Goal: Task Accomplishment & Management: Manage account settings

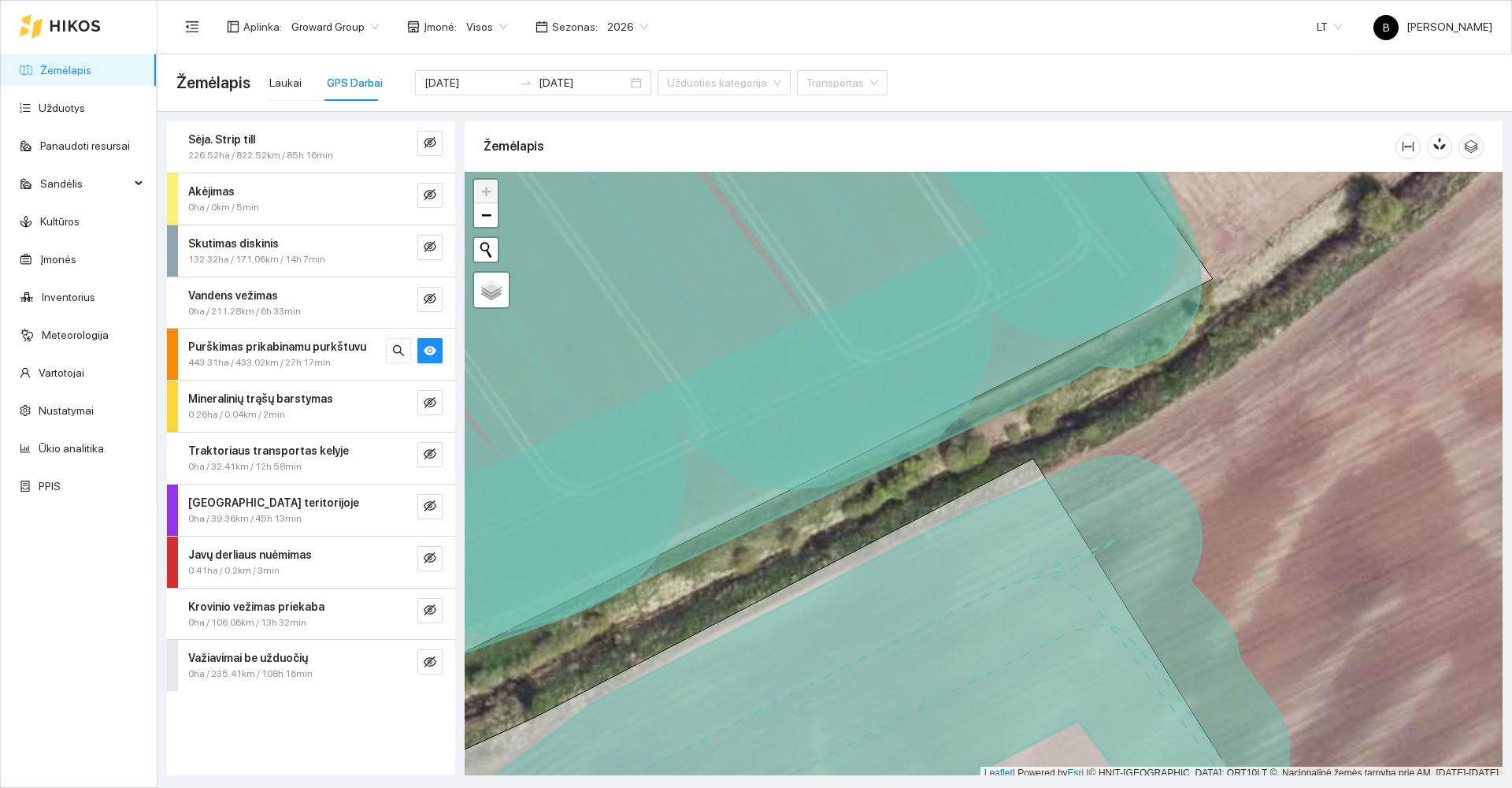
scroll to position [5, 0]
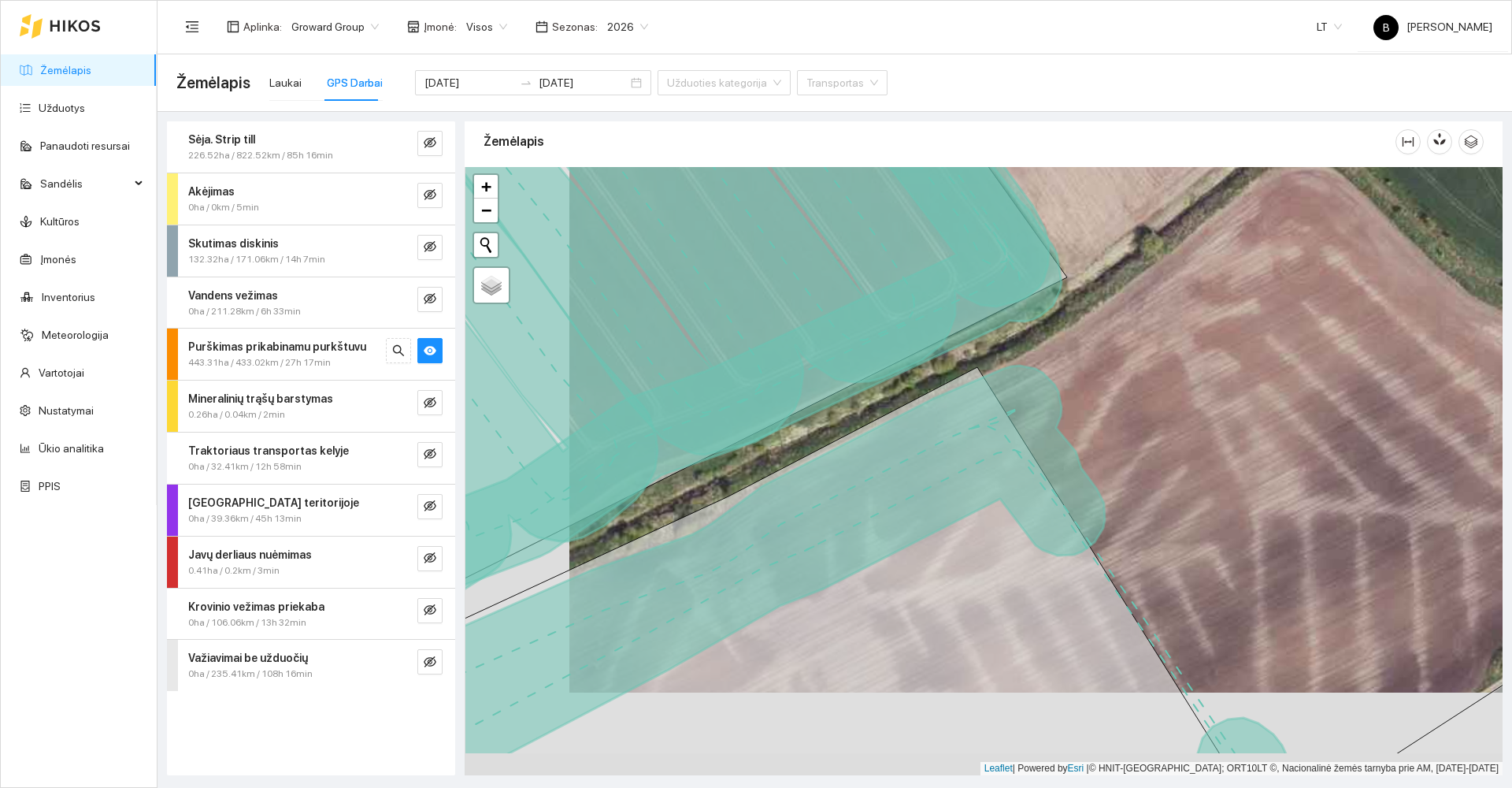
drag, startPoint x: 607, startPoint y: 560, endPoint x: 868, endPoint y: 365, distance: 325.8
click at [836, 384] on div at bounding box center [984, 471] width 1038 height 608
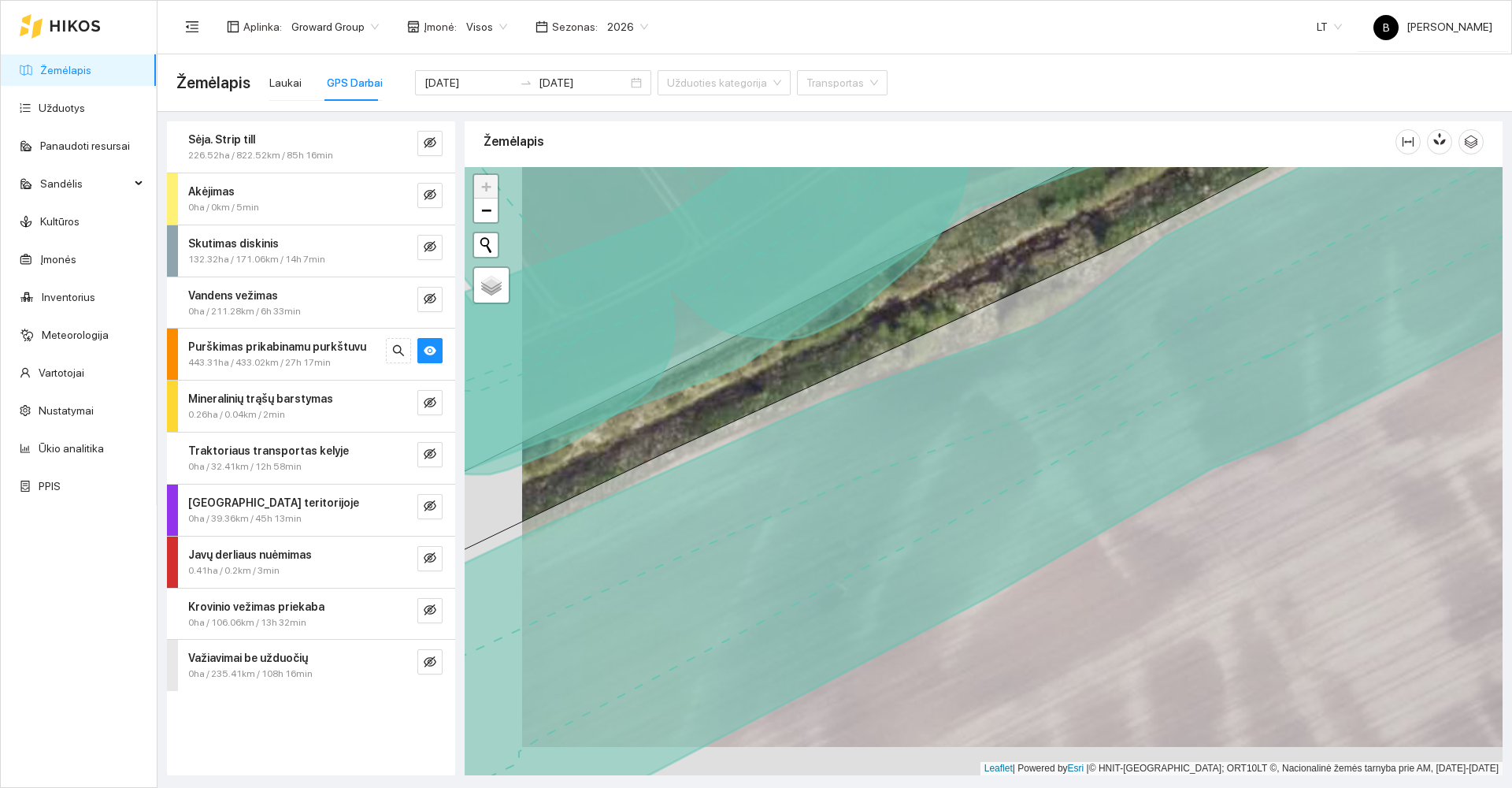
drag, startPoint x: 564, startPoint y: 557, endPoint x: 1060, endPoint y: 294, distance: 561.4
click at [1038, 306] on icon at bounding box center [1040, 443] width 1250 height 734
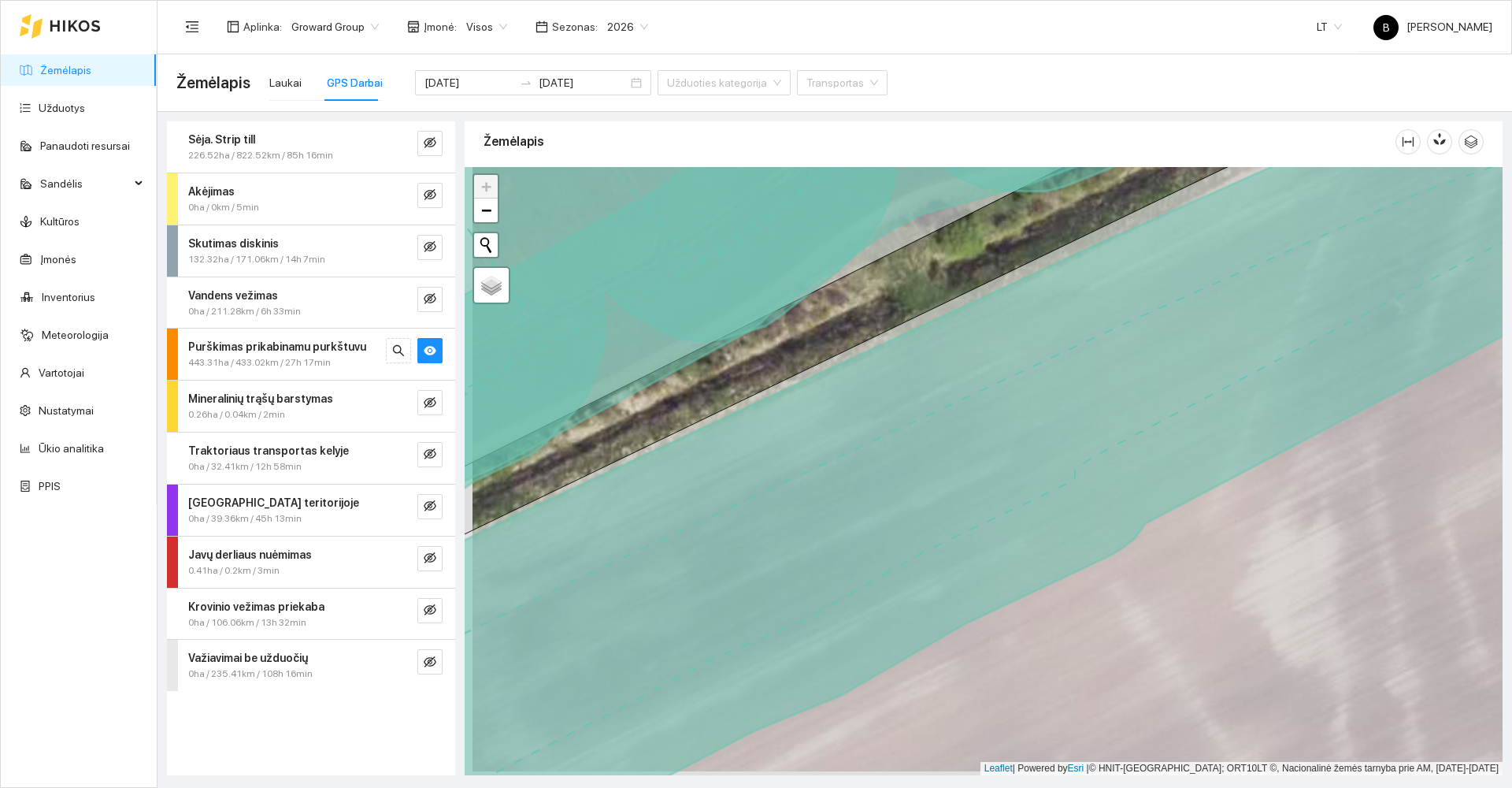
drag, startPoint x: 540, startPoint y: 520, endPoint x: 751, endPoint y: 357, distance: 266.6
click at [751, 363] on icon at bounding box center [991, 468] width 1250 height 734
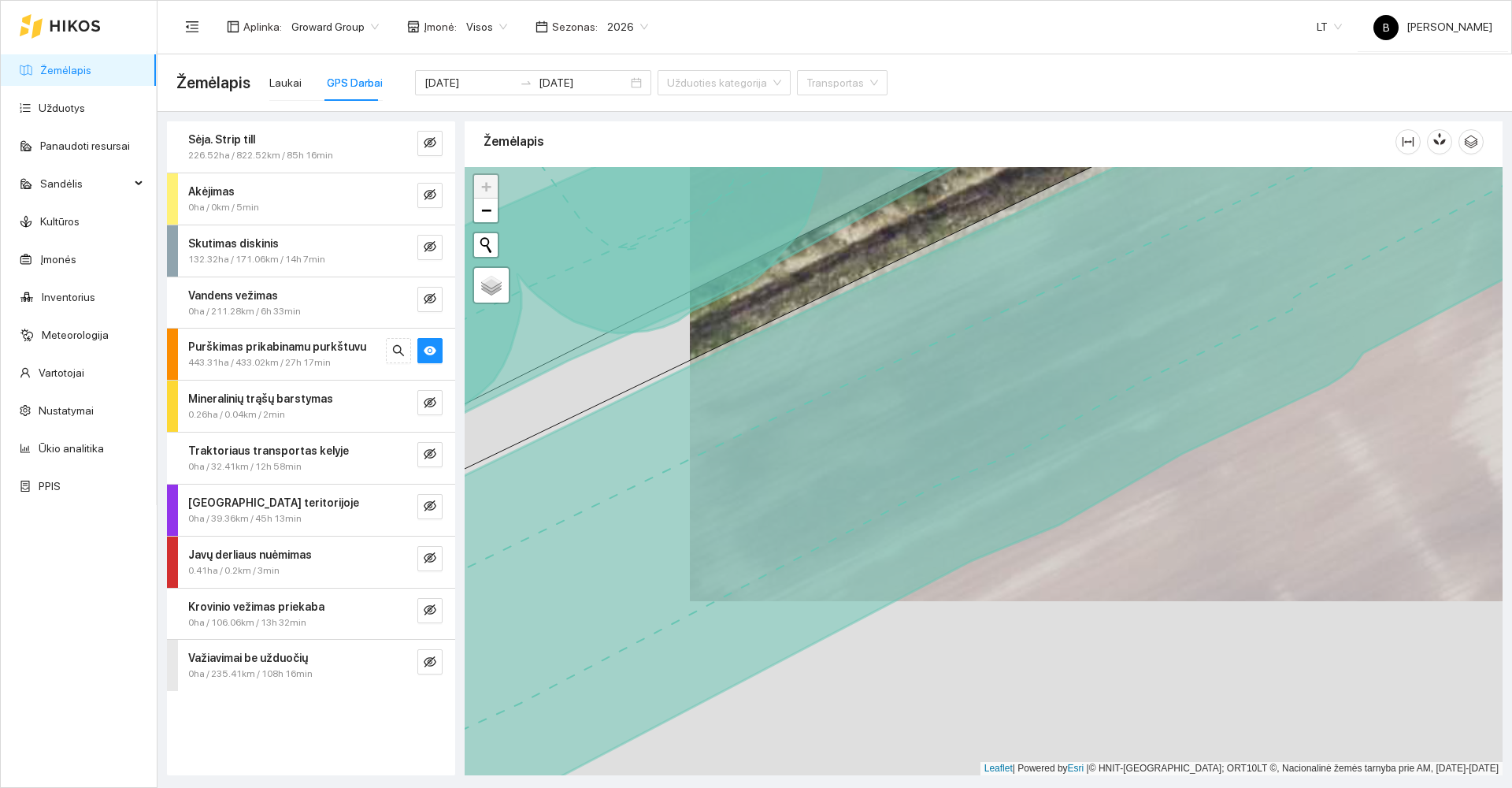
drag, startPoint x: 855, startPoint y: 320, endPoint x: 872, endPoint y: 305, distance: 22.7
click at [872, 305] on icon at bounding box center [983, 471] width 1250 height 734
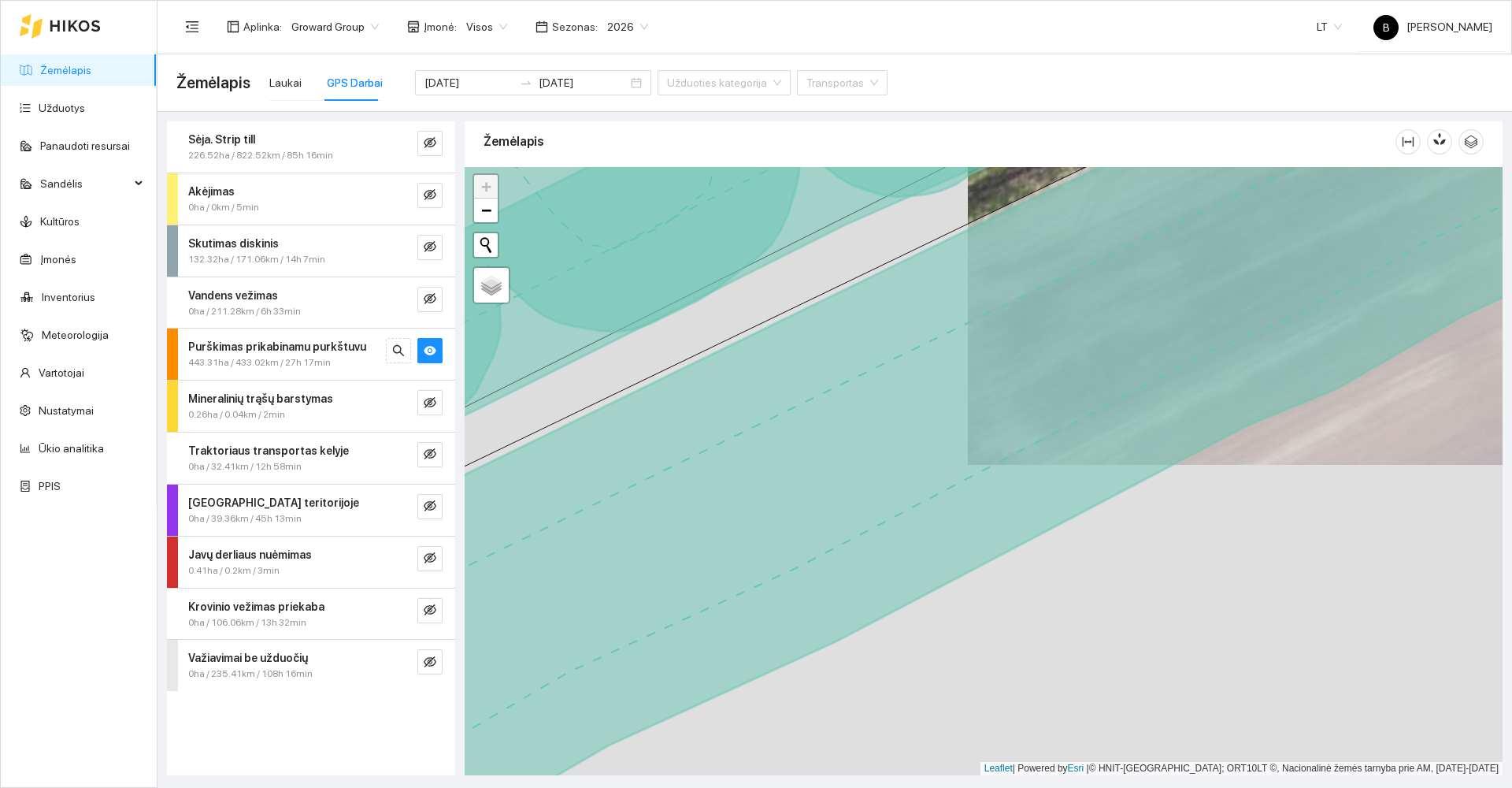
drag, startPoint x: 665, startPoint y: 443, endPoint x: 911, endPoint y: 338, distance: 267.5
click at [911, 338] on icon at bounding box center [983, 471] width 1250 height 734
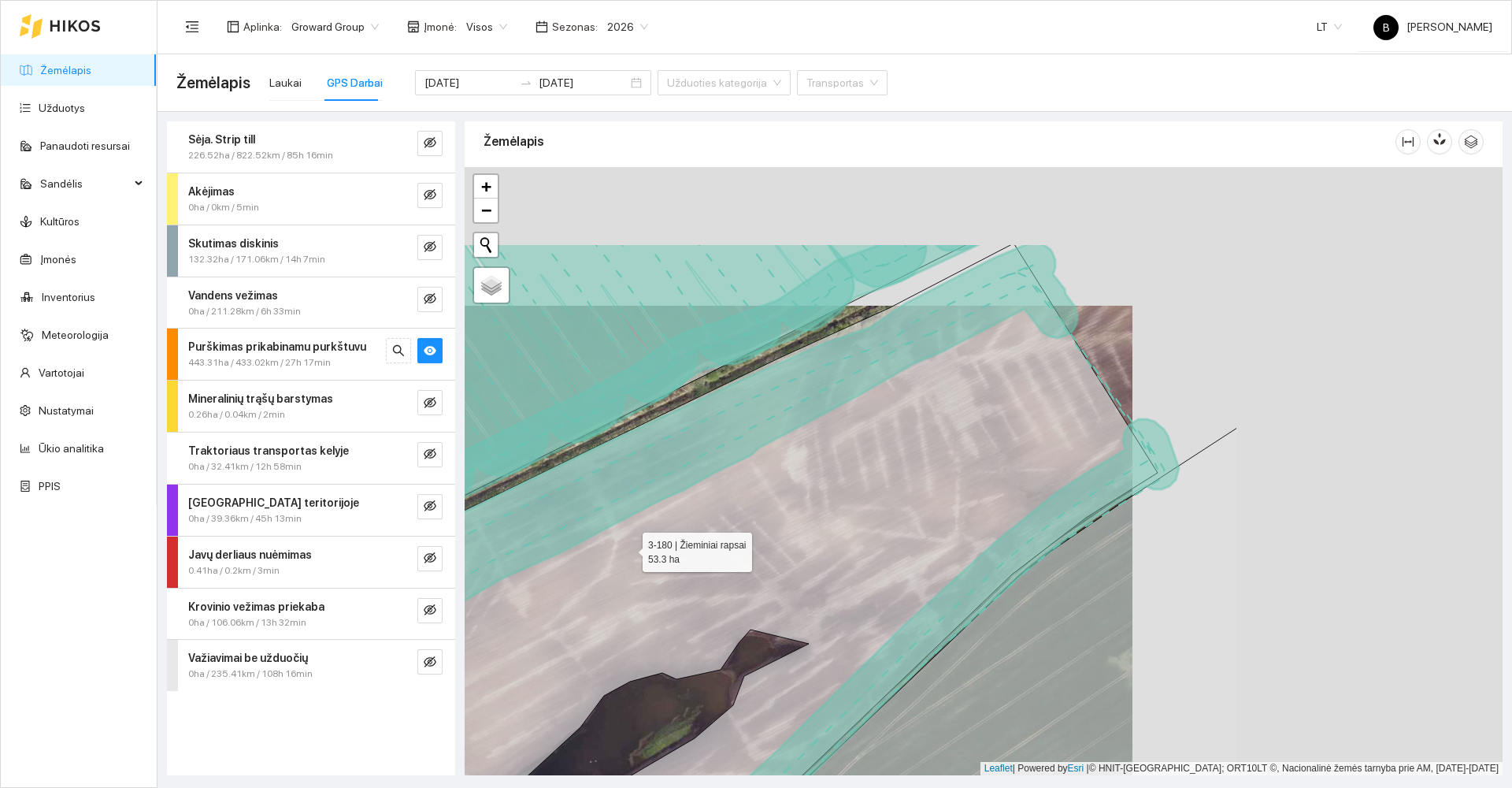
drag, startPoint x: 1018, startPoint y: 406, endPoint x: 613, endPoint y: 530, distance: 423.6
click at [614, 542] on icon at bounding box center [574, 610] width 1168 height 731
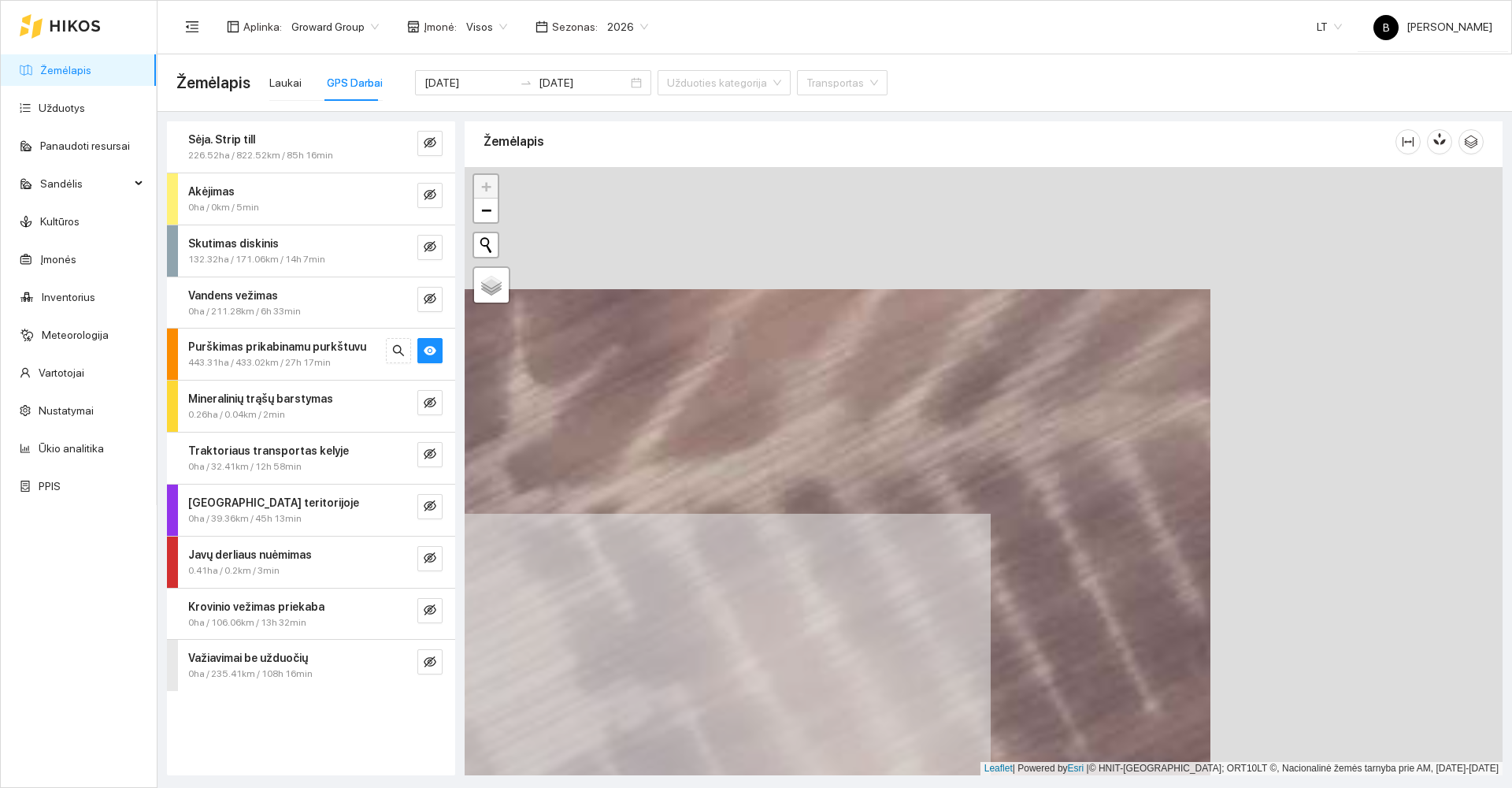
drag, startPoint x: 1077, startPoint y: 325, endPoint x: 447, endPoint y: 740, distance: 754.4
click at [447, 742] on div "Sėja. Strip till 226.52ha / 822.52km / 85h 16min Akėjimas 0ha / 0km / 5min Skut…" at bounding box center [830, 444] width 1355 height 664
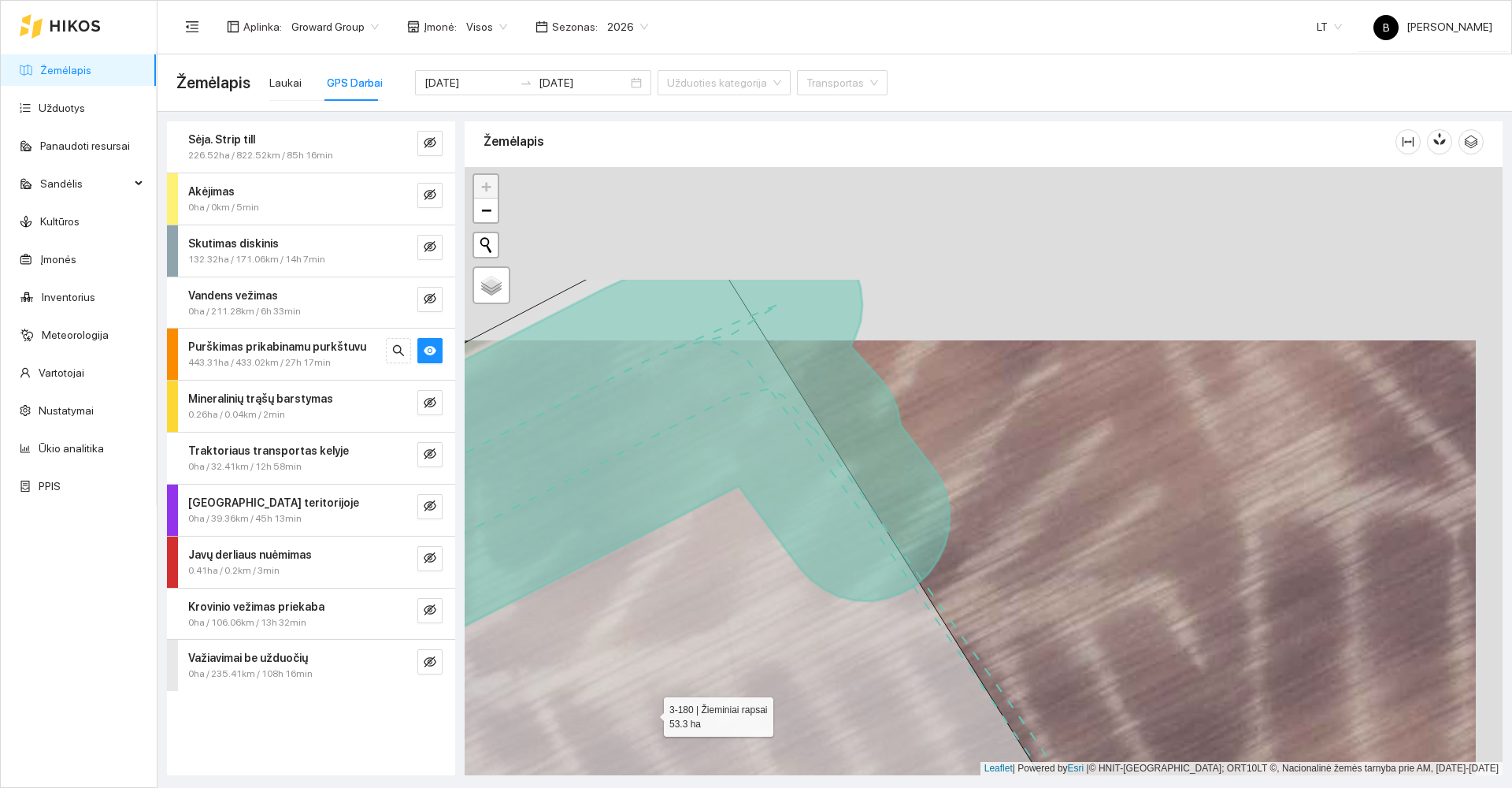
drag, startPoint x: 679, startPoint y: 538, endPoint x: 648, endPoint y: 709, distance: 173.8
click at [650, 712] on icon at bounding box center [761, 645] width 854 height 731
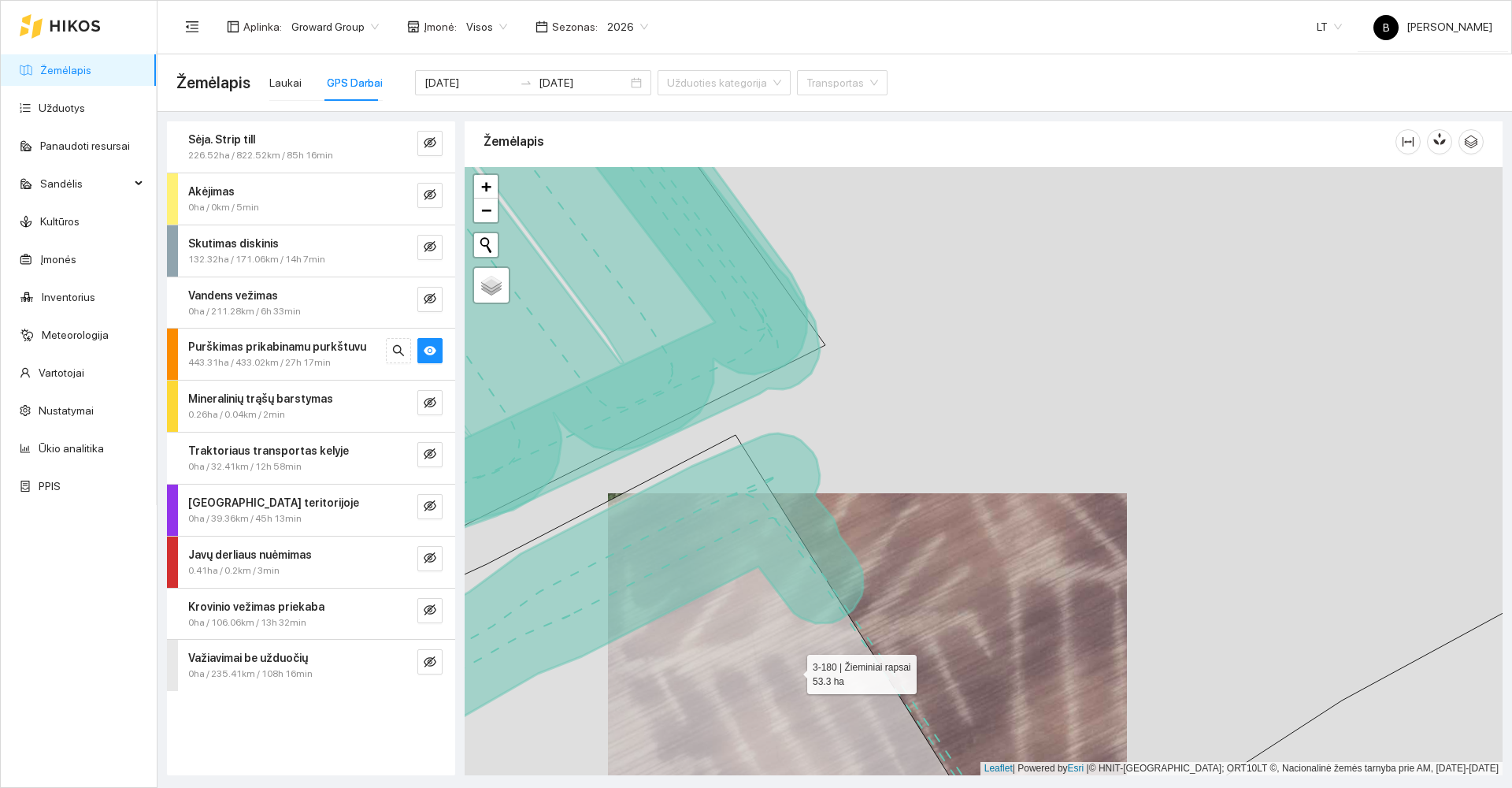
drag, startPoint x: 753, startPoint y: 530, endPoint x: 703, endPoint y: 456, distance: 89.3
click at [714, 469] on icon at bounding box center [673, 636] width 628 height 402
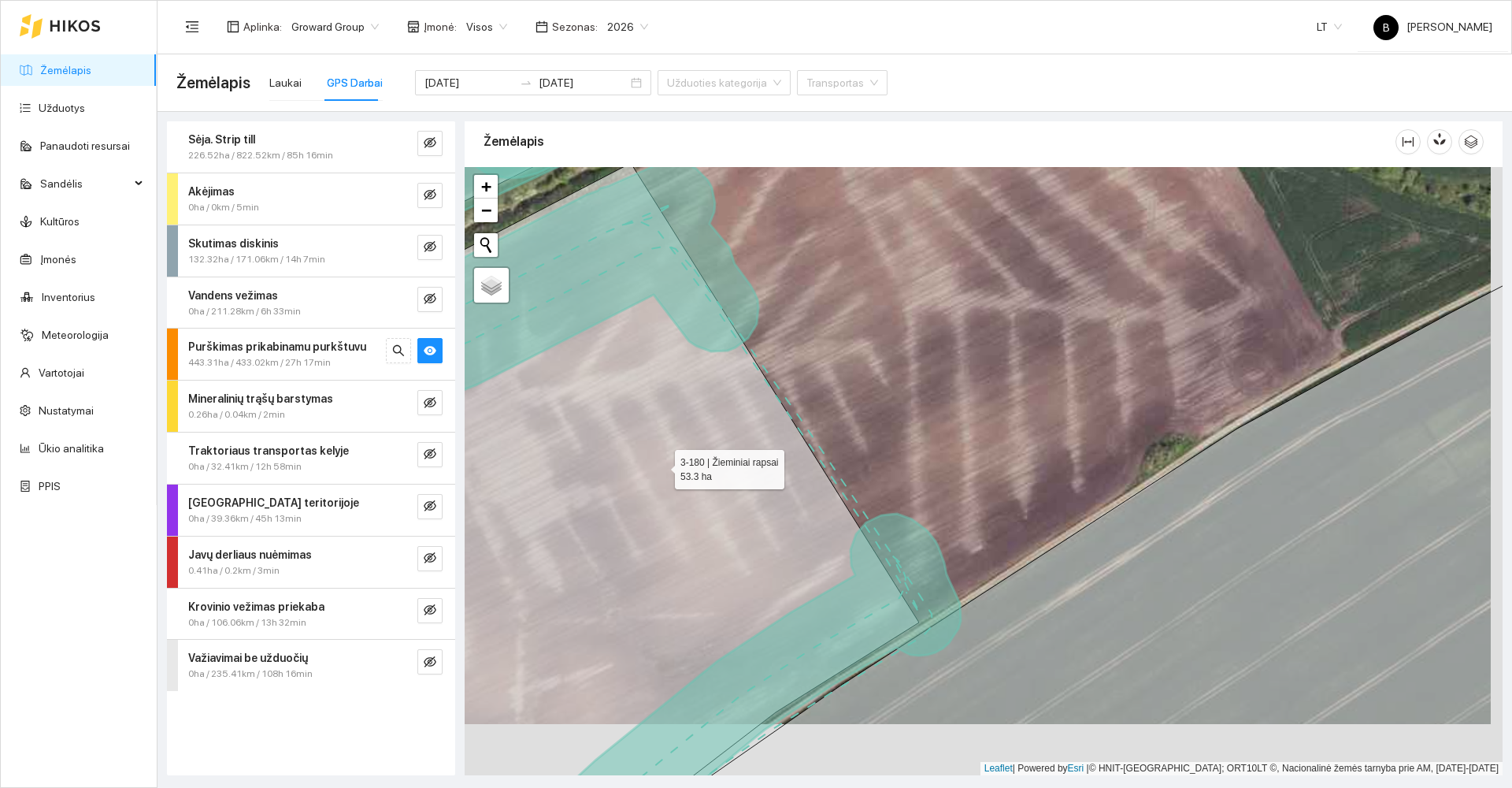
drag, startPoint x: 676, startPoint y: 524, endPoint x: 649, endPoint y: 374, distance: 152.4
click at [650, 393] on icon at bounding box center [634, 474] width 571 height 622
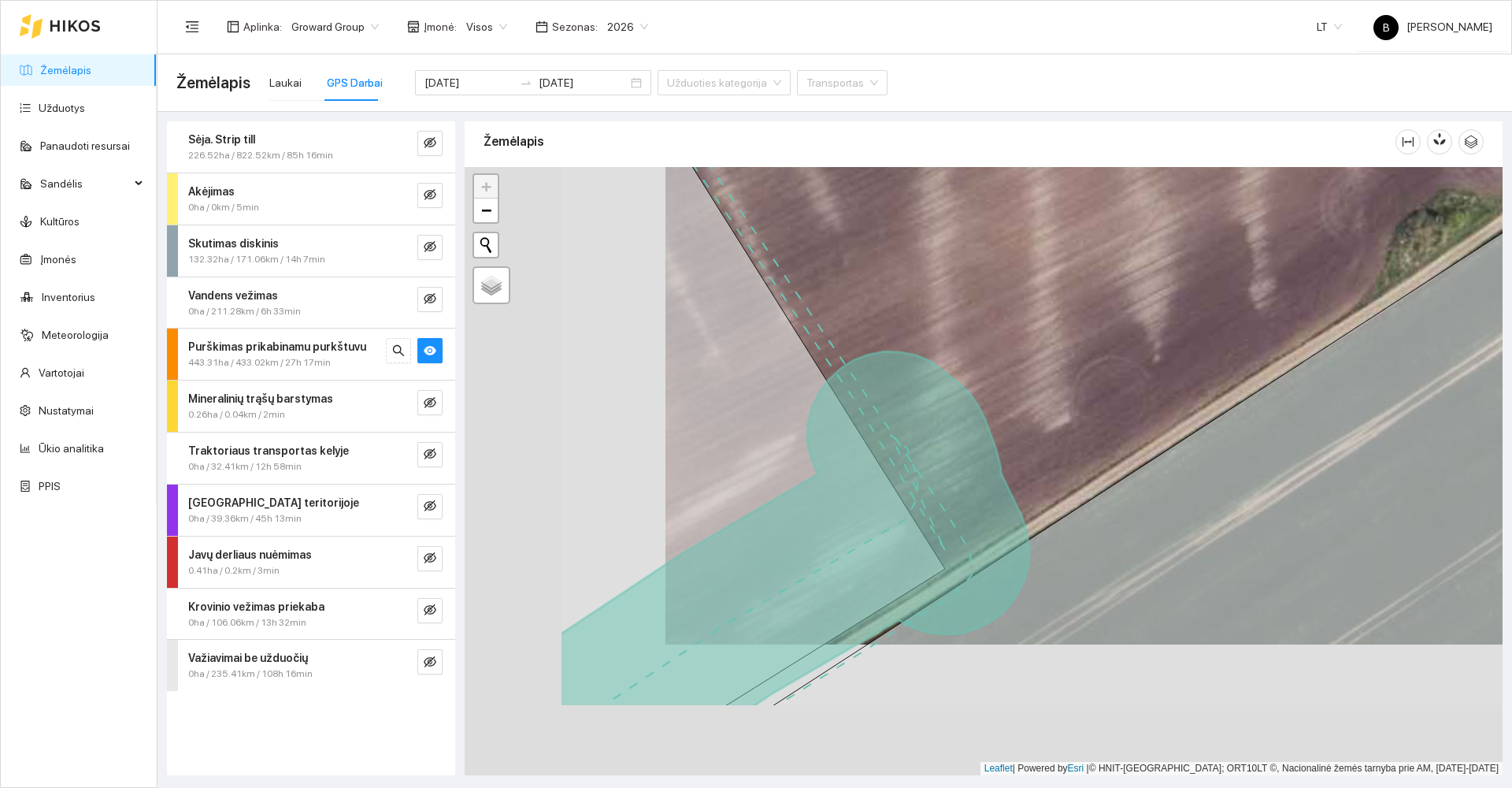
drag, startPoint x: 706, startPoint y: 402, endPoint x: 923, endPoint y: 259, distance: 259.9
click at [923, 259] on div at bounding box center [984, 471] width 1038 height 608
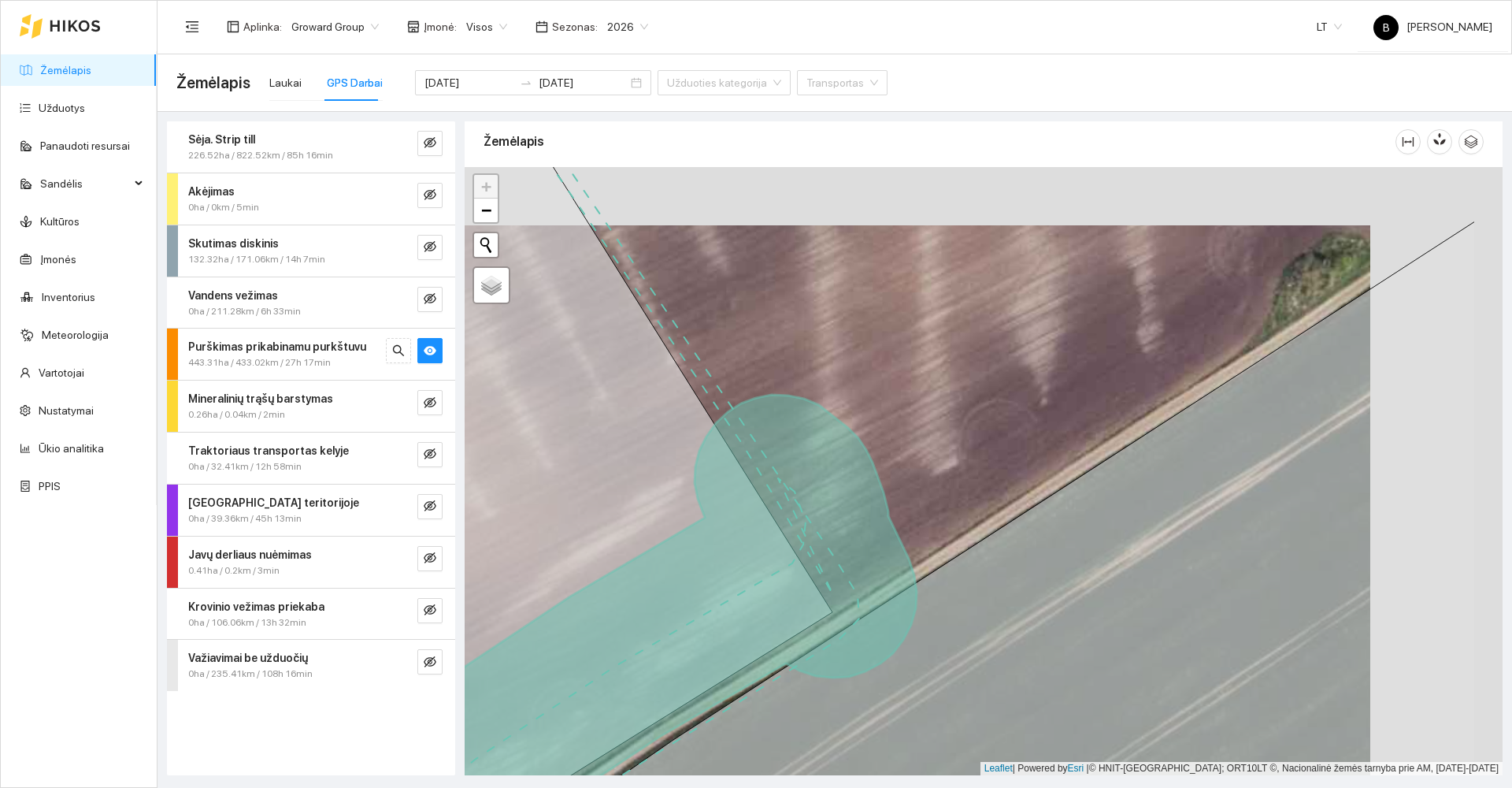
drag, startPoint x: 924, startPoint y: 231, endPoint x: 798, endPoint y: 281, distance: 135.6
click at [800, 282] on div at bounding box center [984, 471] width 1038 height 608
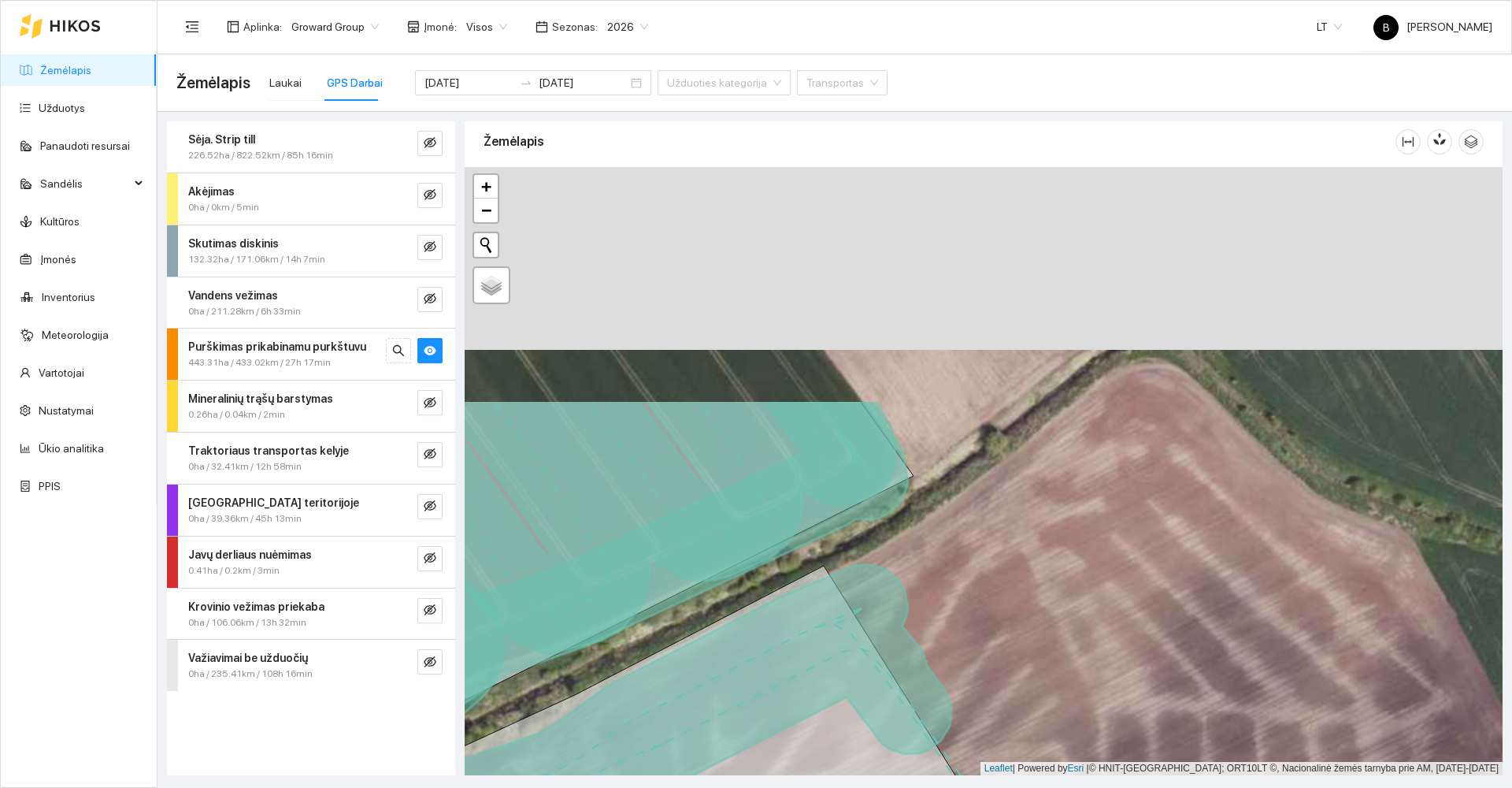
drag, startPoint x: 691, startPoint y: 562, endPoint x: 681, endPoint y: 716, distance: 154.3
click at [681, 716] on icon at bounding box center [635, 581] width 545 height 364
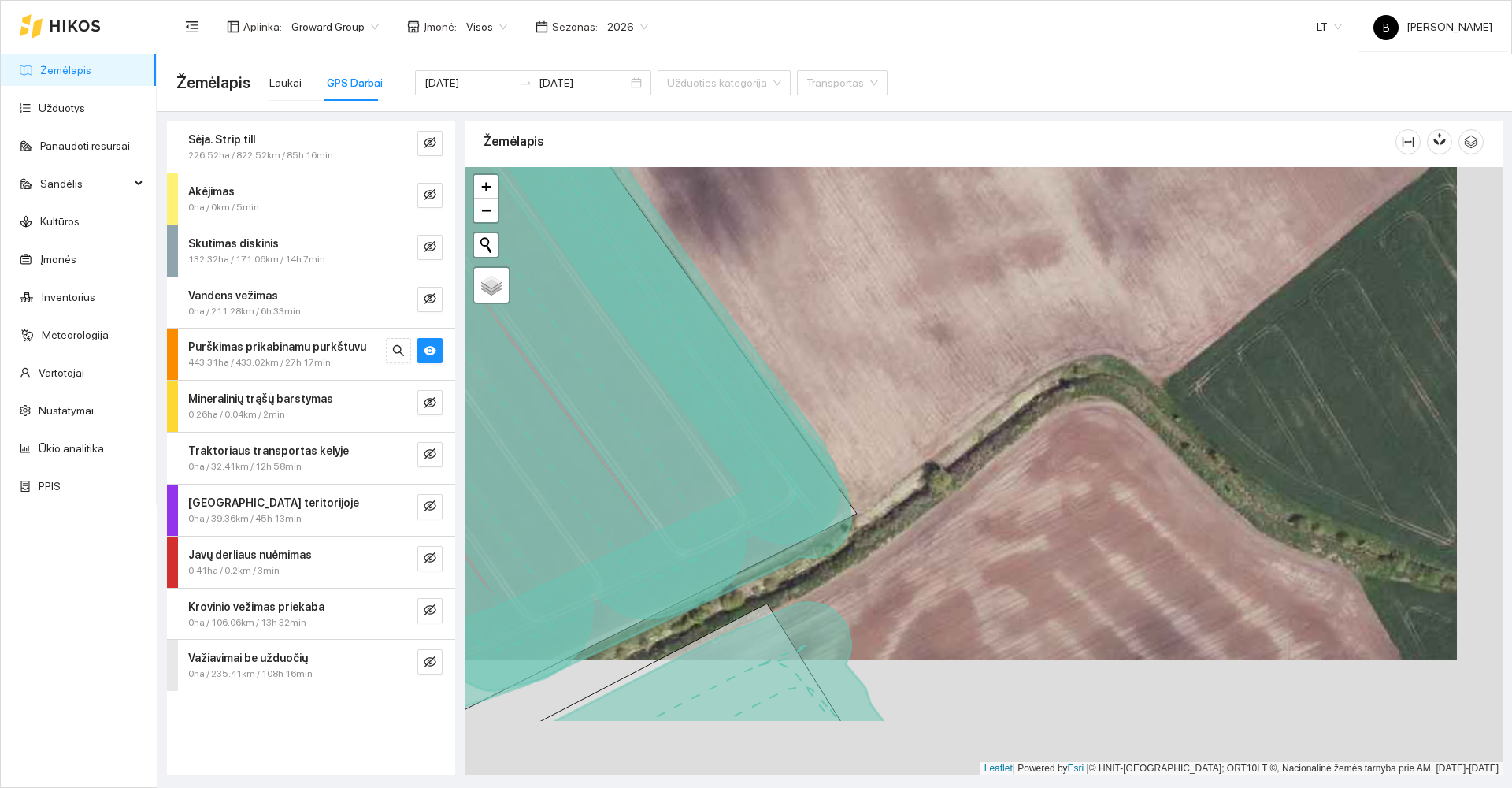
drag, startPoint x: 874, startPoint y: 588, endPoint x: 795, endPoint y: 434, distance: 173.1
click at [799, 440] on div at bounding box center [984, 471] width 1038 height 608
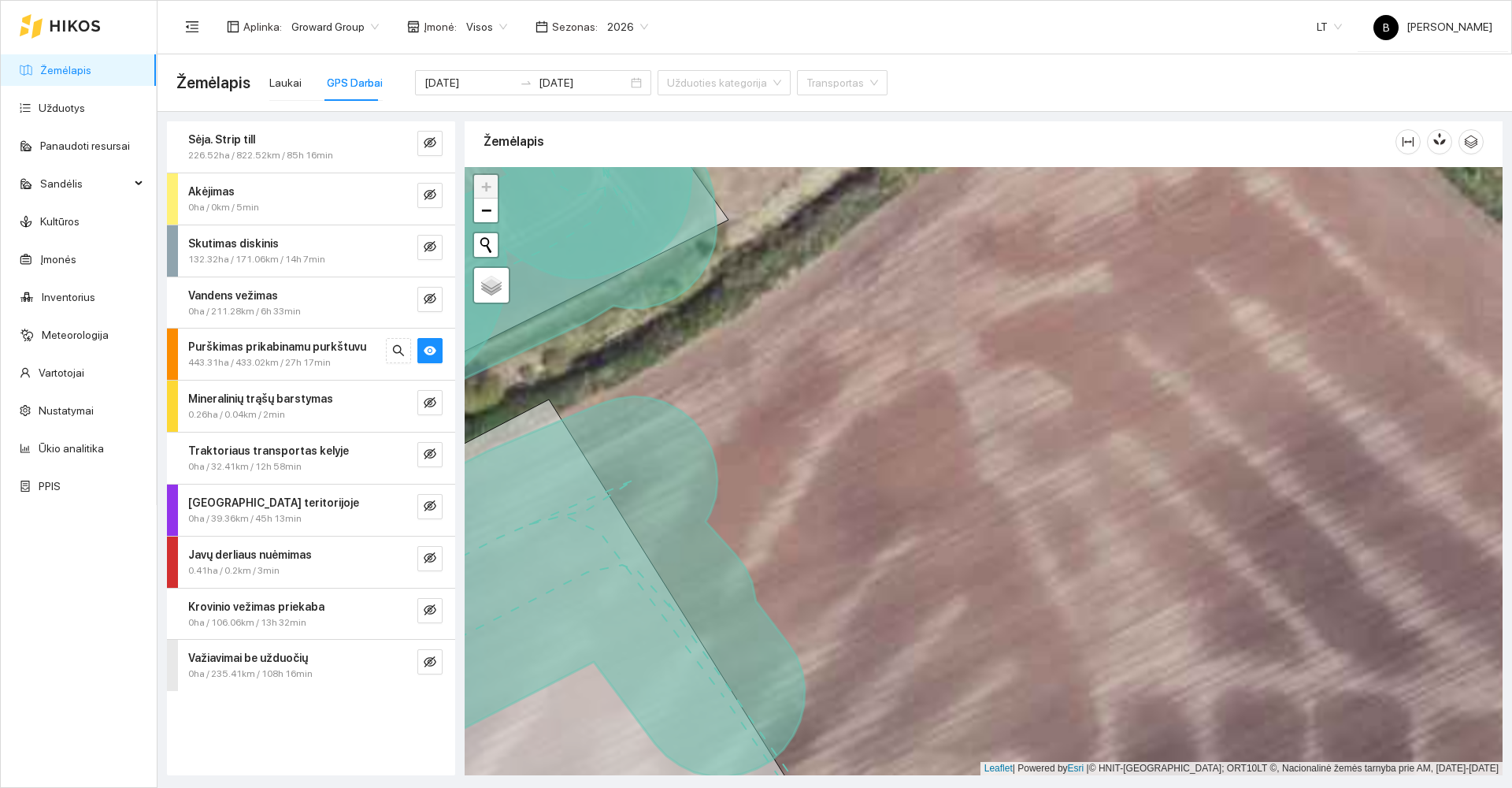
drag, startPoint x: 779, startPoint y: 484, endPoint x: 905, endPoint y: 342, distance: 189.8
click at [904, 350] on div at bounding box center [984, 471] width 1038 height 608
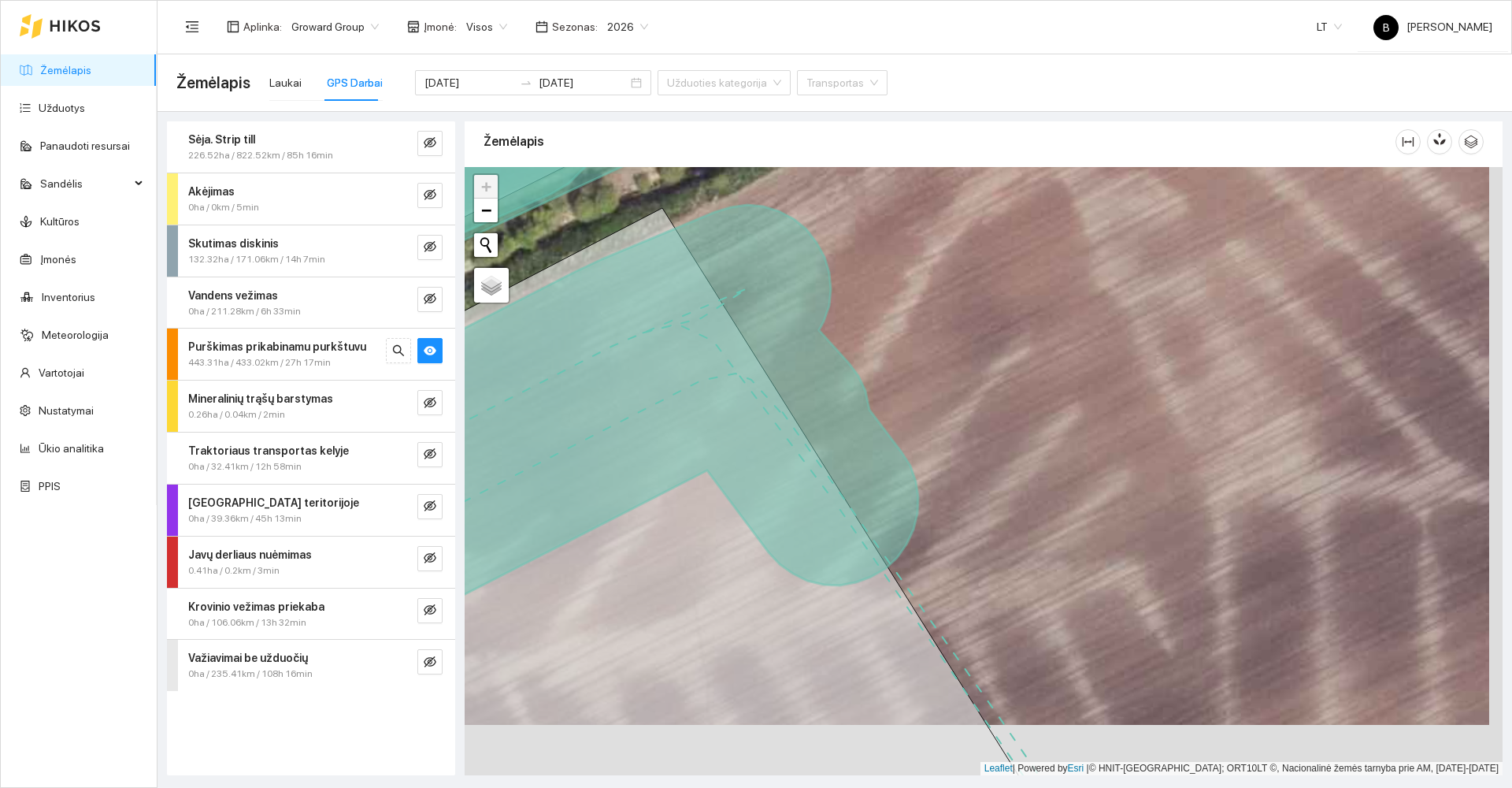
drag, startPoint x: 961, startPoint y: 466, endPoint x: 877, endPoint y: 238, distance: 243.0
click at [914, 291] on div at bounding box center [984, 471] width 1038 height 608
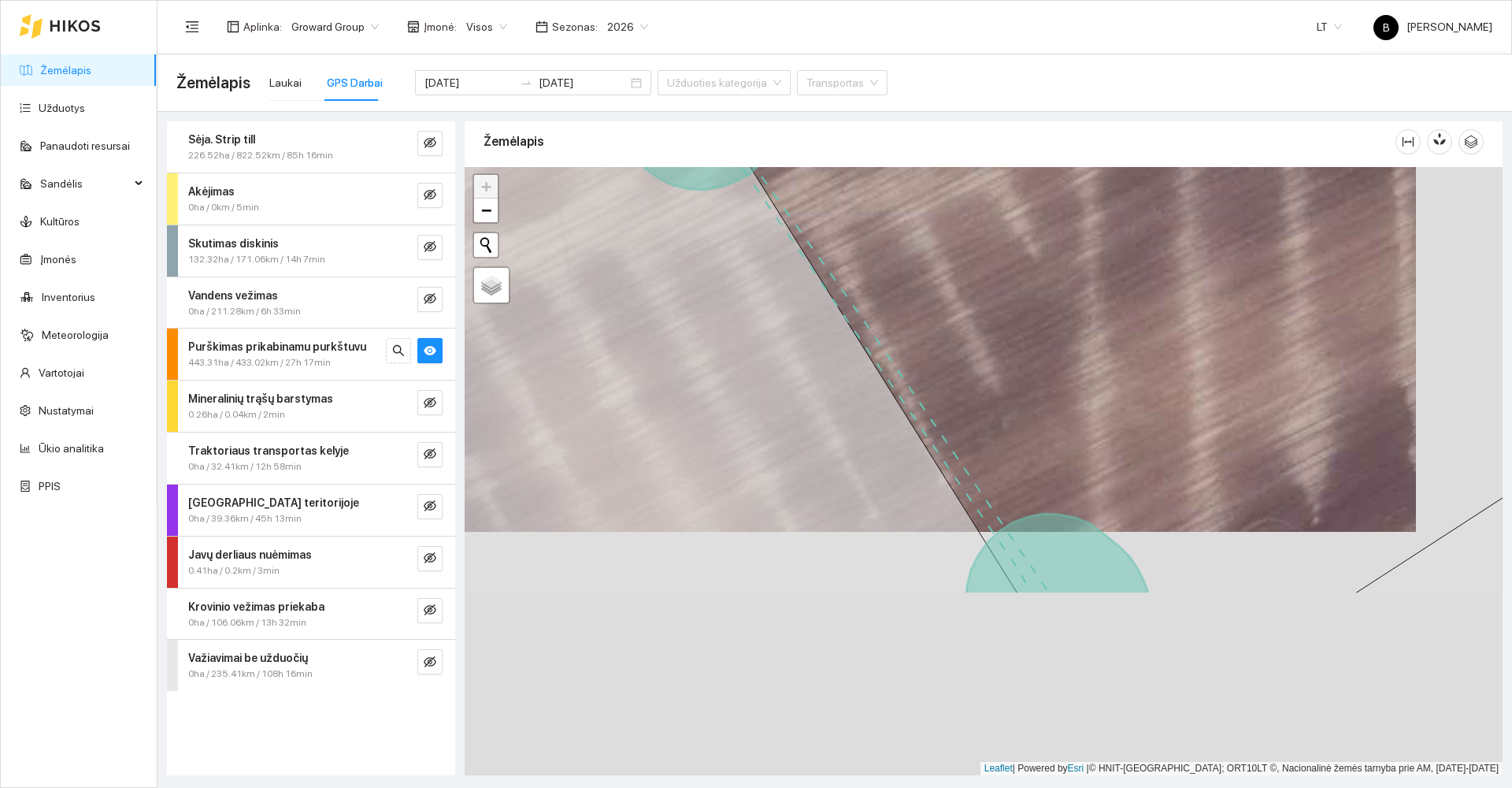
drag, startPoint x: 937, startPoint y: 410, endPoint x: 774, endPoint y: 65, distance: 381.6
click at [791, 85] on main "Žemėlapis Laukai GPS Darbai [DATE] [DATE] Užduoties kategorija Transportas Sėja…" at bounding box center [835, 421] width 1355 height 734
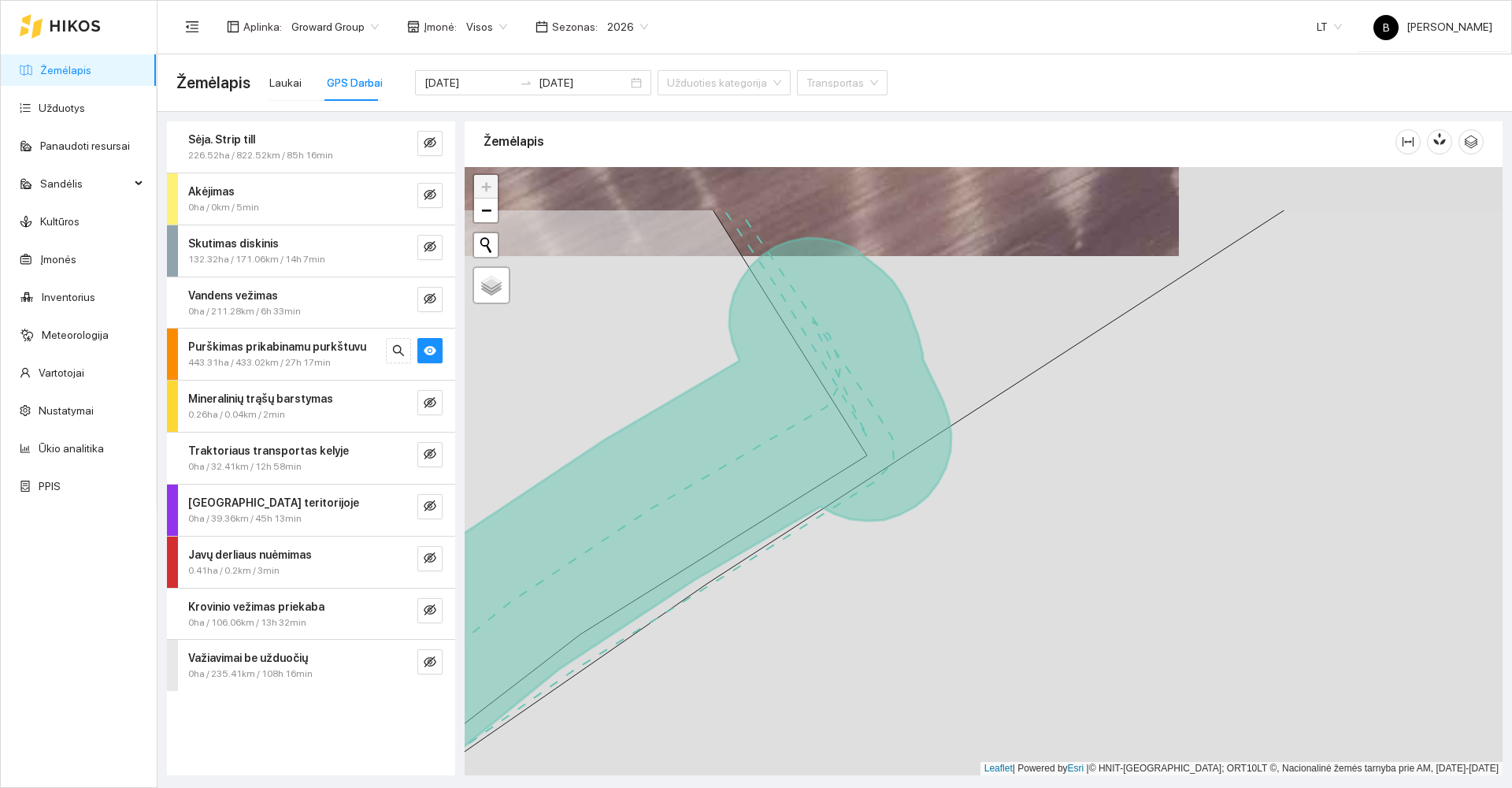
drag, startPoint x: 902, startPoint y: 305, endPoint x: 1019, endPoint y: 545, distance: 267.0
click at [1025, 549] on div at bounding box center [984, 471] width 1038 height 608
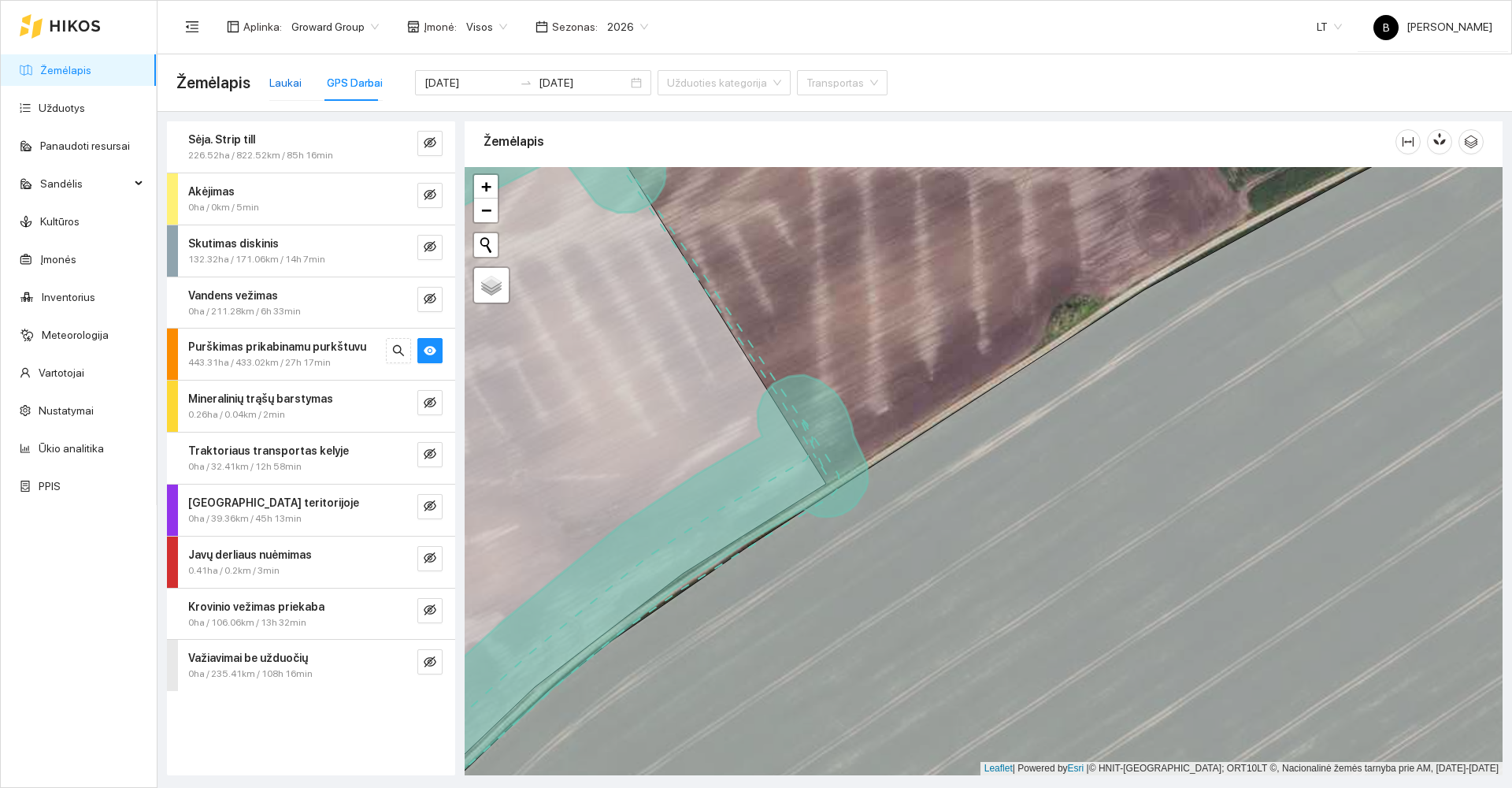
click at [284, 82] on div "Laukai" at bounding box center [285, 82] width 32 height 17
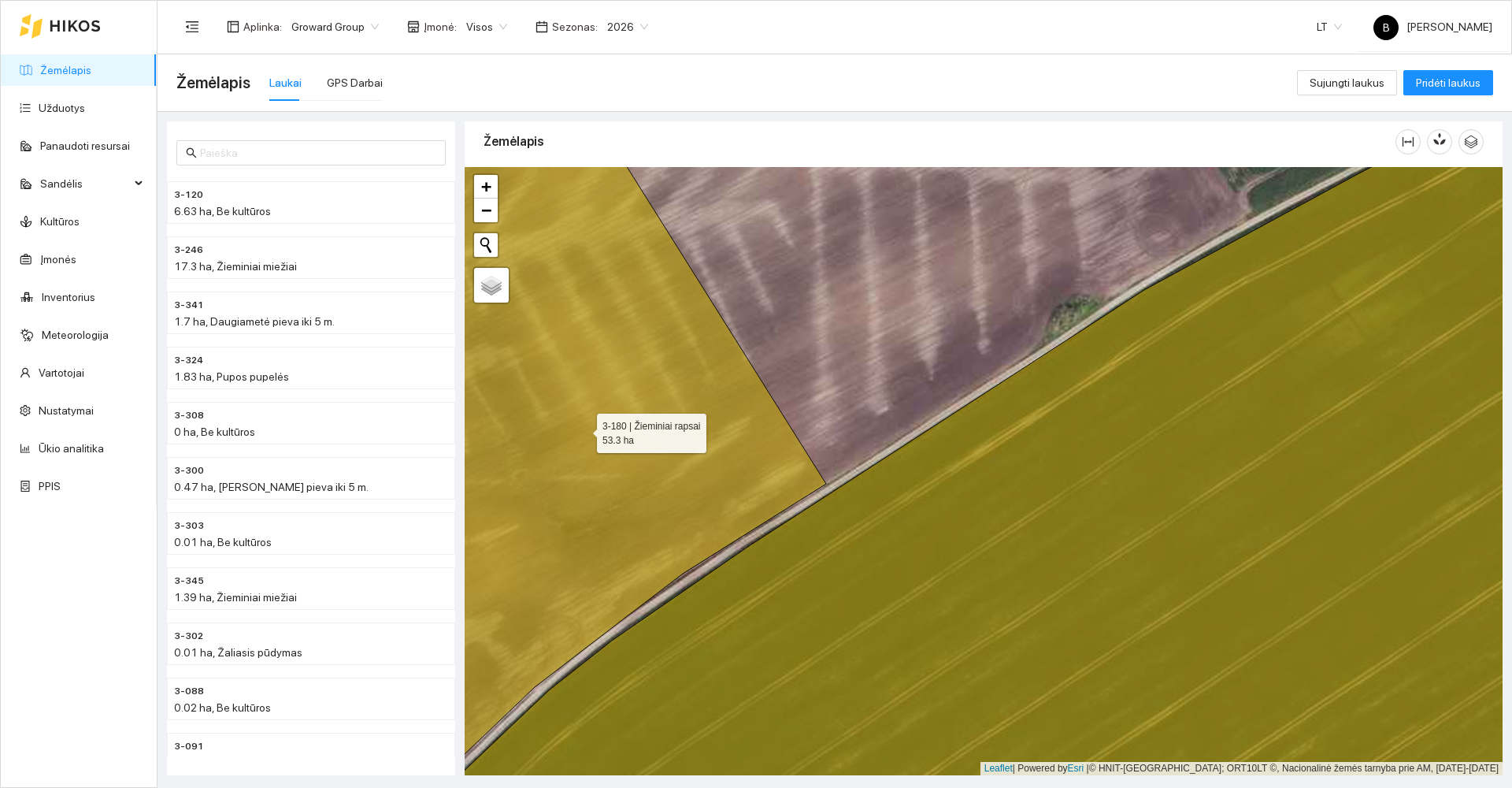
click at [584, 429] on icon at bounding box center [592, 471] width 468 height 734
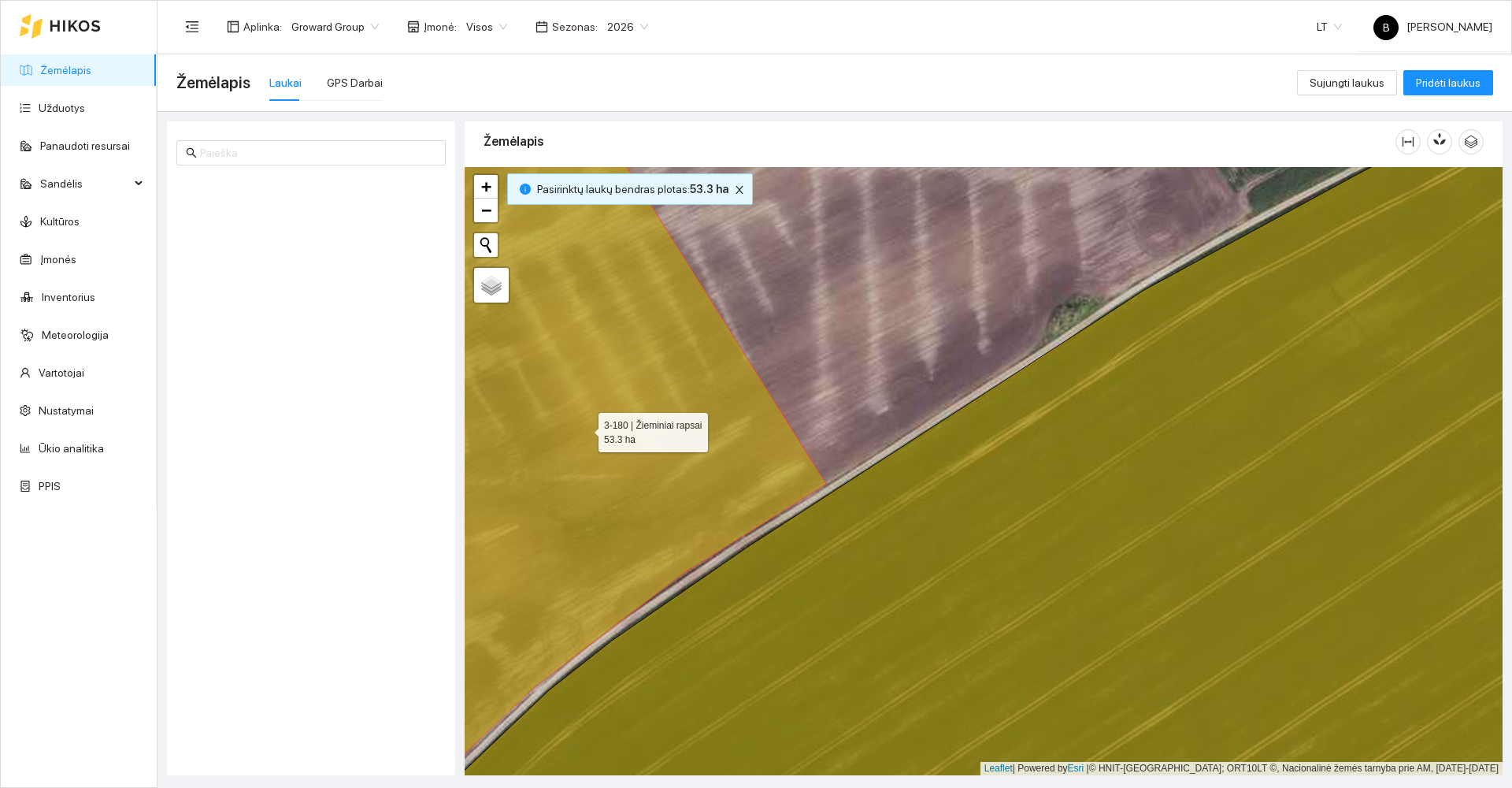
scroll to position [6931, 0]
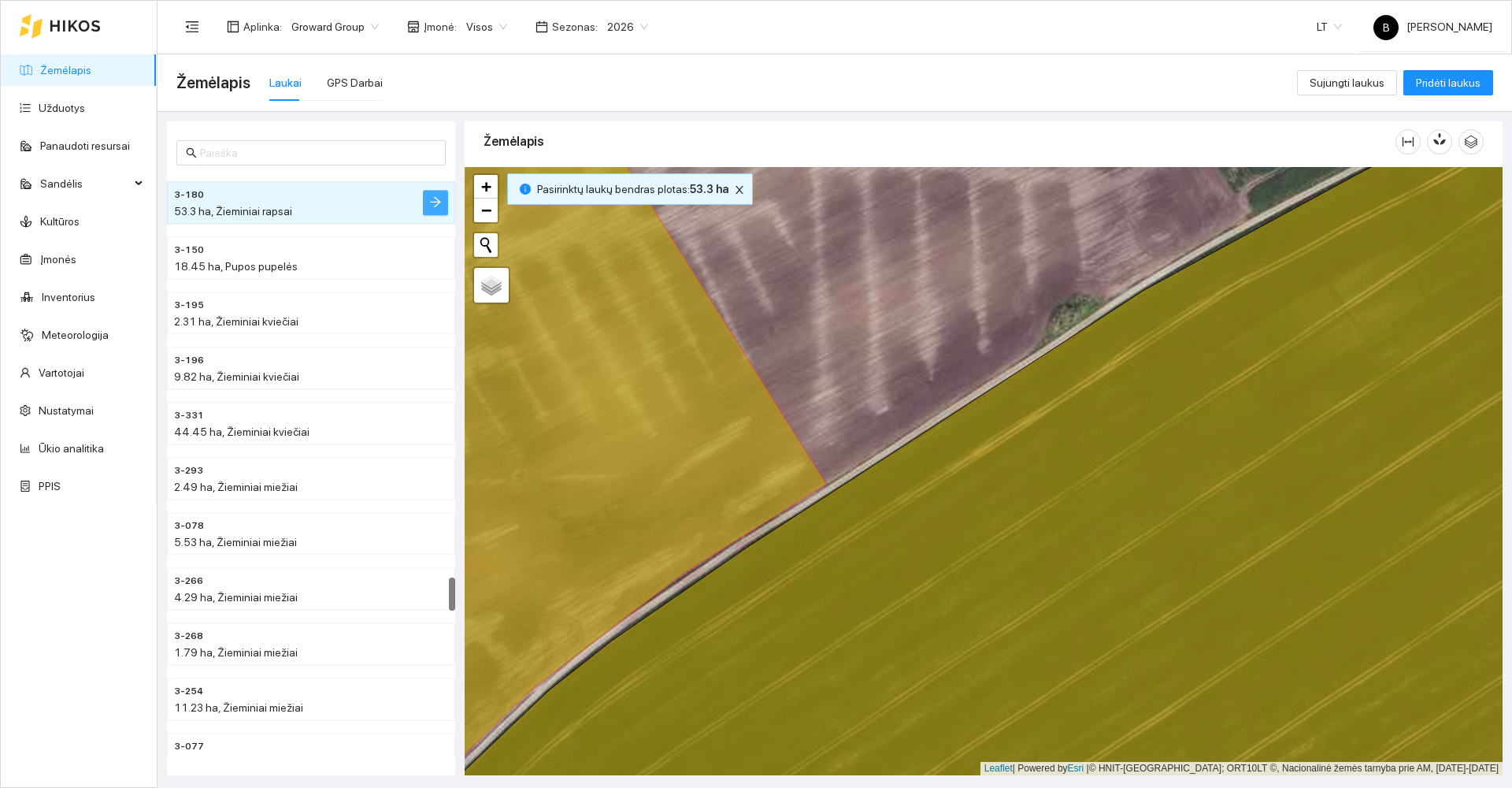
click at [444, 212] on button "button" at bounding box center [435, 203] width 26 height 26
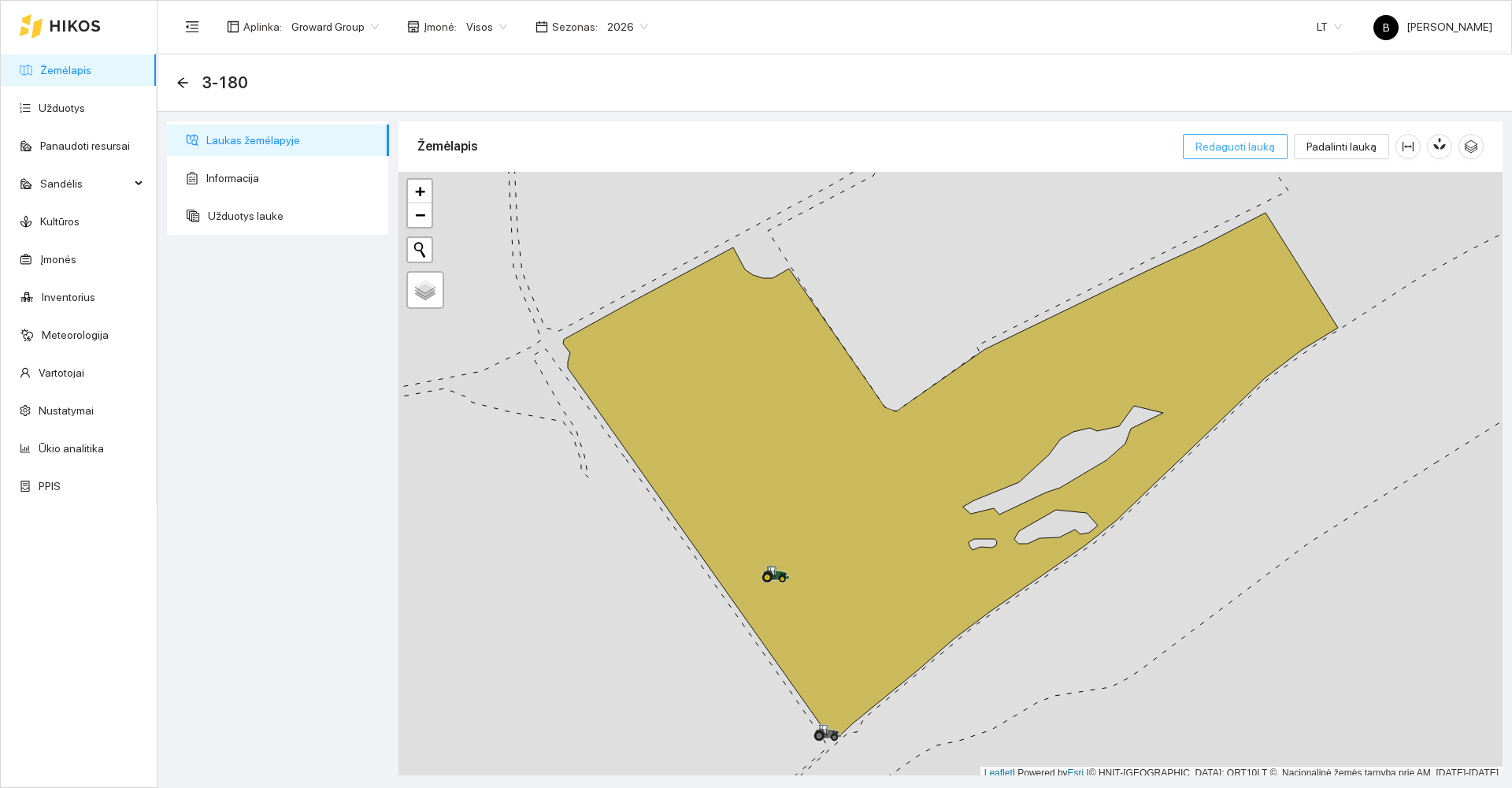
click at [1237, 150] on span "Redaguoti lauką" at bounding box center [1235, 146] width 80 height 17
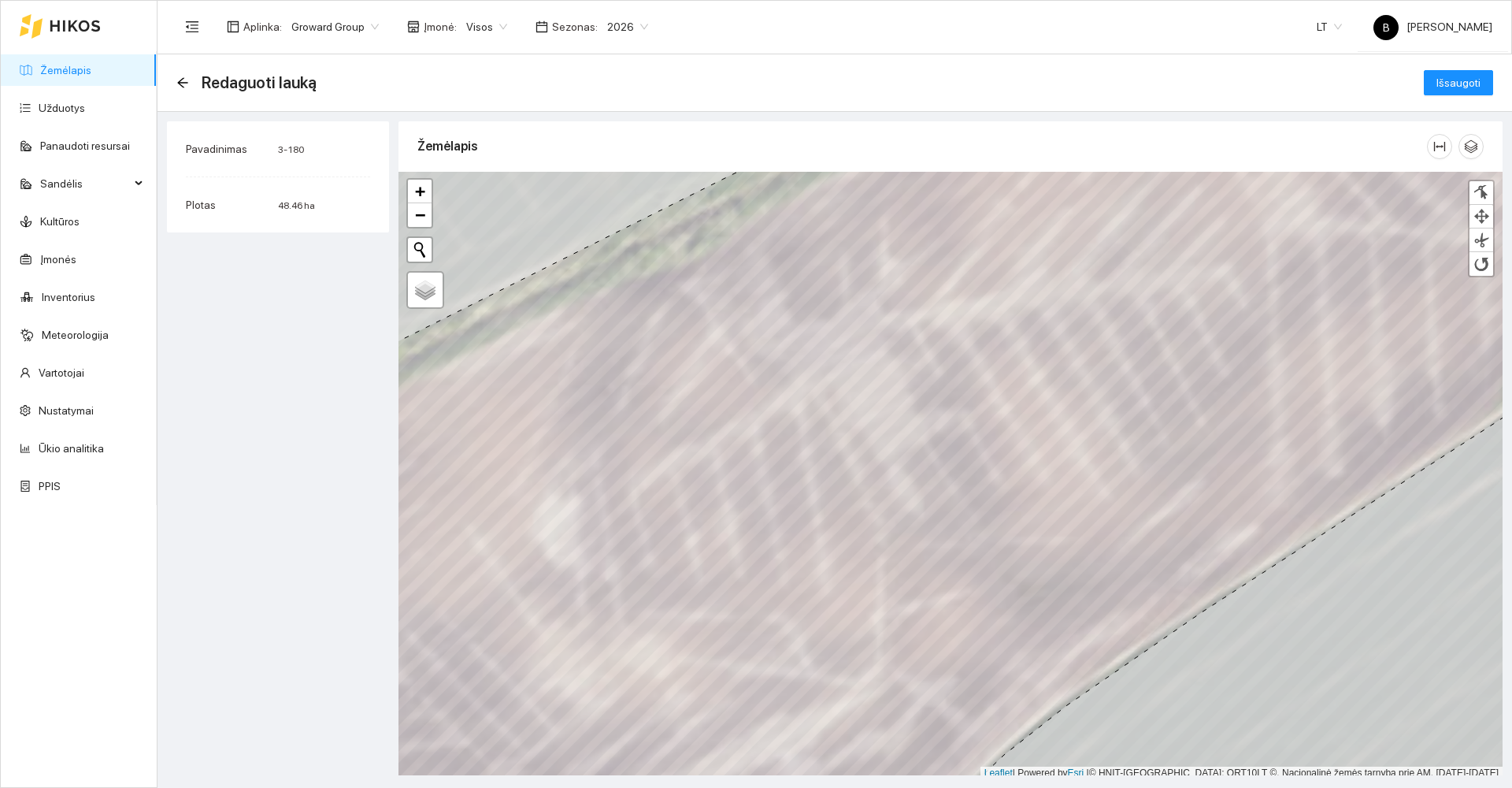
scroll to position [5, 0]
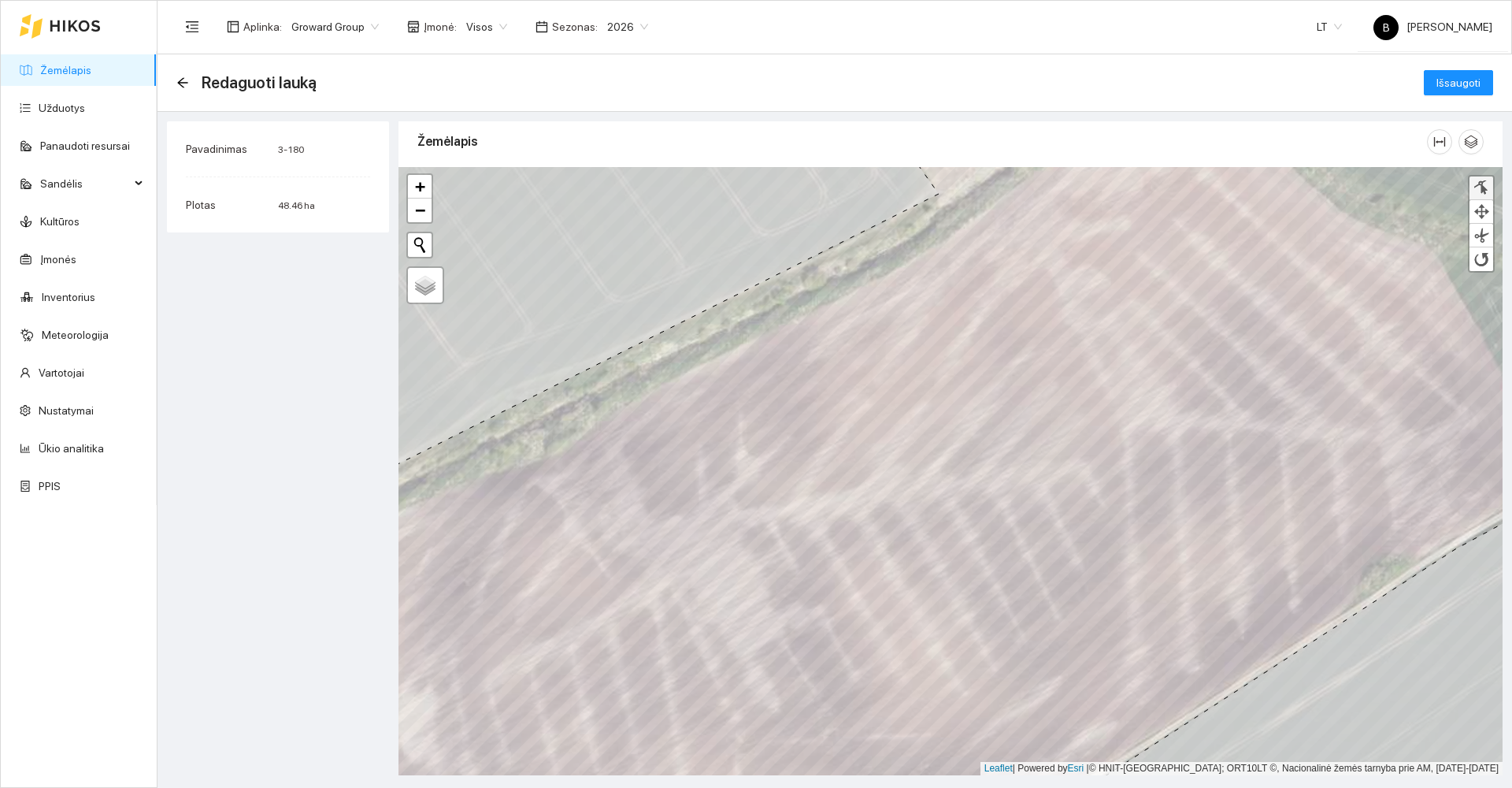
click at [1482, 184] on div at bounding box center [1481, 188] width 16 height 15
drag, startPoint x: 849, startPoint y: 283, endPoint x: 876, endPoint y: 279, distance: 27.3
click at [876, 279] on div at bounding box center [874, 278] width 11 height 11
click at [880, 275] on div at bounding box center [880, 275] width 11 height 11
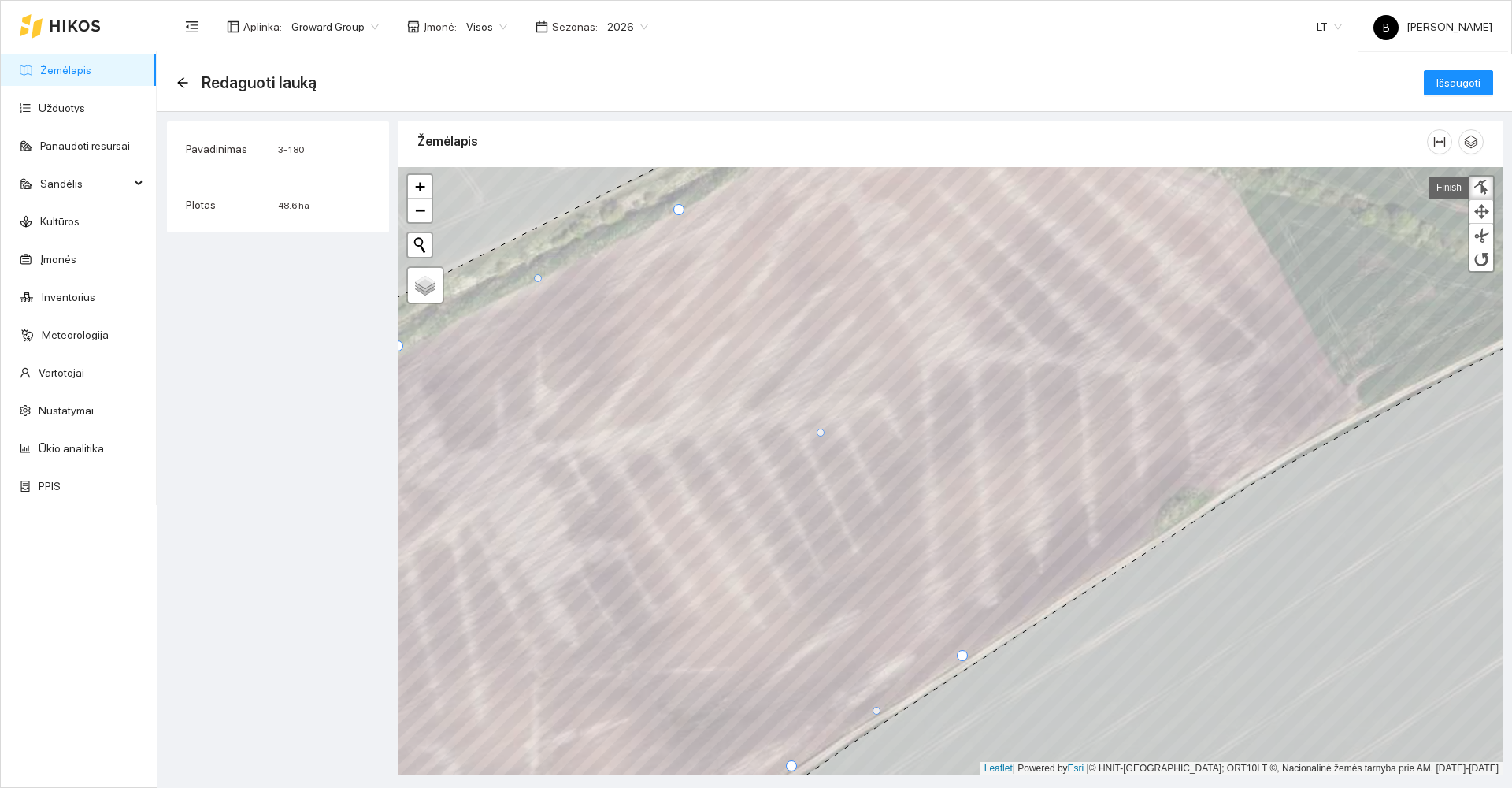
drag, startPoint x: 937, startPoint y: 676, endPoint x: 965, endPoint y: 655, distance: 35.0
click at [965, 655] on div at bounding box center [962, 655] width 11 height 11
click at [1464, 76] on span "Išsaugoti" at bounding box center [1458, 82] width 44 height 17
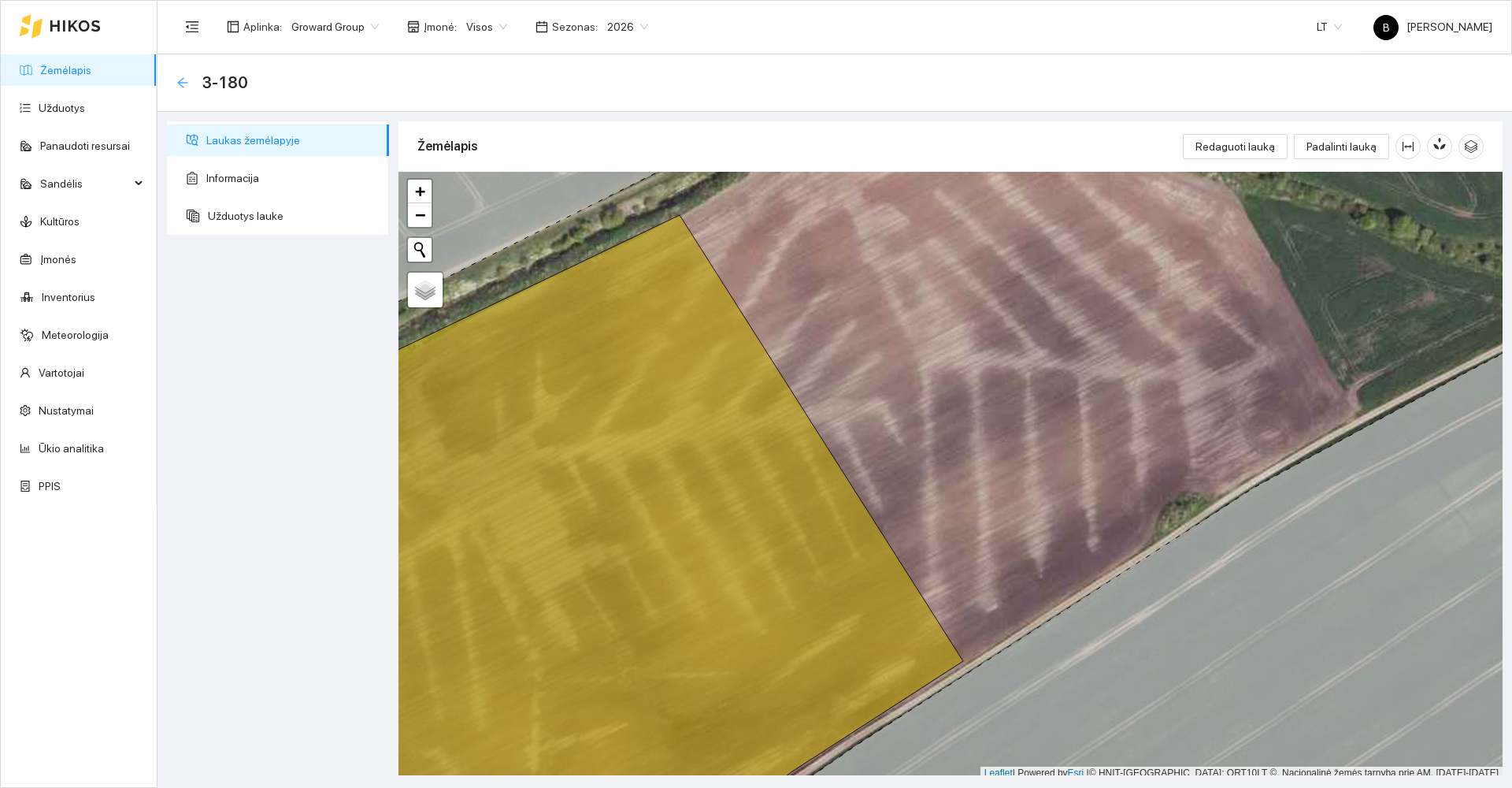
click at [177, 81] on icon "arrow-left" at bounding box center [182, 82] width 12 height 12
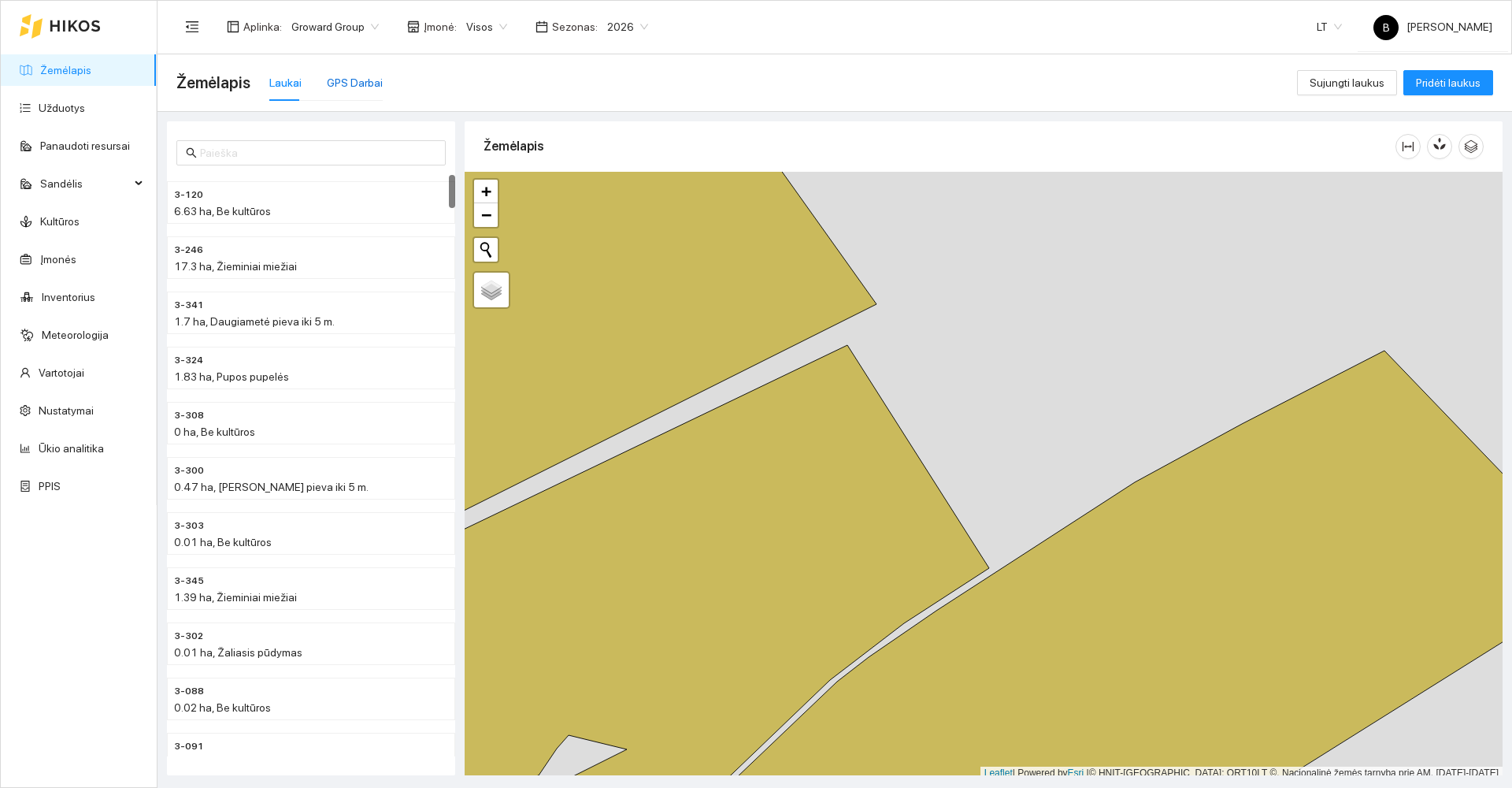
click at [345, 81] on div "GPS Darbai" at bounding box center [355, 82] width 56 height 17
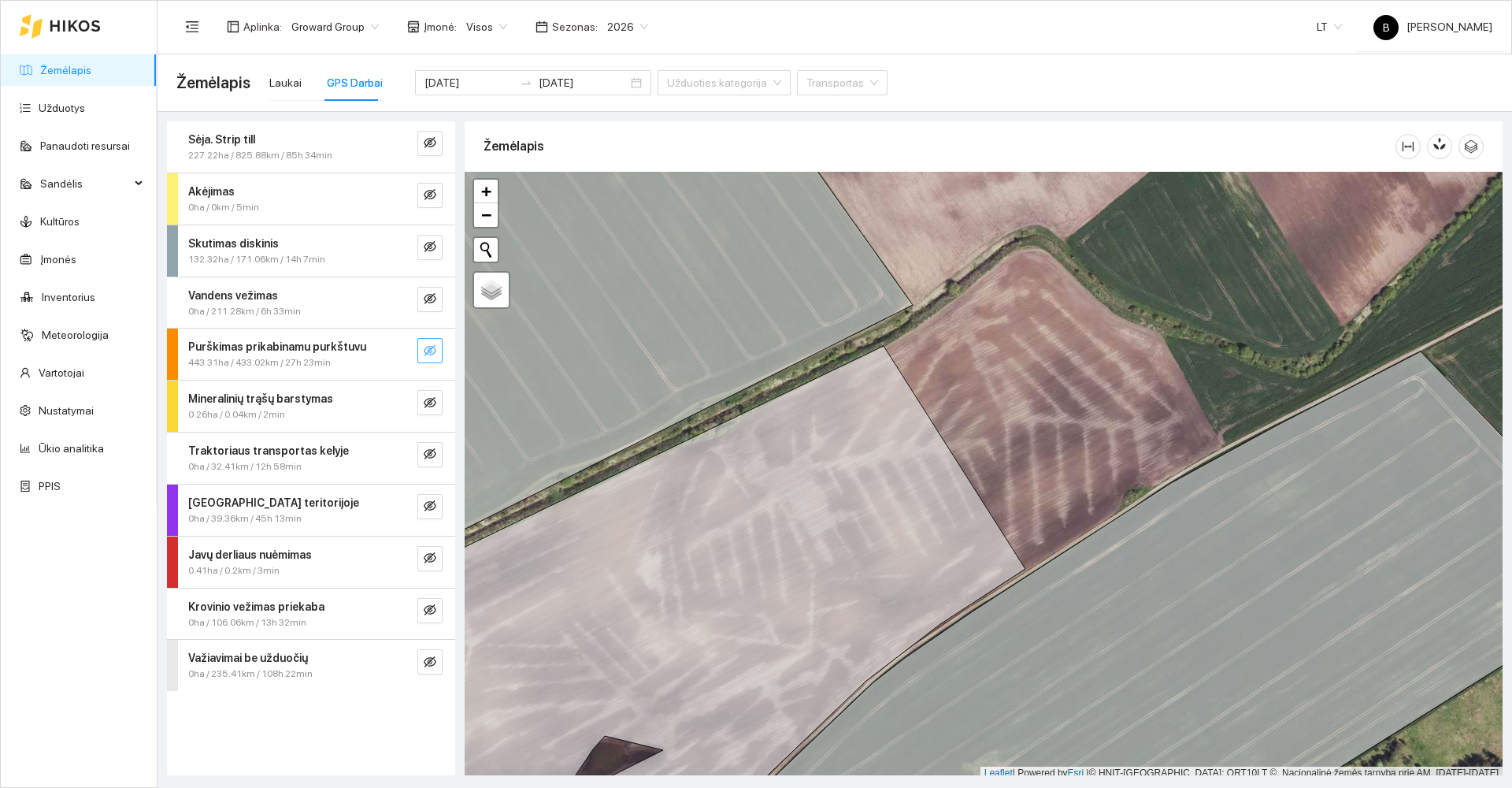
click at [429, 355] on icon "eye-invisible" at bounding box center [430, 350] width 12 height 11
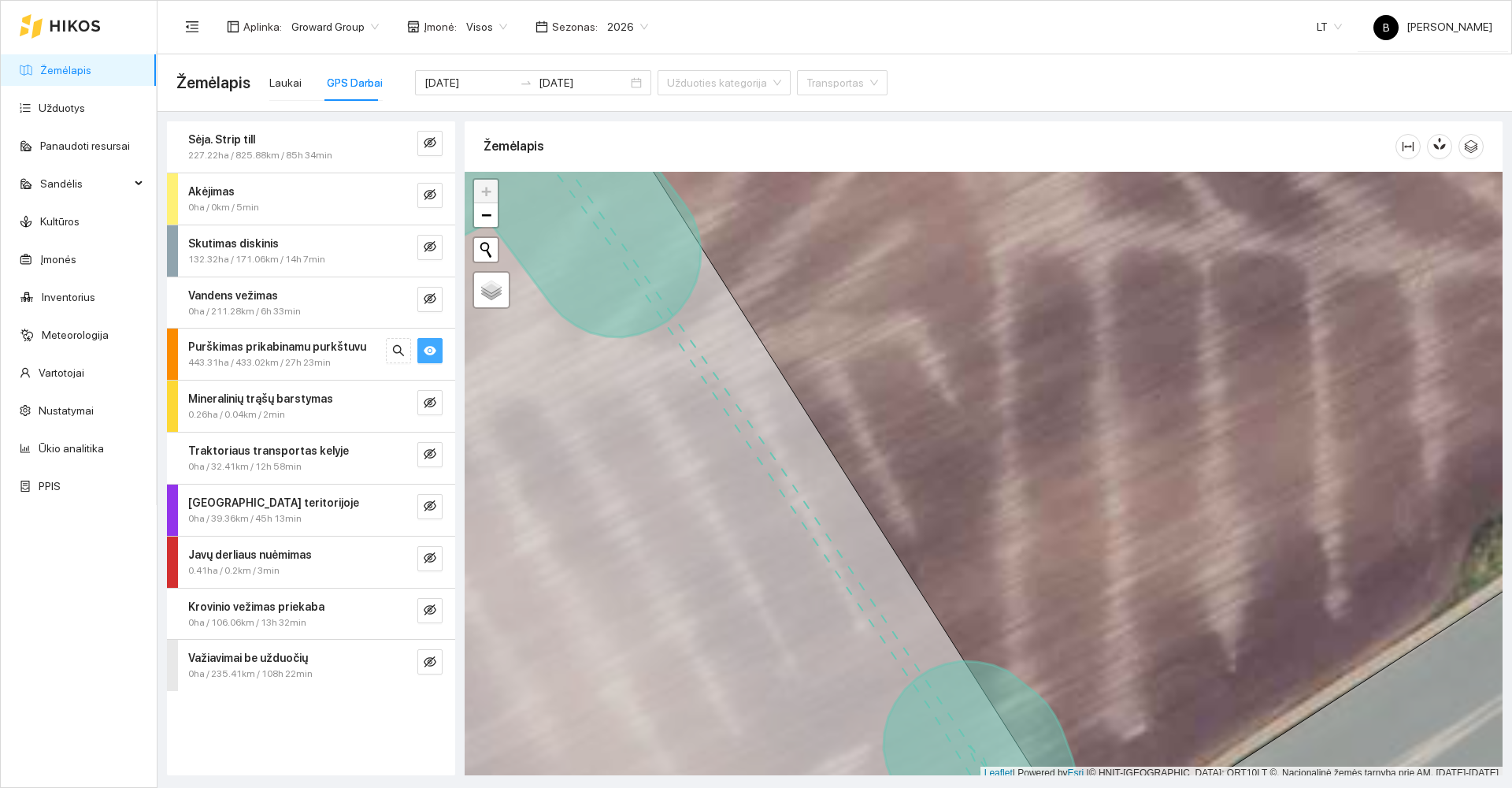
scroll to position [5, 0]
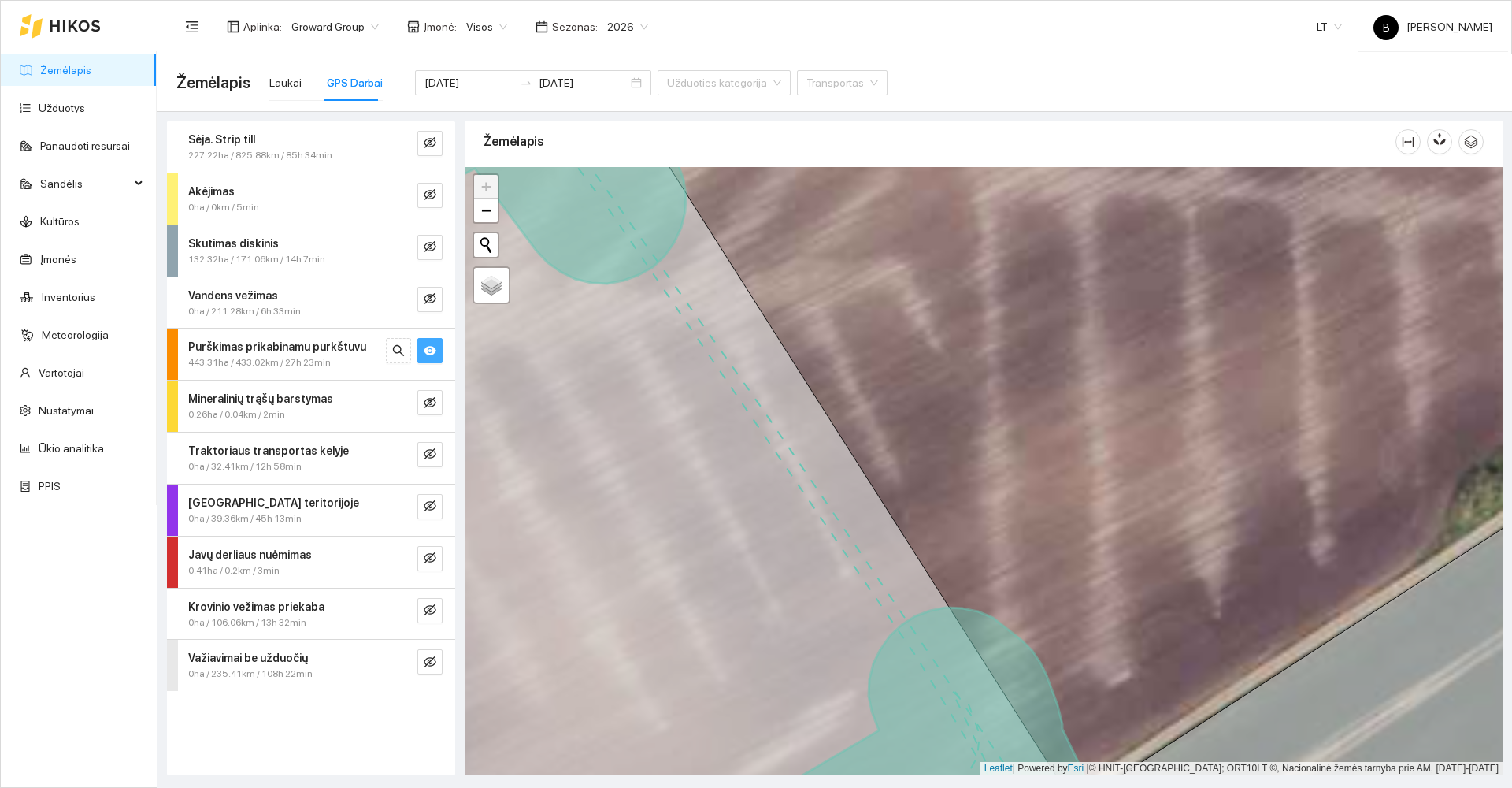
drag, startPoint x: 1013, startPoint y: 492, endPoint x: 984, endPoint y: 399, distance: 97.4
click at [989, 405] on div at bounding box center [984, 471] width 1038 height 608
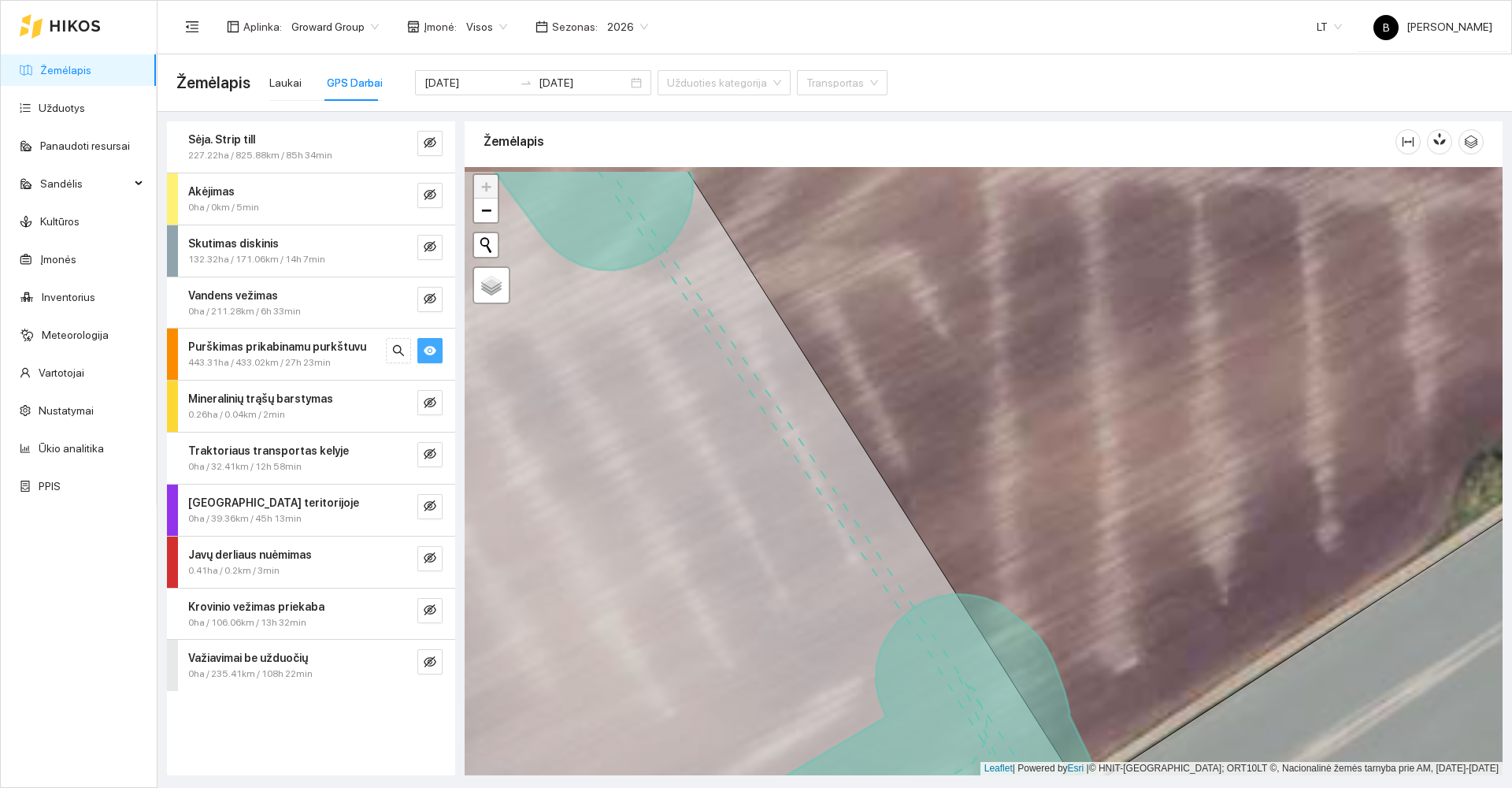
drag, startPoint x: 974, startPoint y: 388, endPoint x: 1052, endPoint y: 549, distance: 178.9
click at [1053, 550] on div at bounding box center [984, 471] width 1038 height 608
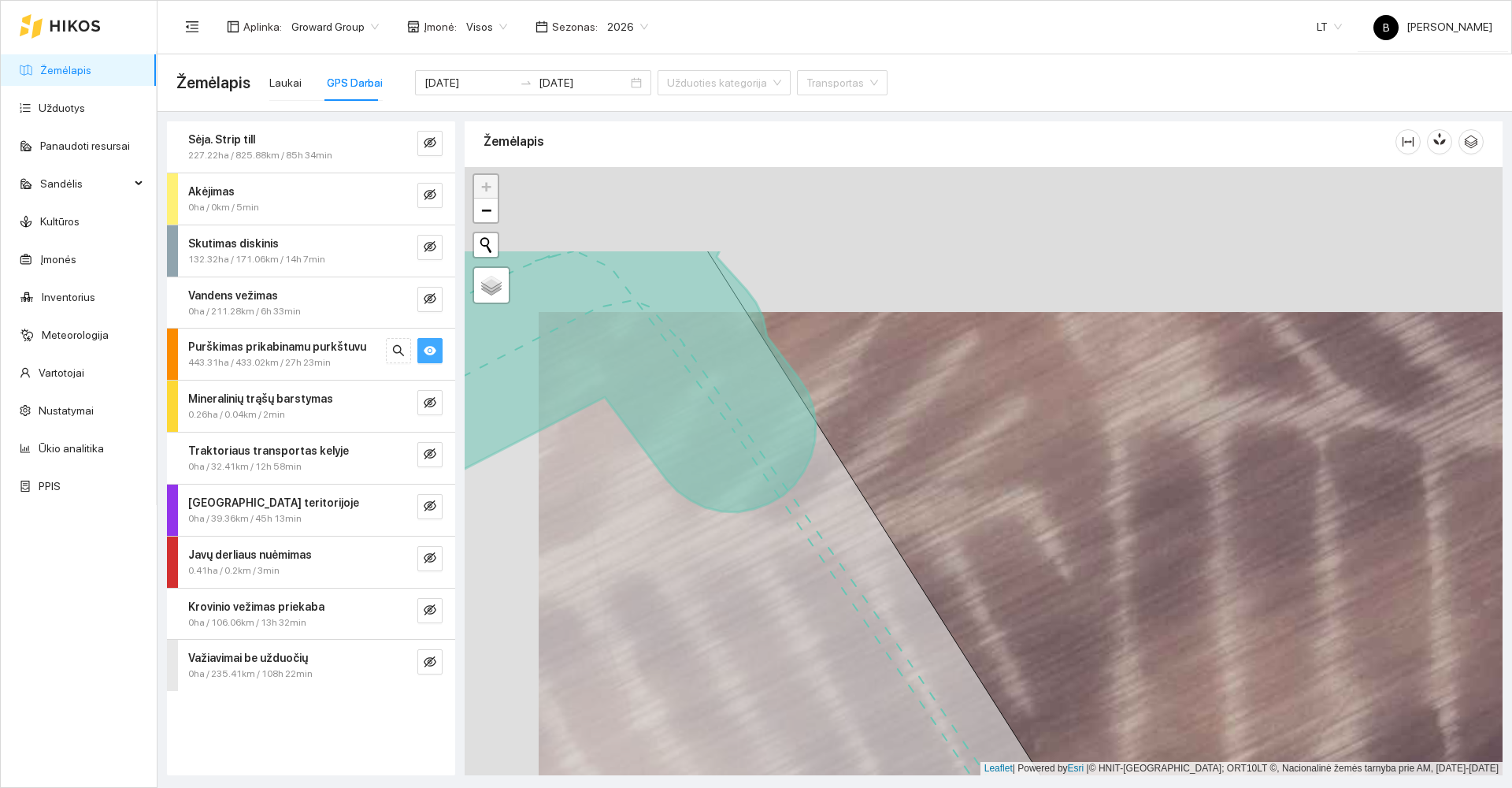
drag, startPoint x: 980, startPoint y: 466, endPoint x: 1056, endPoint y: 622, distance: 173.5
click at [1061, 625] on div at bounding box center [984, 471] width 1038 height 608
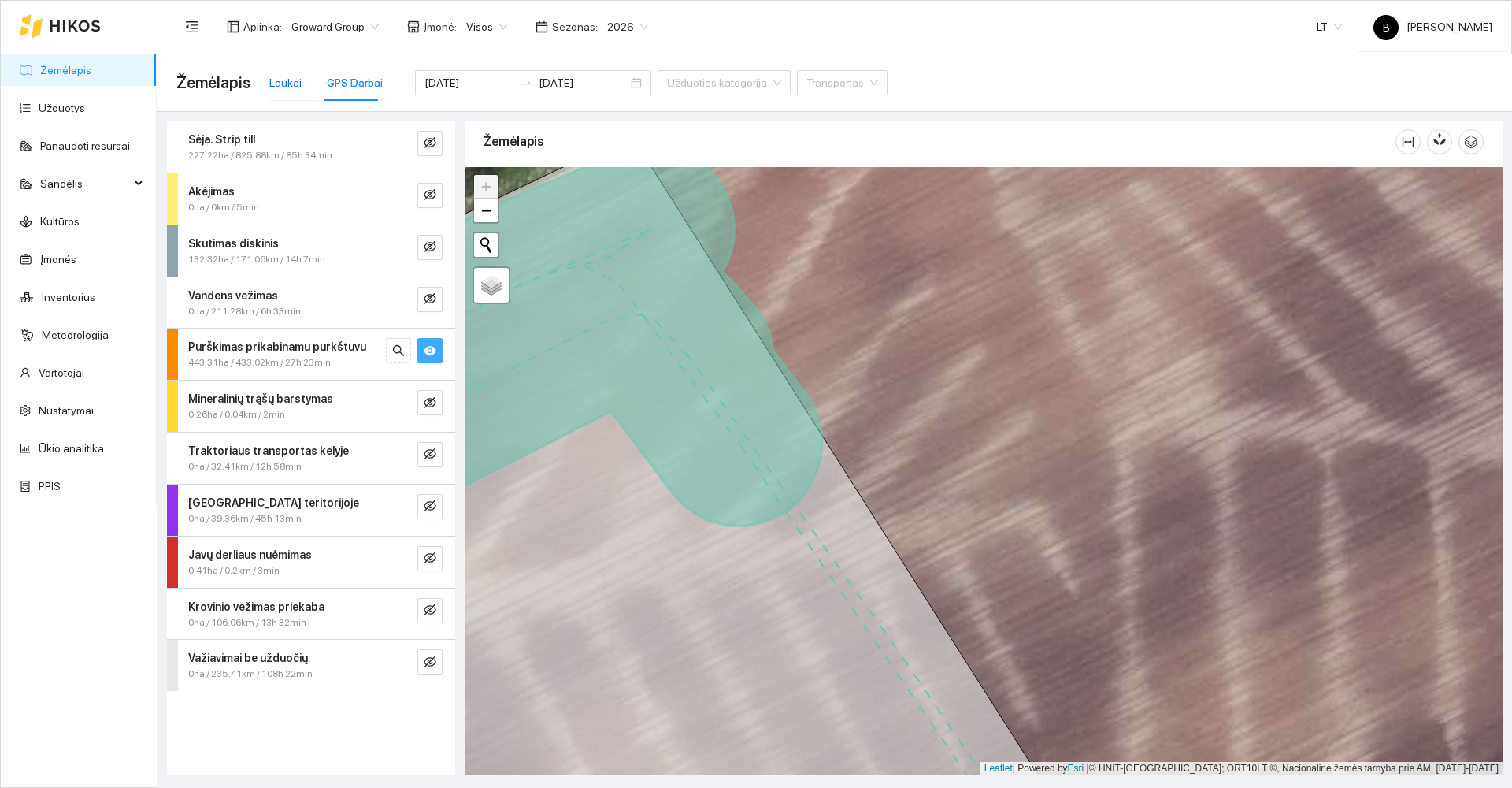
click at [279, 82] on div "Laukai" at bounding box center [285, 82] width 32 height 17
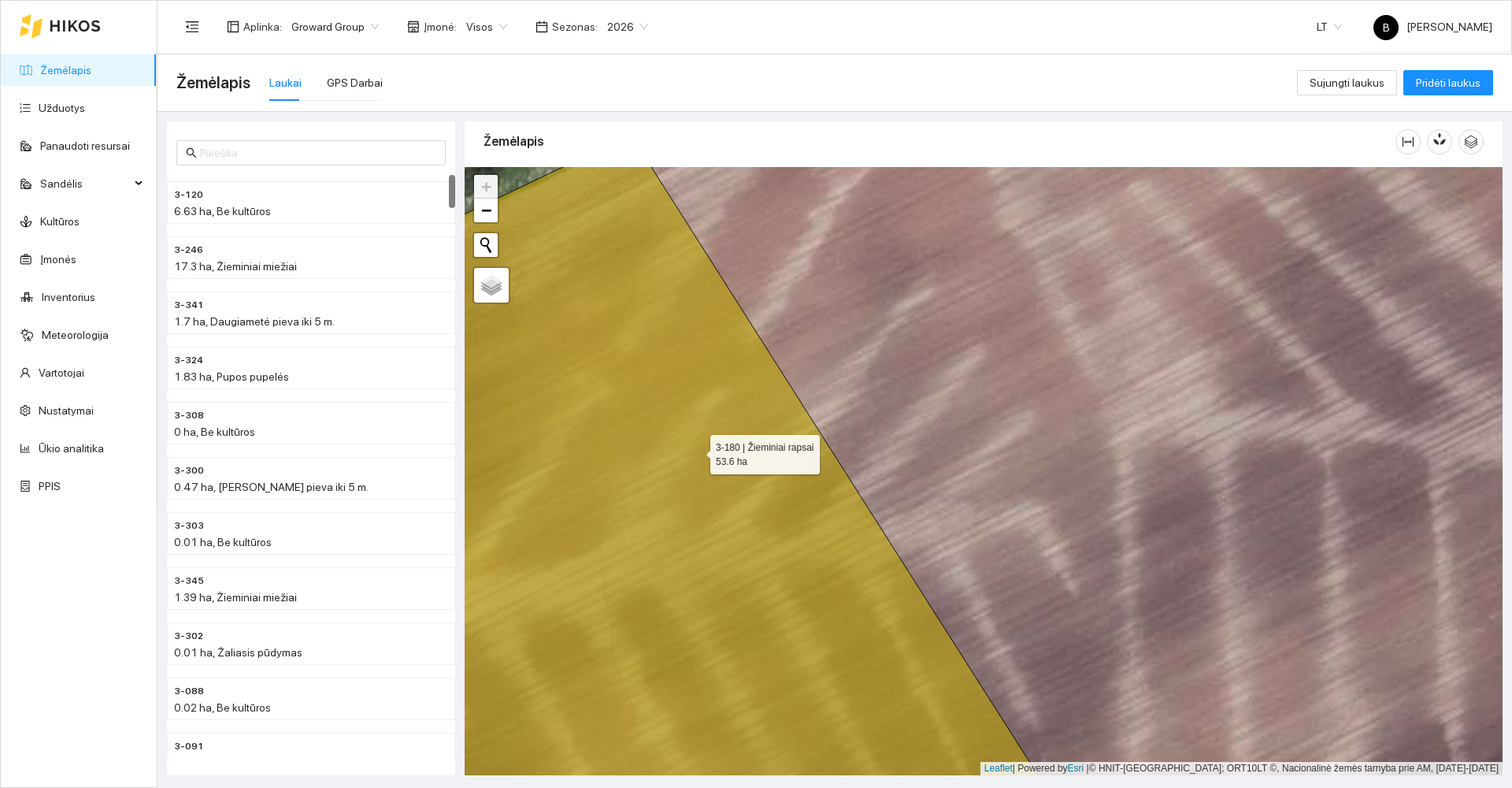
click at [696, 451] on icon at bounding box center [718, 487] width 720 height 703
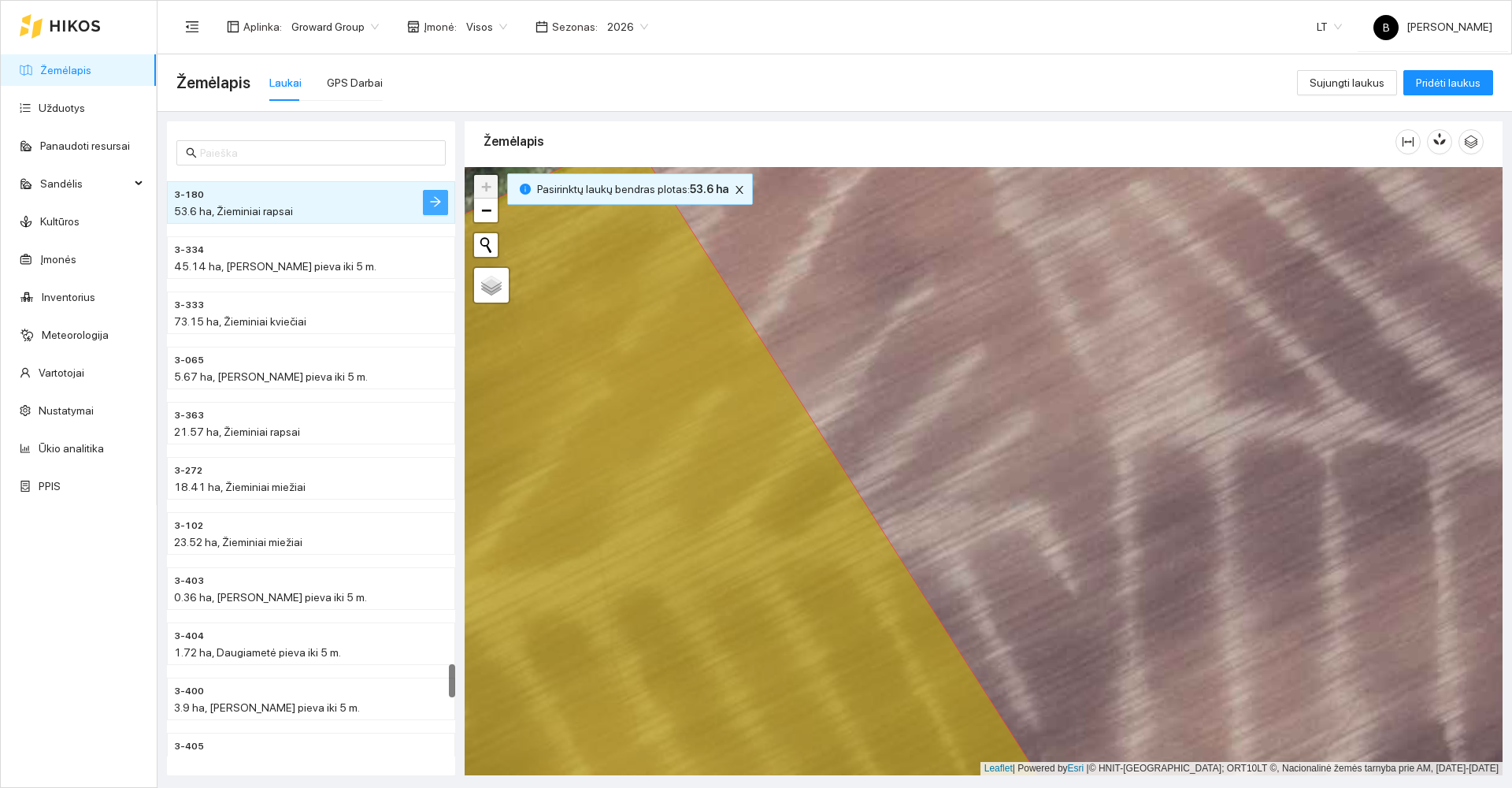
click at [442, 207] on button "button" at bounding box center [435, 203] width 26 height 26
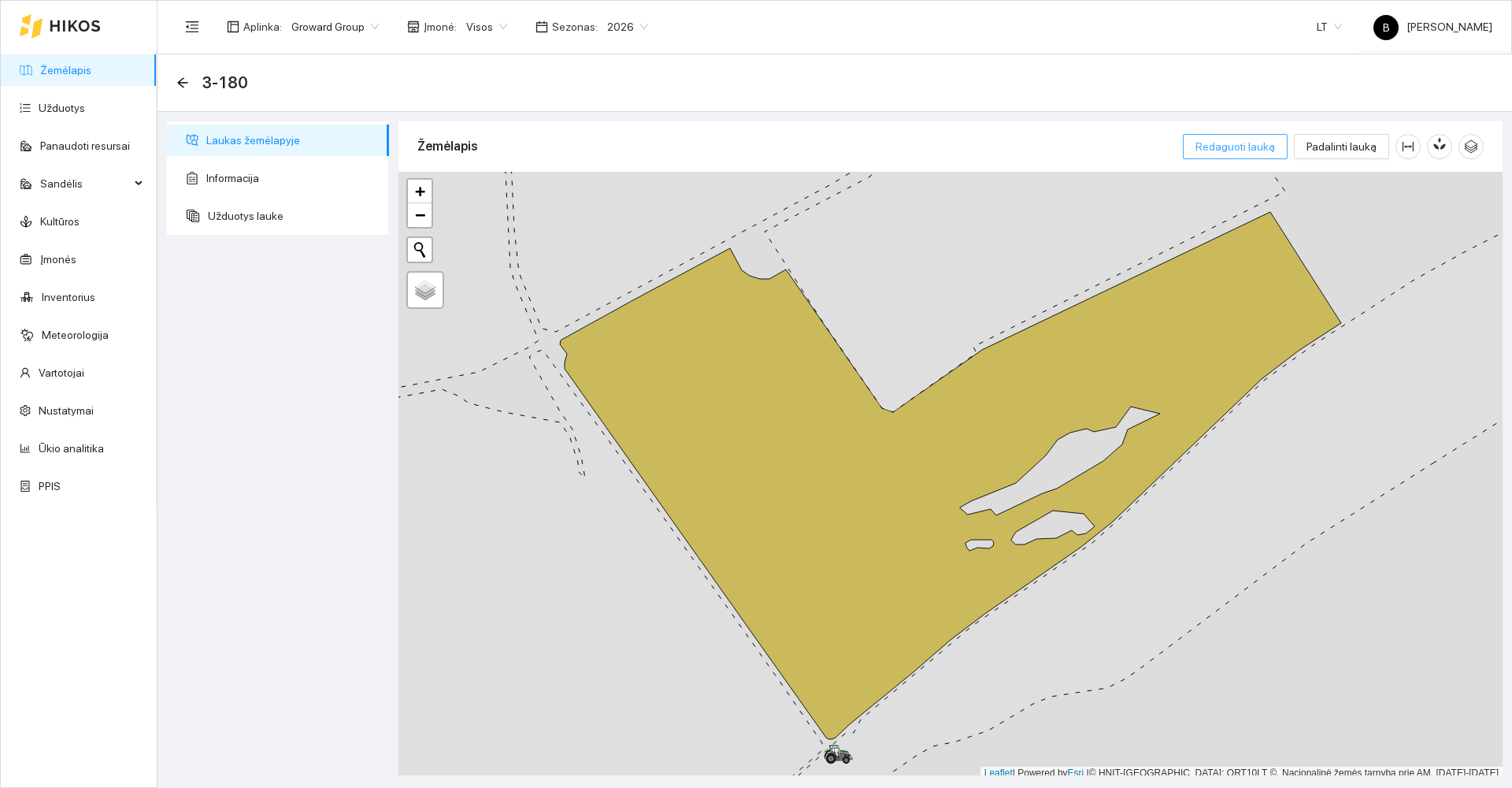
click at [1235, 142] on span "Redaguoti lauką" at bounding box center [1235, 146] width 80 height 17
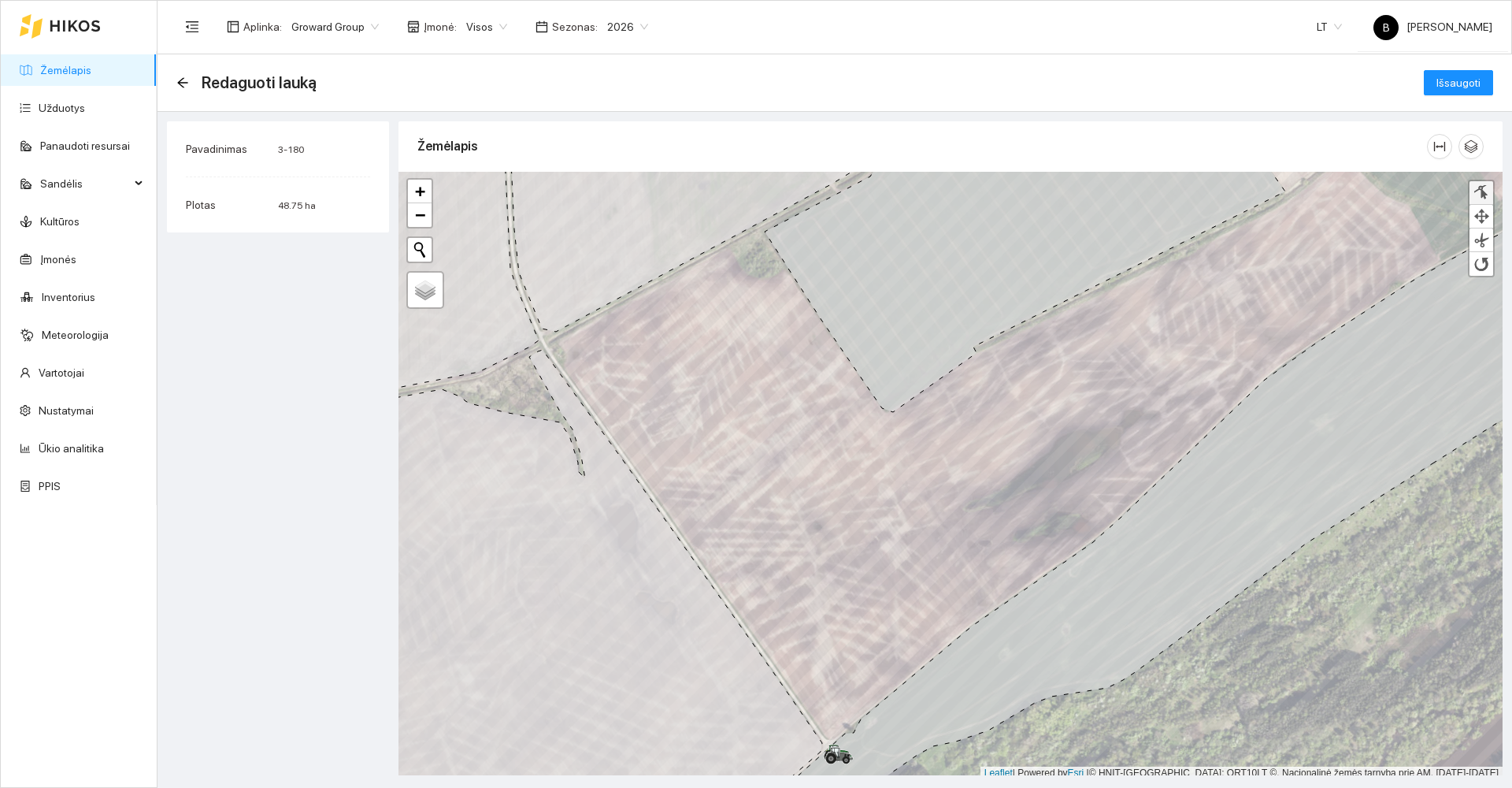
click at [1478, 195] on div at bounding box center [1481, 193] width 16 height 15
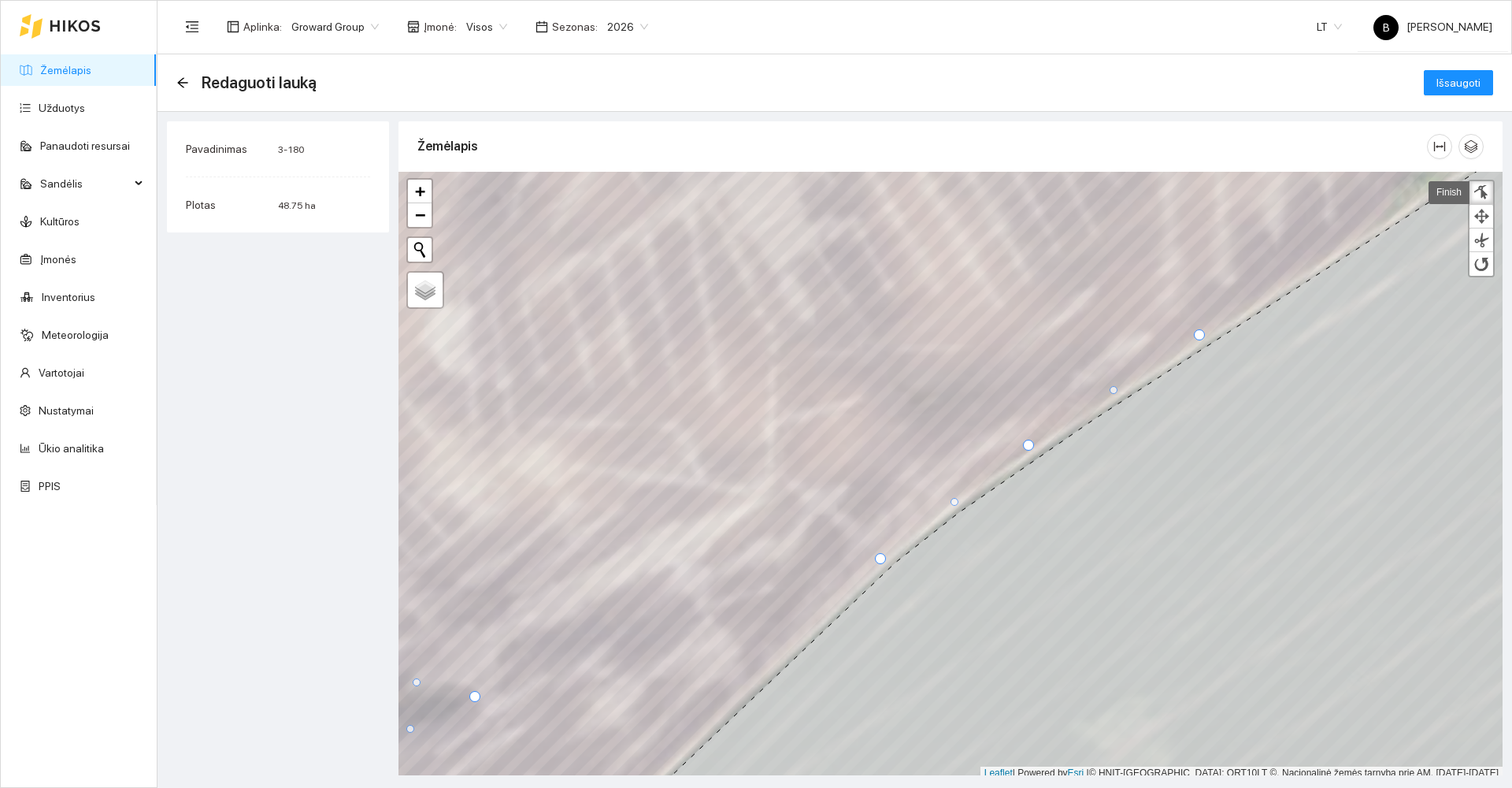
scroll to position [5, 0]
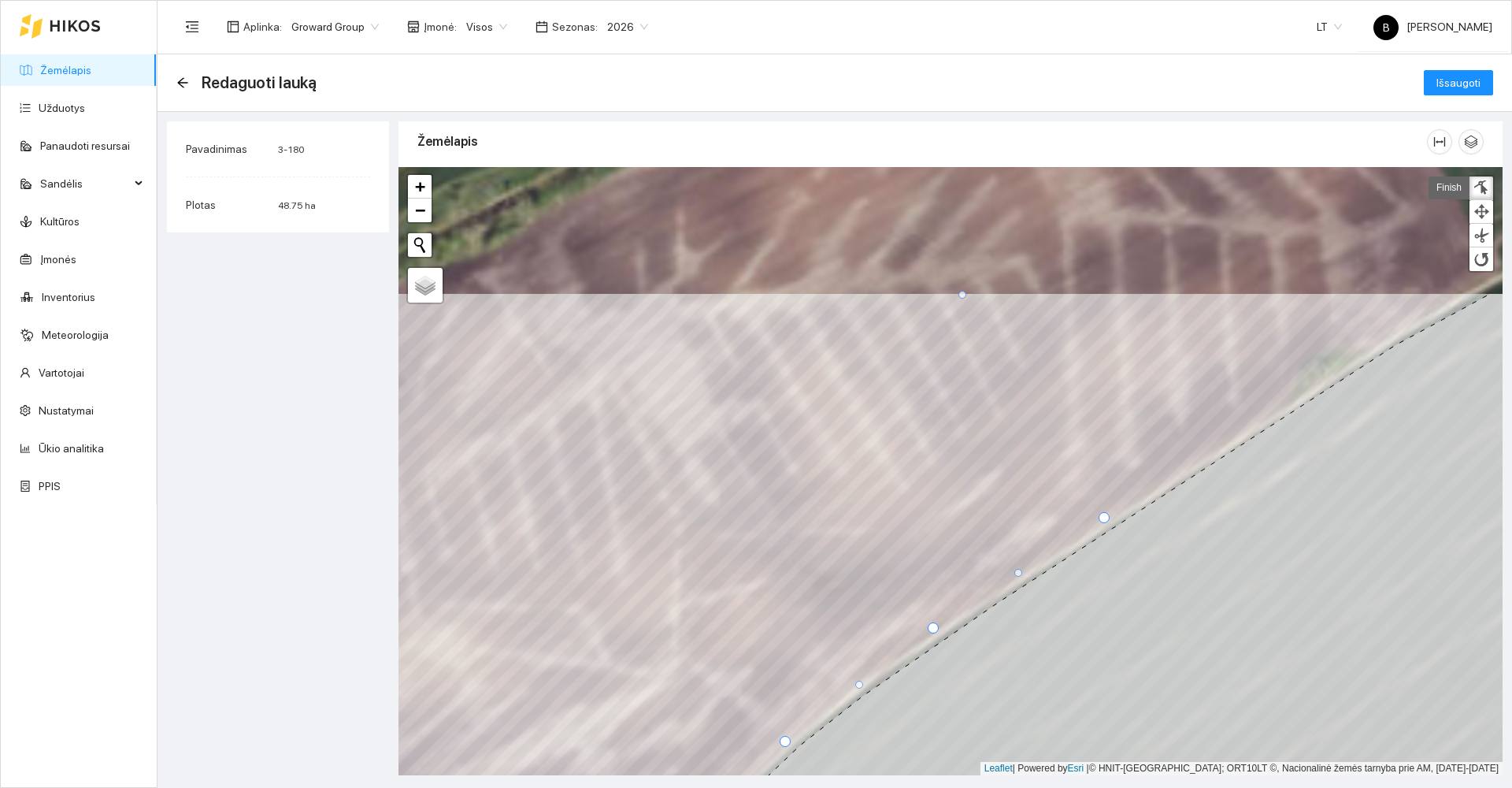
drag, startPoint x: 1328, startPoint y: 293, endPoint x: 1221, endPoint y: 494, distance: 227.7
click at [1223, 495] on icon at bounding box center [1012, 659] width 1012 height 731
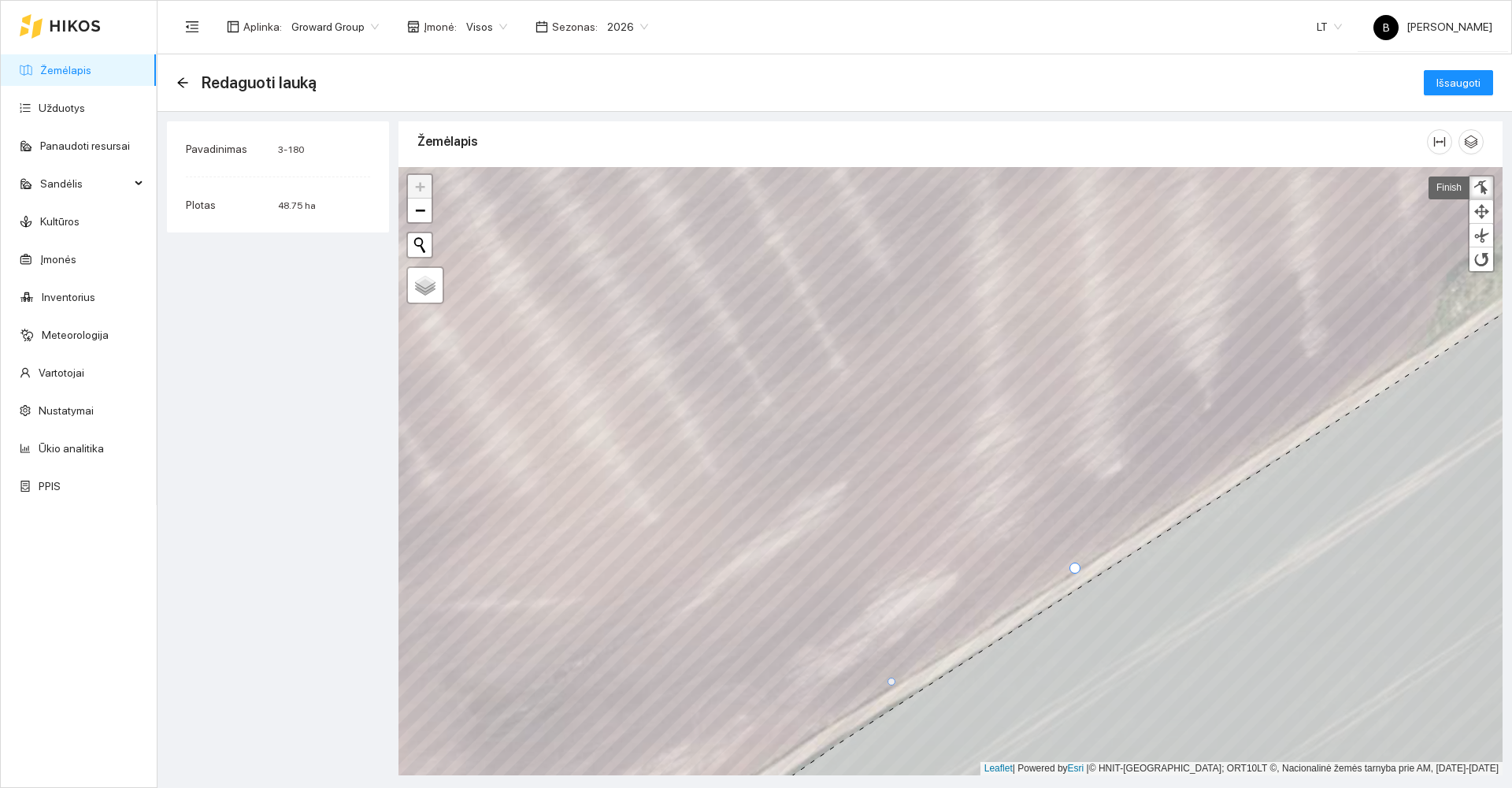
drag, startPoint x: 1052, startPoint y: 576, endPoint x: 1077, endPoint y: 569, distance: 26.0
click at [1077, 569] on div at bounding box center [1074, 567] width 11 height 11
click at [1454, 89] on span "Išsaugoti" at bounding box center [1458, 82] width 44 height 17
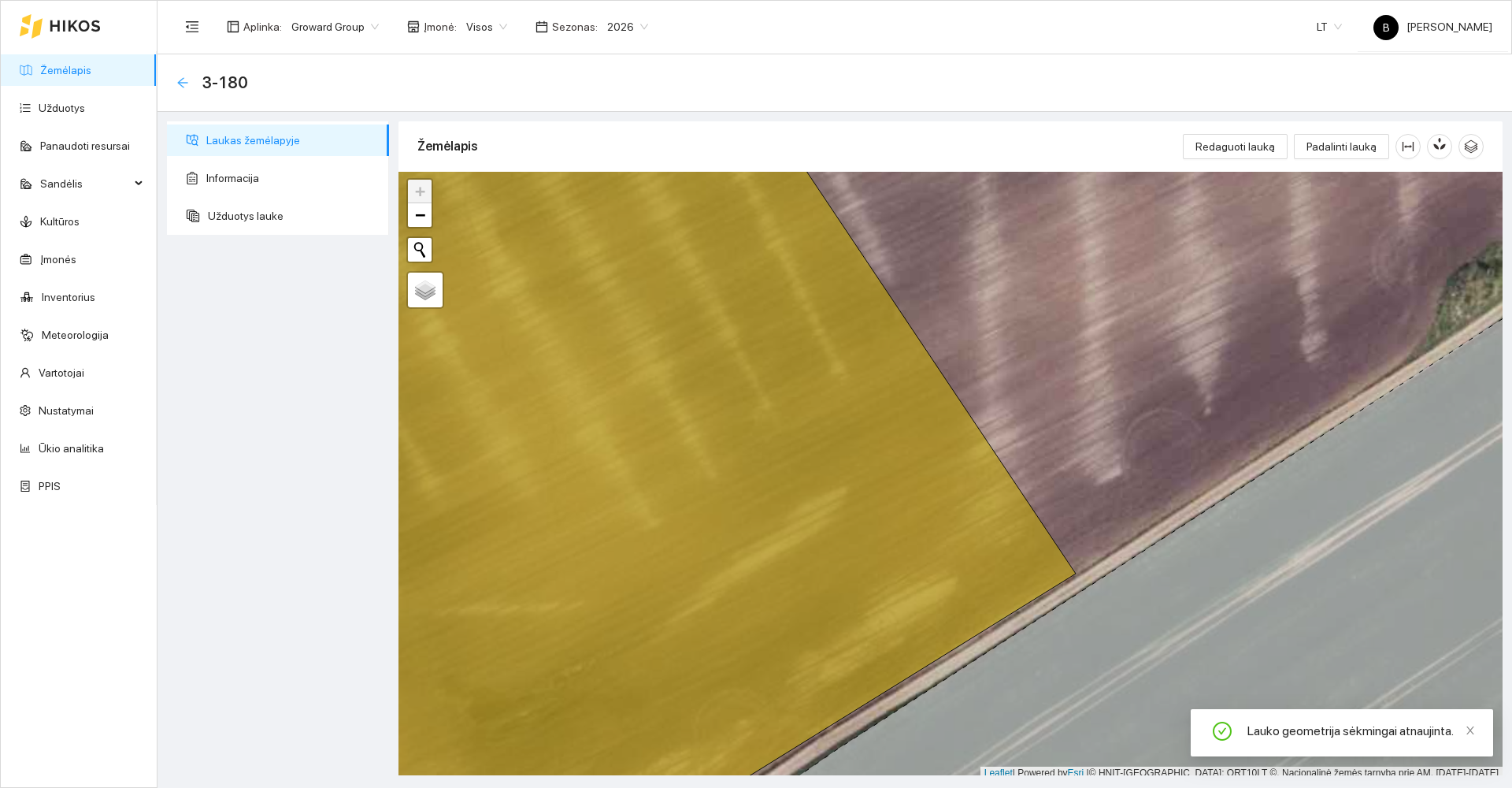
click at [184, 82] on icon "arrow-left" at bounding box center [182, 82] width 10 height 10
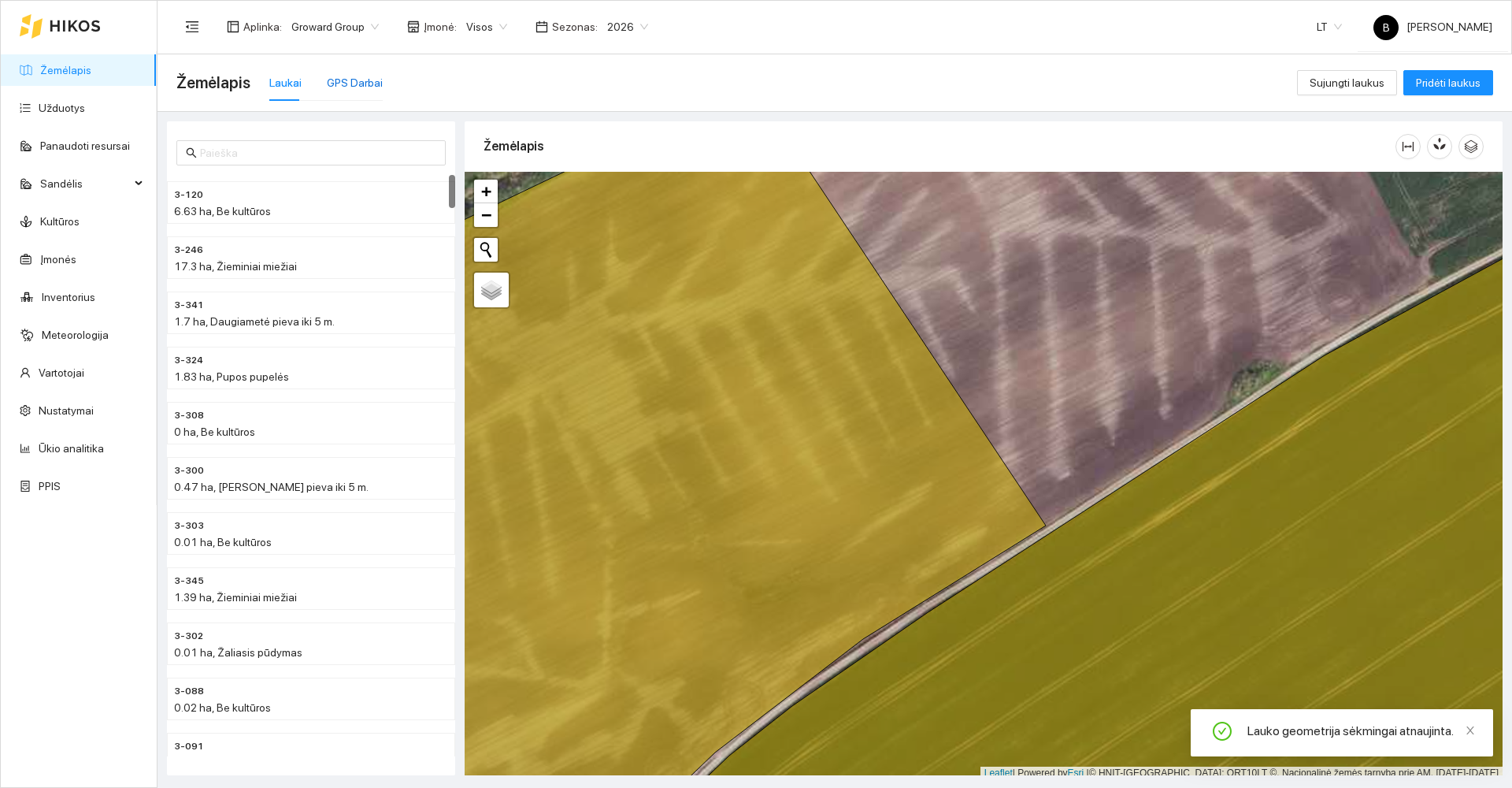
click at [350, 76] on div "GPS Darbai" at bounding box center [355, 82] width 56 height 17
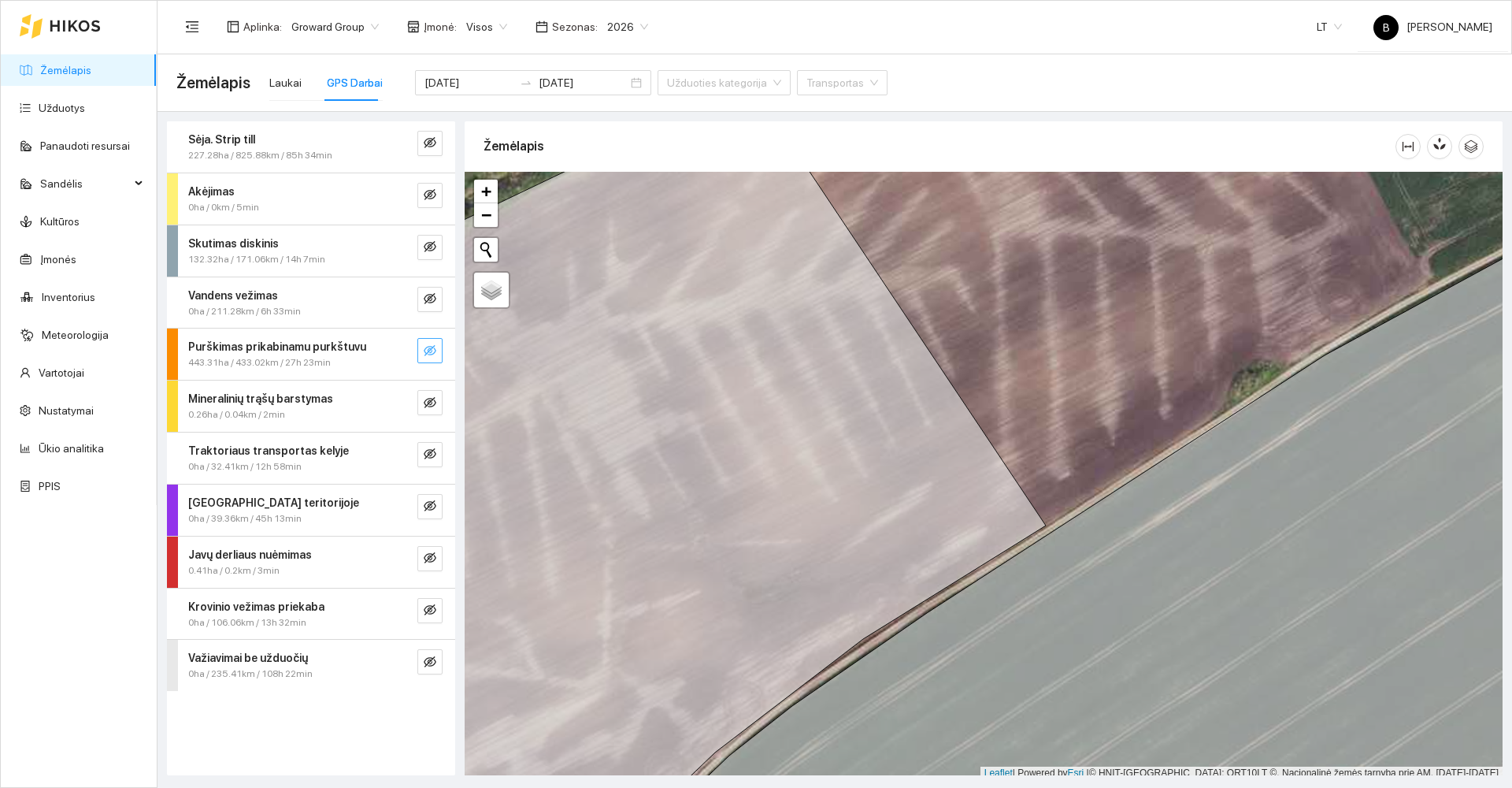
click at [429, 357] on span "eye-invisible" at bounding box center [430, 352] width 12 height 15
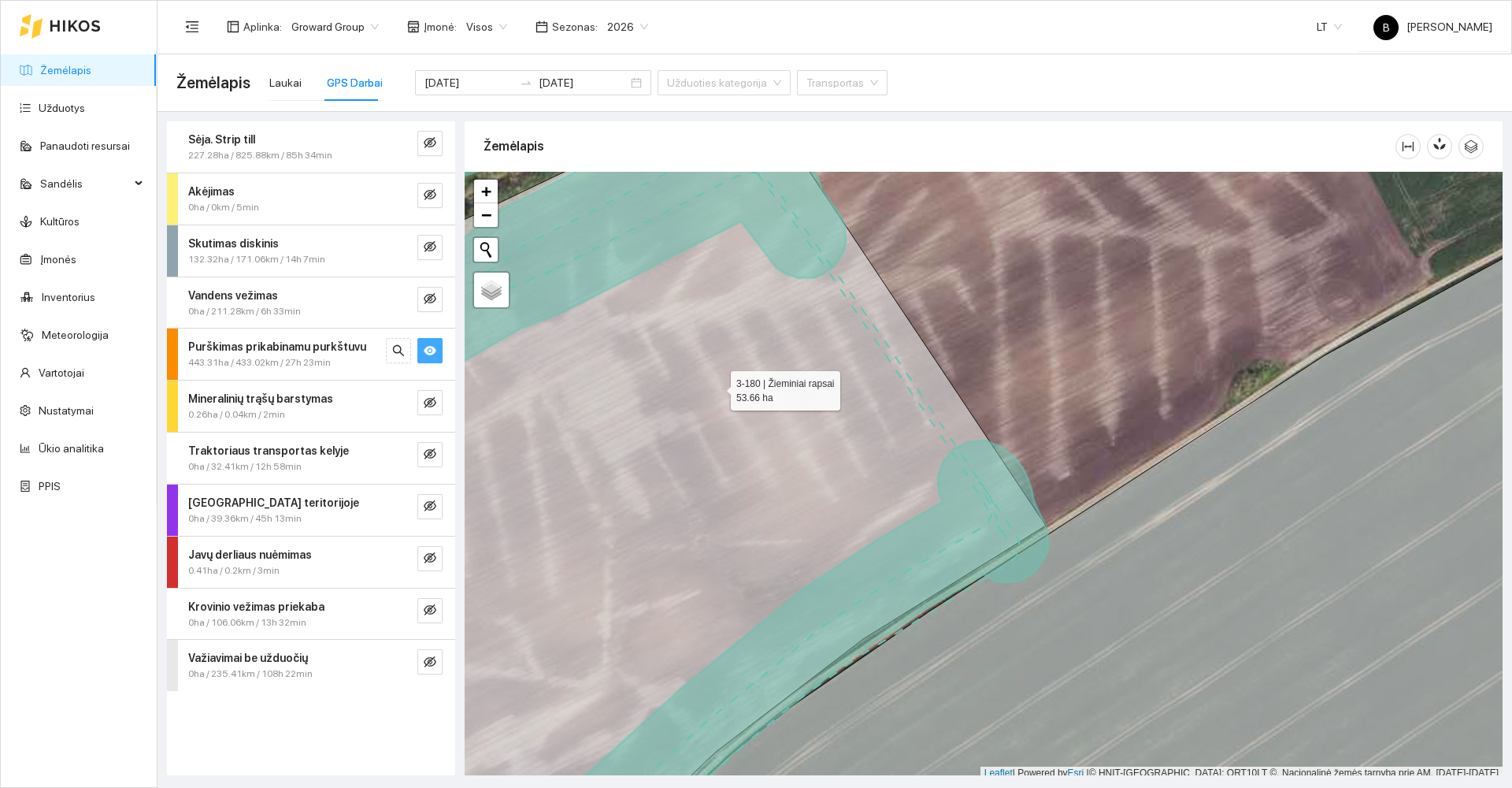
click at [717, 387] on icon at bounding box center [702, 476] width 686 height 731
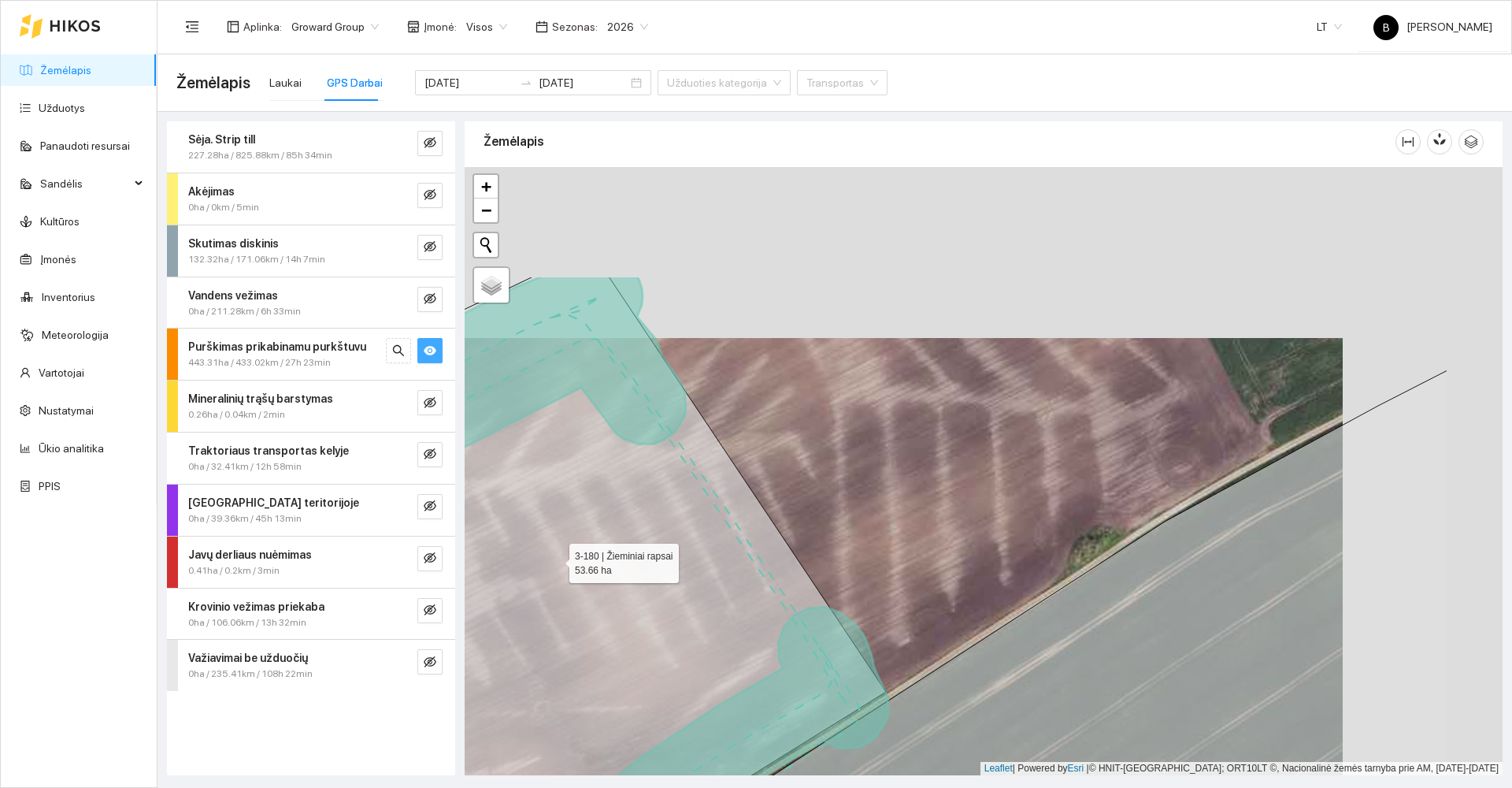
drag, startPoint x: 717, startPoint y: 387, endPoint x: 556, endPoint y: 557, distance: 234.1
click at [556, 557] on icon at bounding box center [542, 642] width 686 height 731
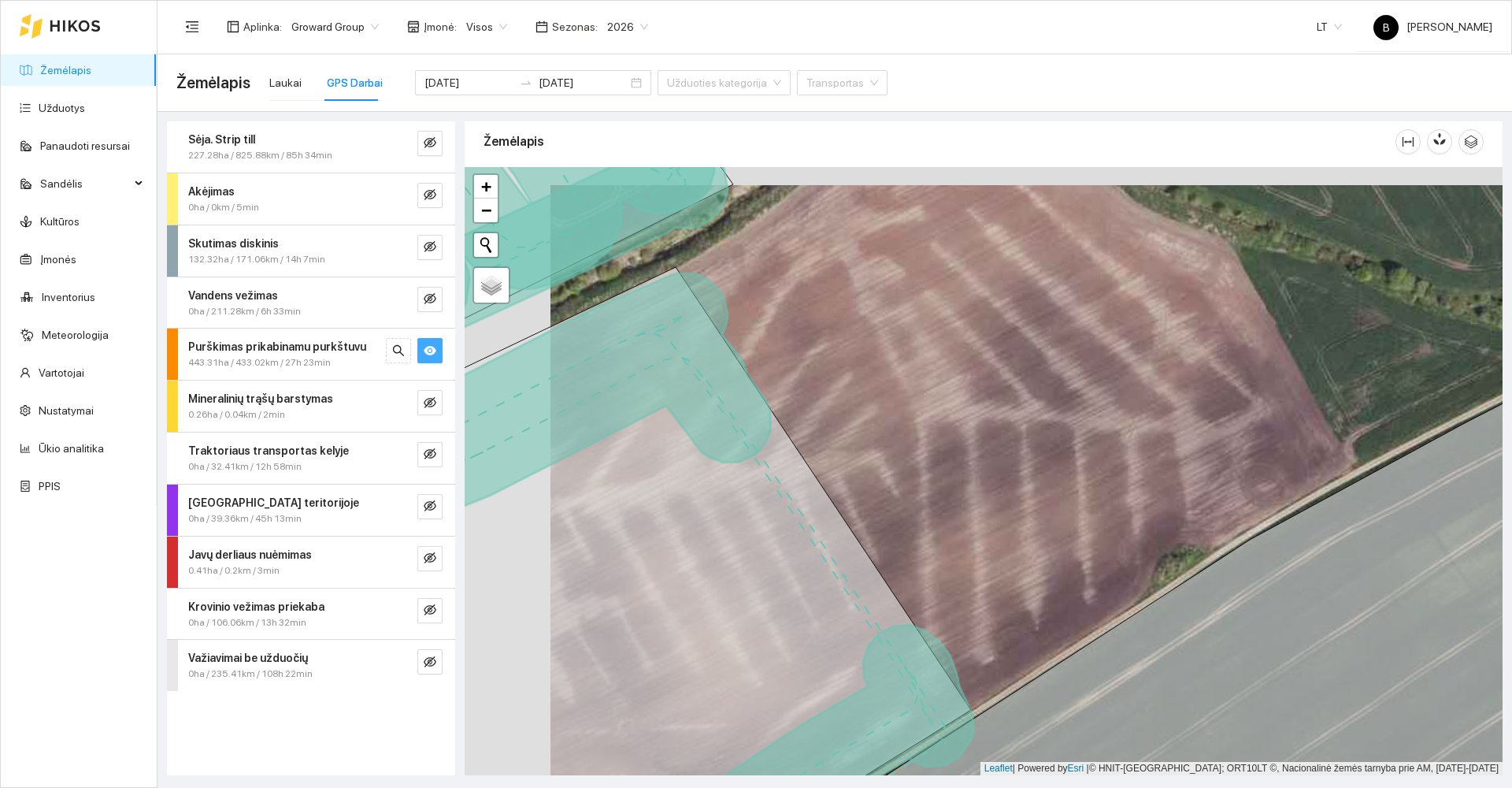
drag, startPoint x: 700, startPoint y: 375, endPoint x: 804, endPoint y: 366, distance: 104.4
click at [802, 377] on div at bounding box center [984, 471] width 1038 height 608
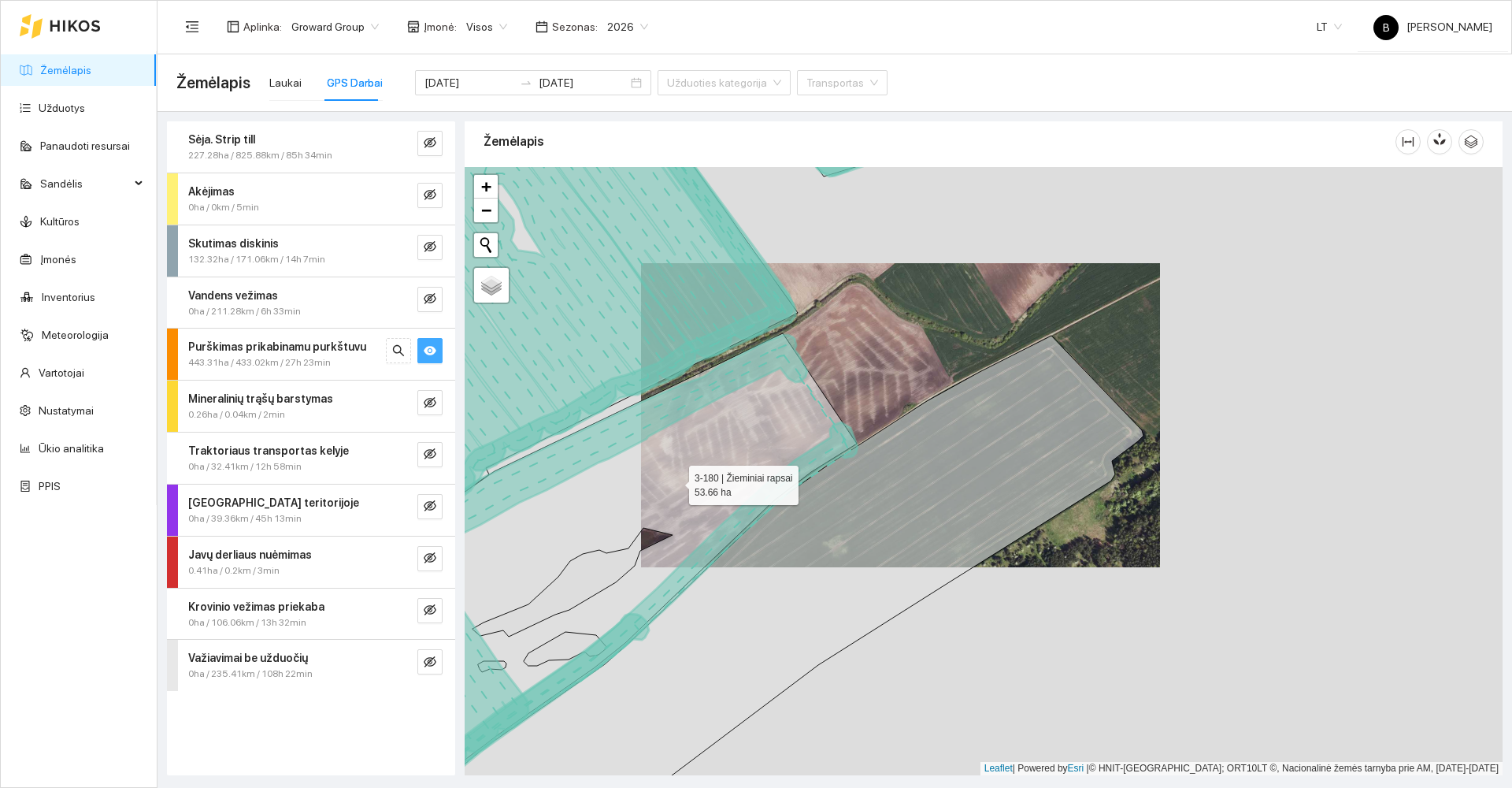
drag, startPoint x: 867, startPoint y: 347, endPoint x: 888, endPoint y: 324, distance: 31.1
click at [857, 333] on icon at bounding box center [608, 585] width 497 height 503
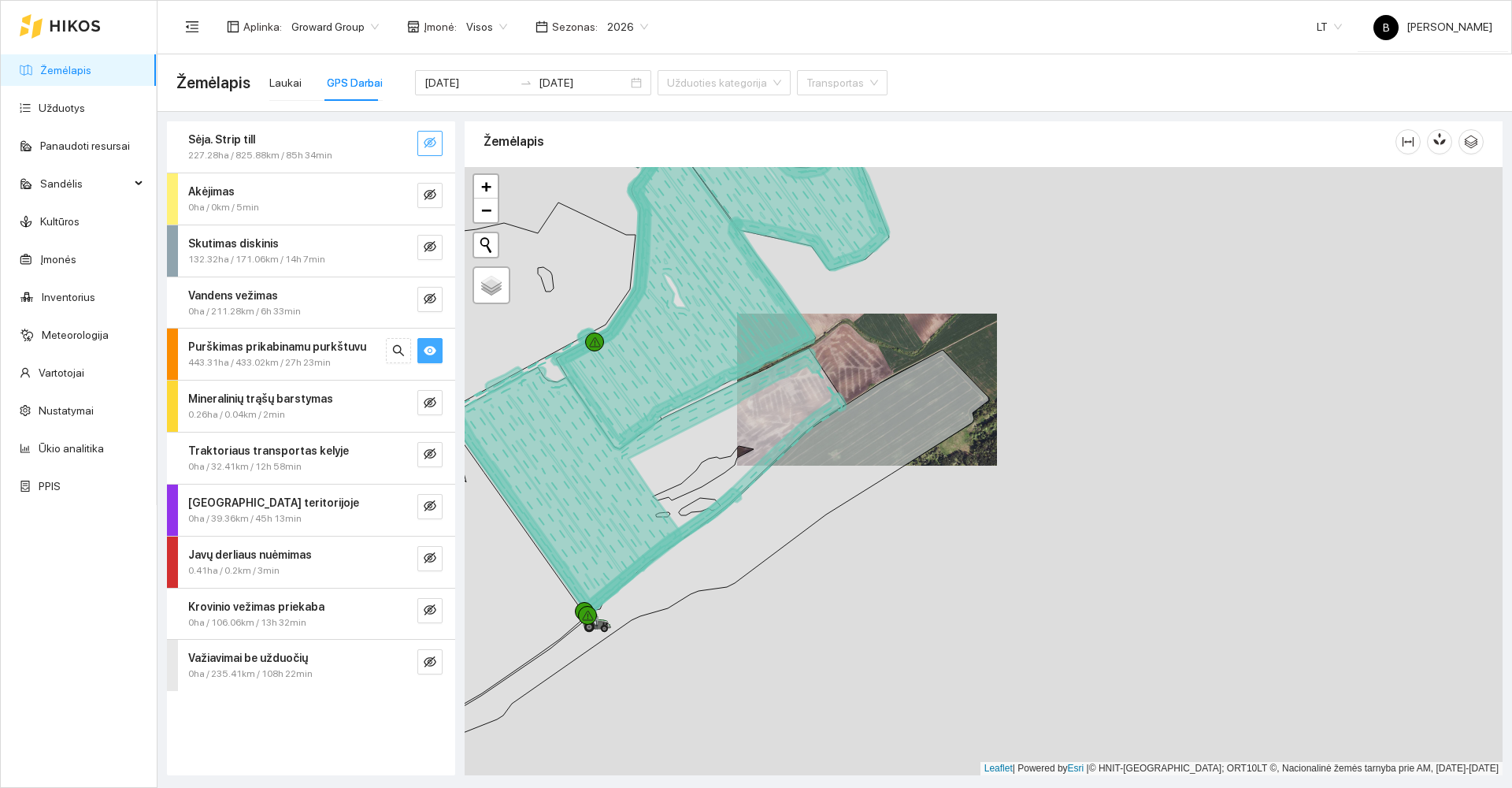
click at [430, 144] on icon "eye-invisible" at bounding box center [430, 142] width 12 height 12
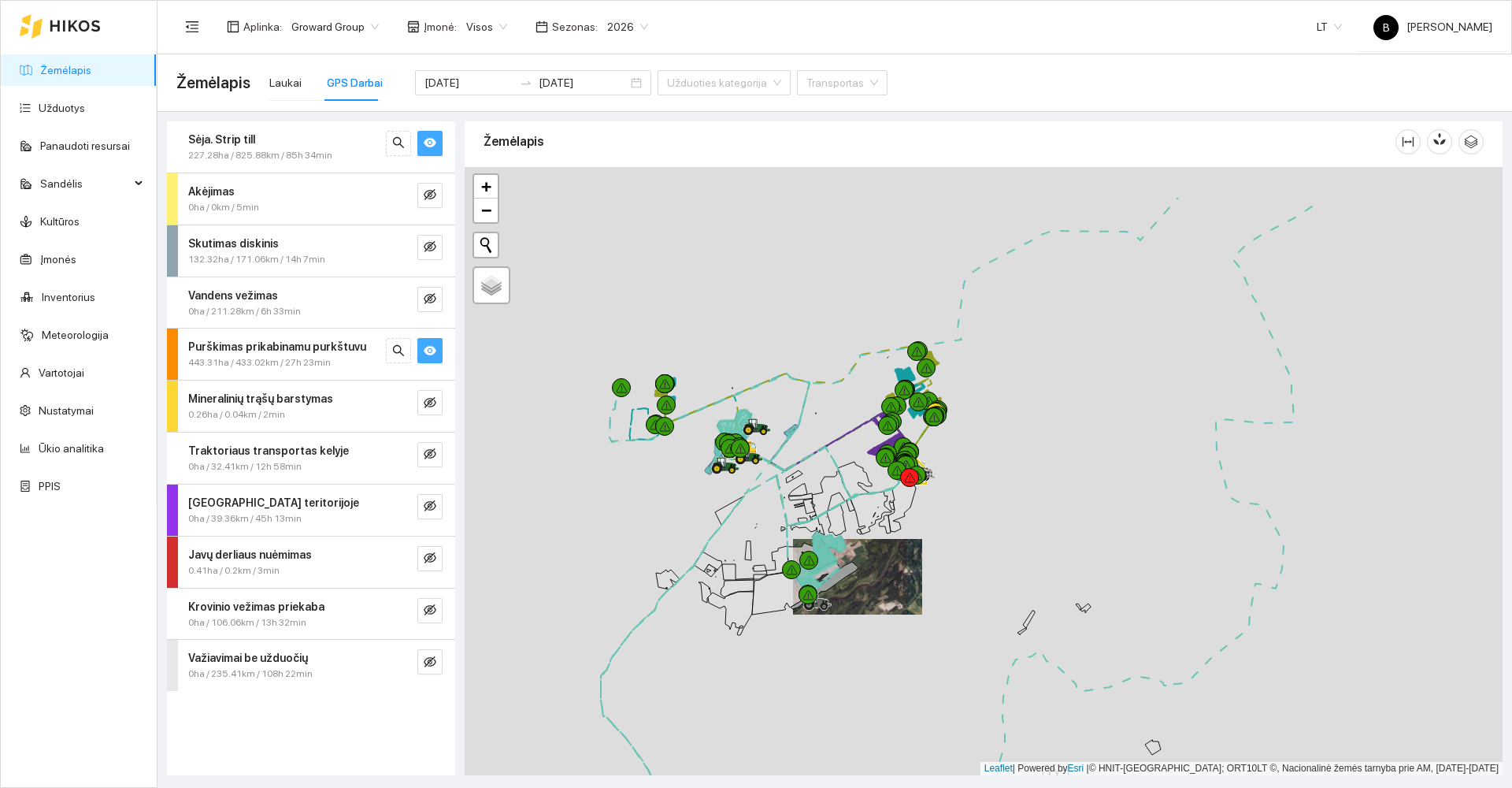
drag, startPoint x: 669, startPoint y: 491, endPoint x: 701, endPoint y: 568, distance: 83.4
click at [701, 568] on div at bounding box center [984, 471] width 1038 height 608
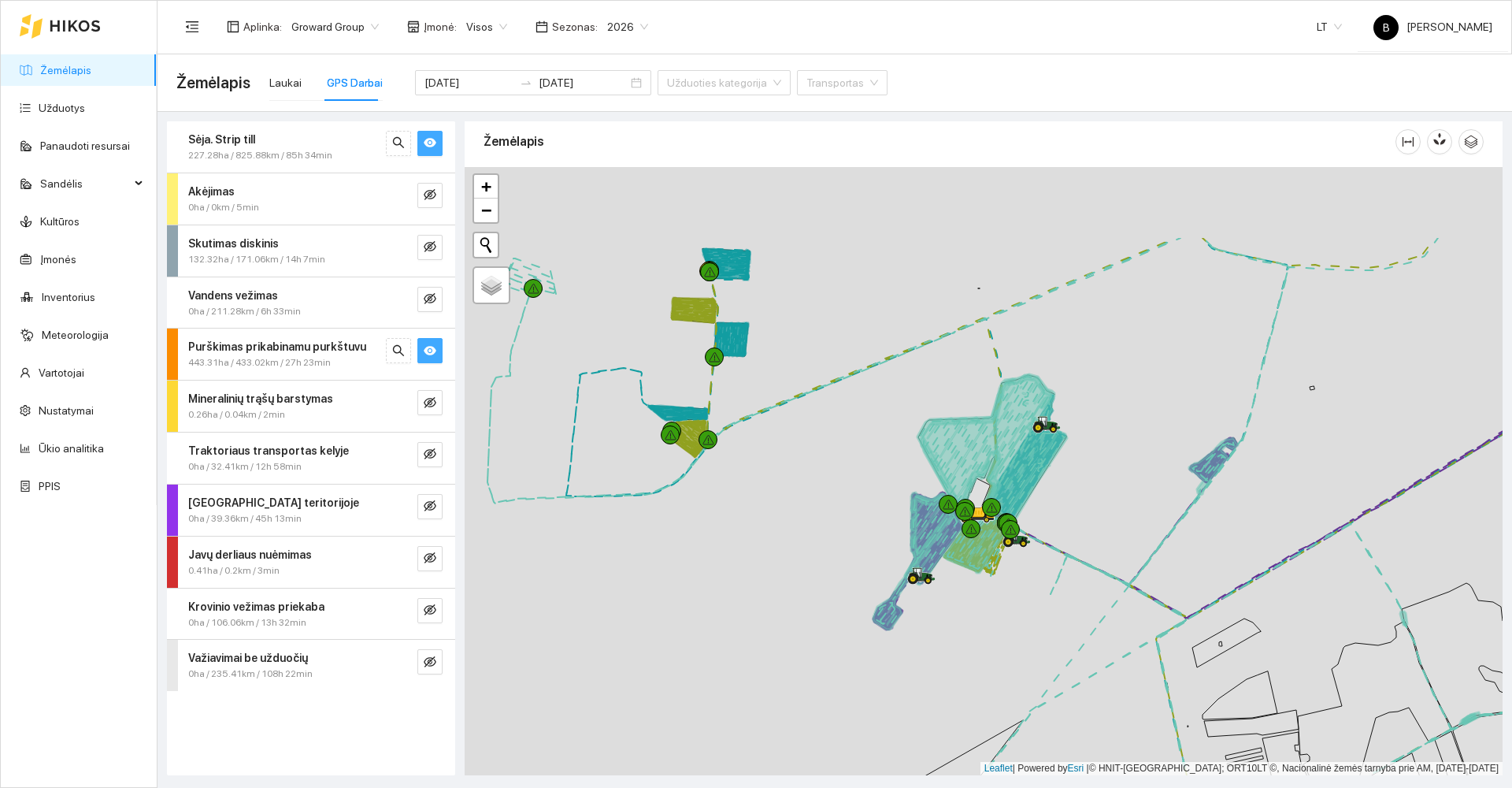
drag, startPoint x: 712, startPoint y: 427, endPoint x: 734, endPoint y: 592, distance: 166.5
click at [734, 592] on div at bounding box center [984, 471] width 1038 height 608
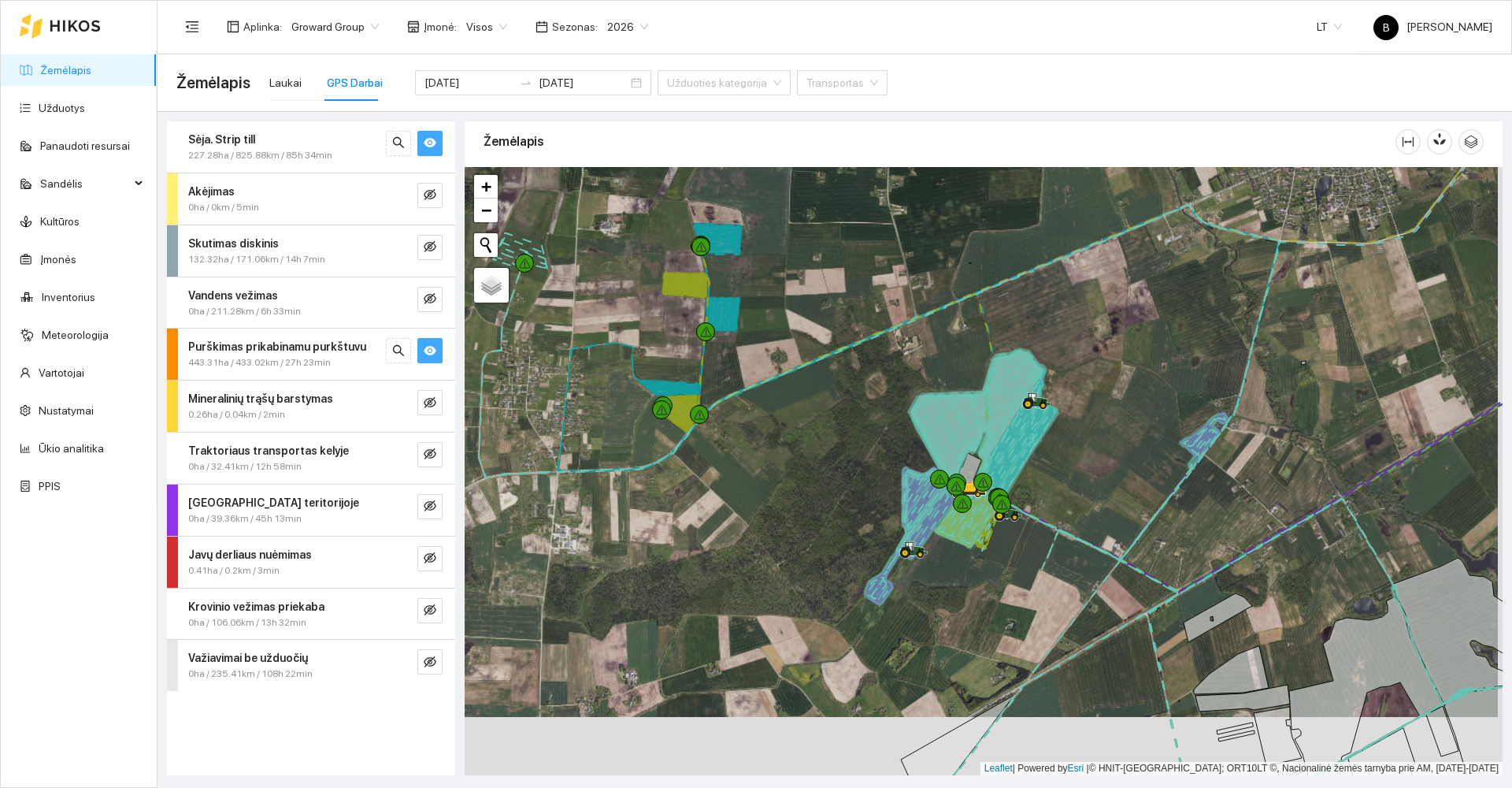
drag, startPoint x: 721, startPoint y: 528, endPoint x: 654, endPoint y: 400, distance: 144.5
click at [661, 406] on div at bounding box center [984, 471] width 1038 height 608
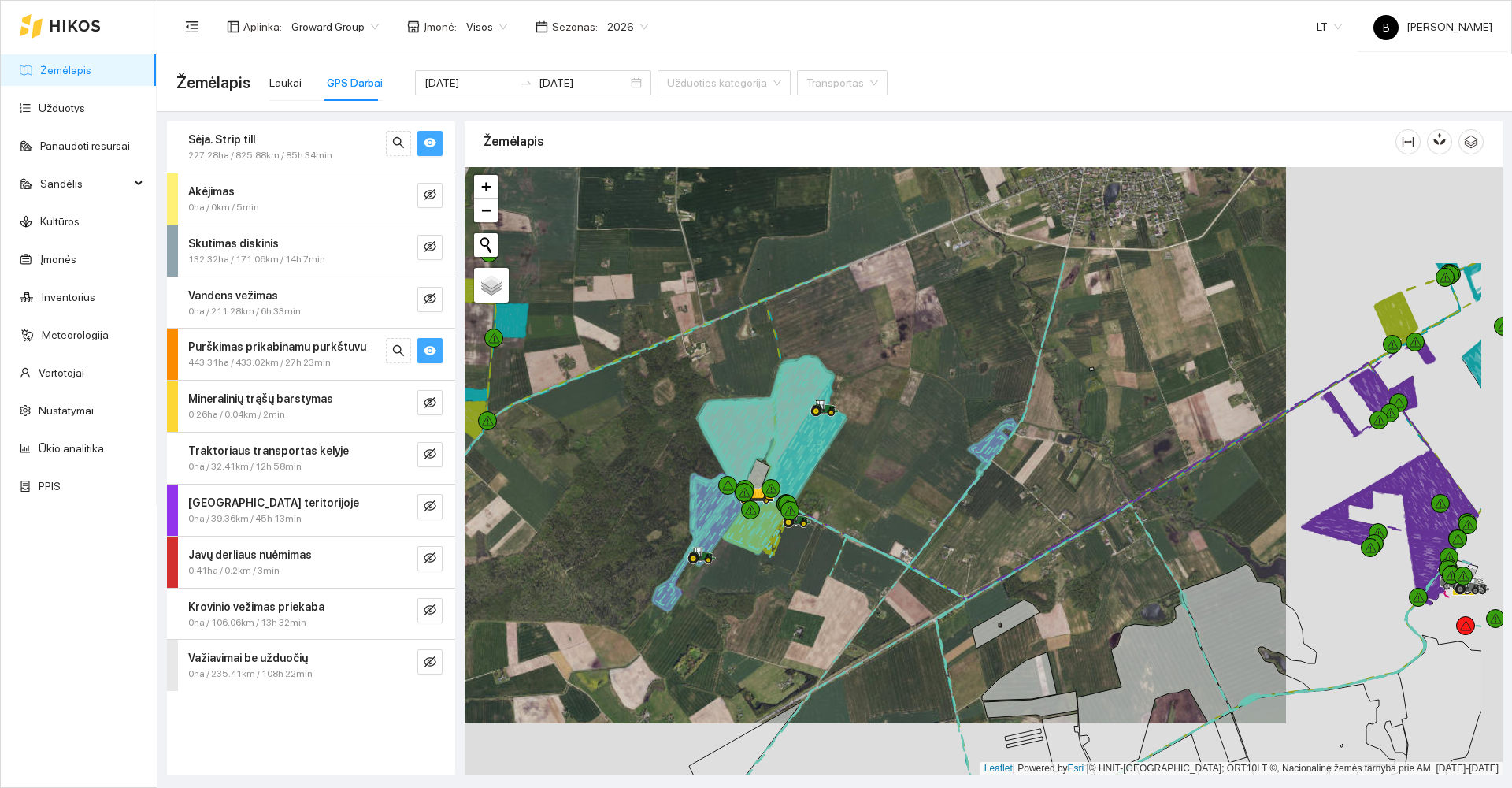
drag, startPoint x: 693, startPoint y: 405, endPoint x: 604, endPoint y: 522, distance: 147.0
click at [604, 522] on div at bounding box center [984, 471] width 1038 height 608
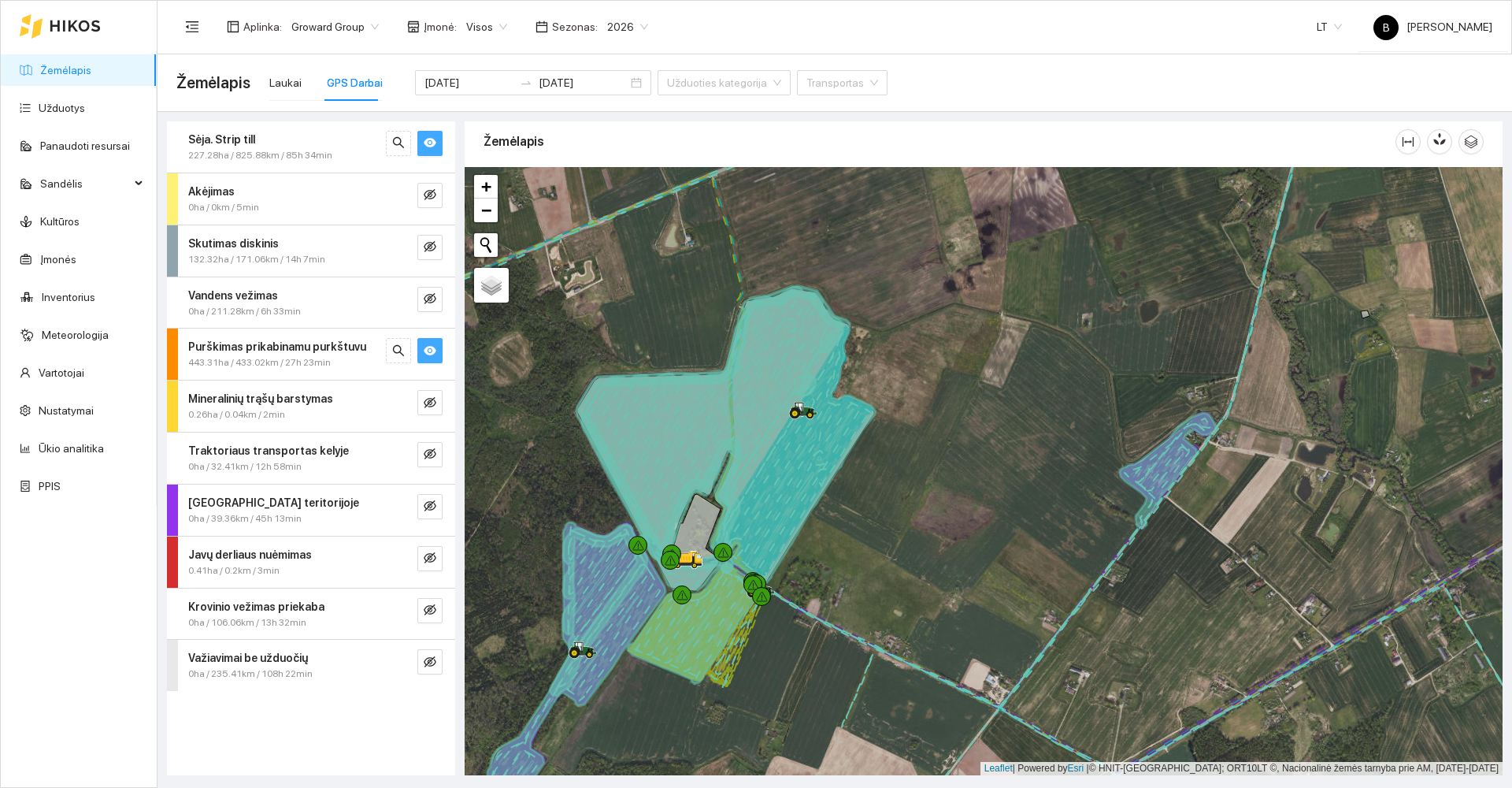
click at [429, 356] on icon "eye" at bounding box center [430, 350] width 12 height 12
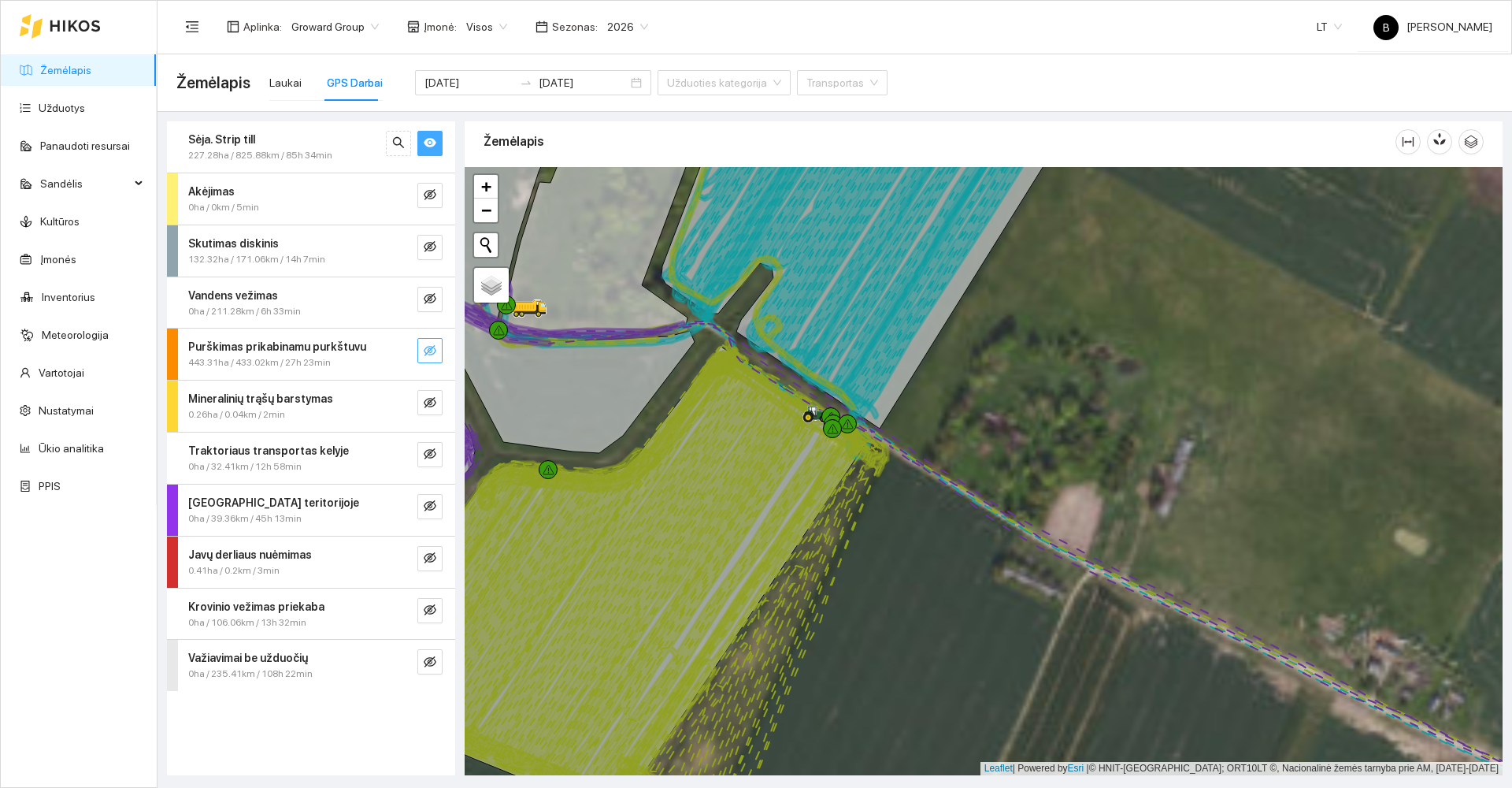
drag, startPoint x: 630, startPoint y: 484, endPoint x: 566, endPoint y: 427, distance: 85.7
click at [568, 430] on icon at bounding box center [653, 580] width 417 height 458
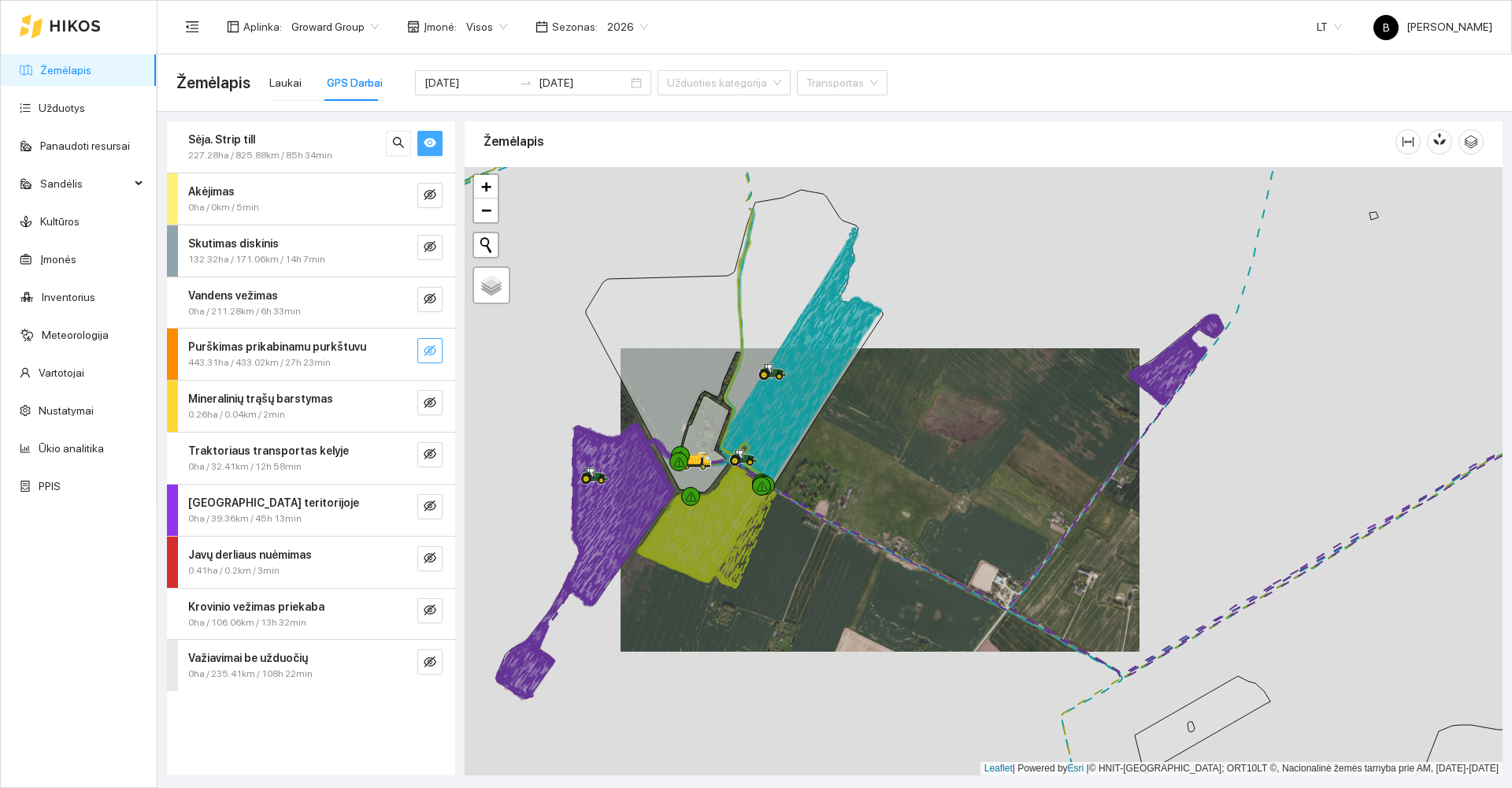
drag, startPoint x: 880, startPoint y: 445, endPoint x: 892, endPoint y: 589, distance: 144.5
click at [892, 589] on div at bounding box center [984, 471] width 1038 height 608
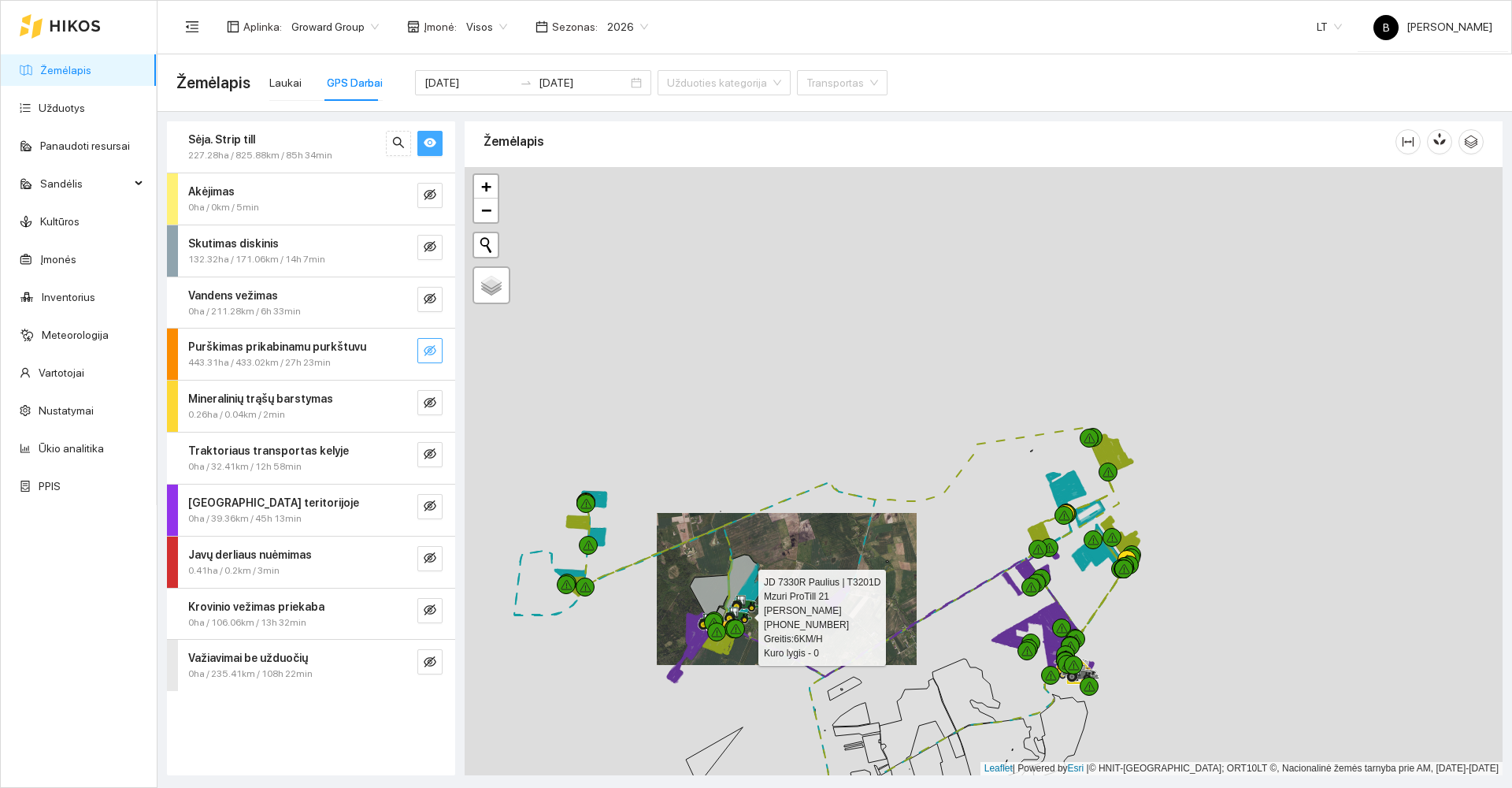
drag, startPoint x: 1021, startPoint y: 391, endPoint x: 809, endPoint y: 473, distance: 227.3
click at [809, 473] on div at bounding box center [984, 471] width 1038 height 608
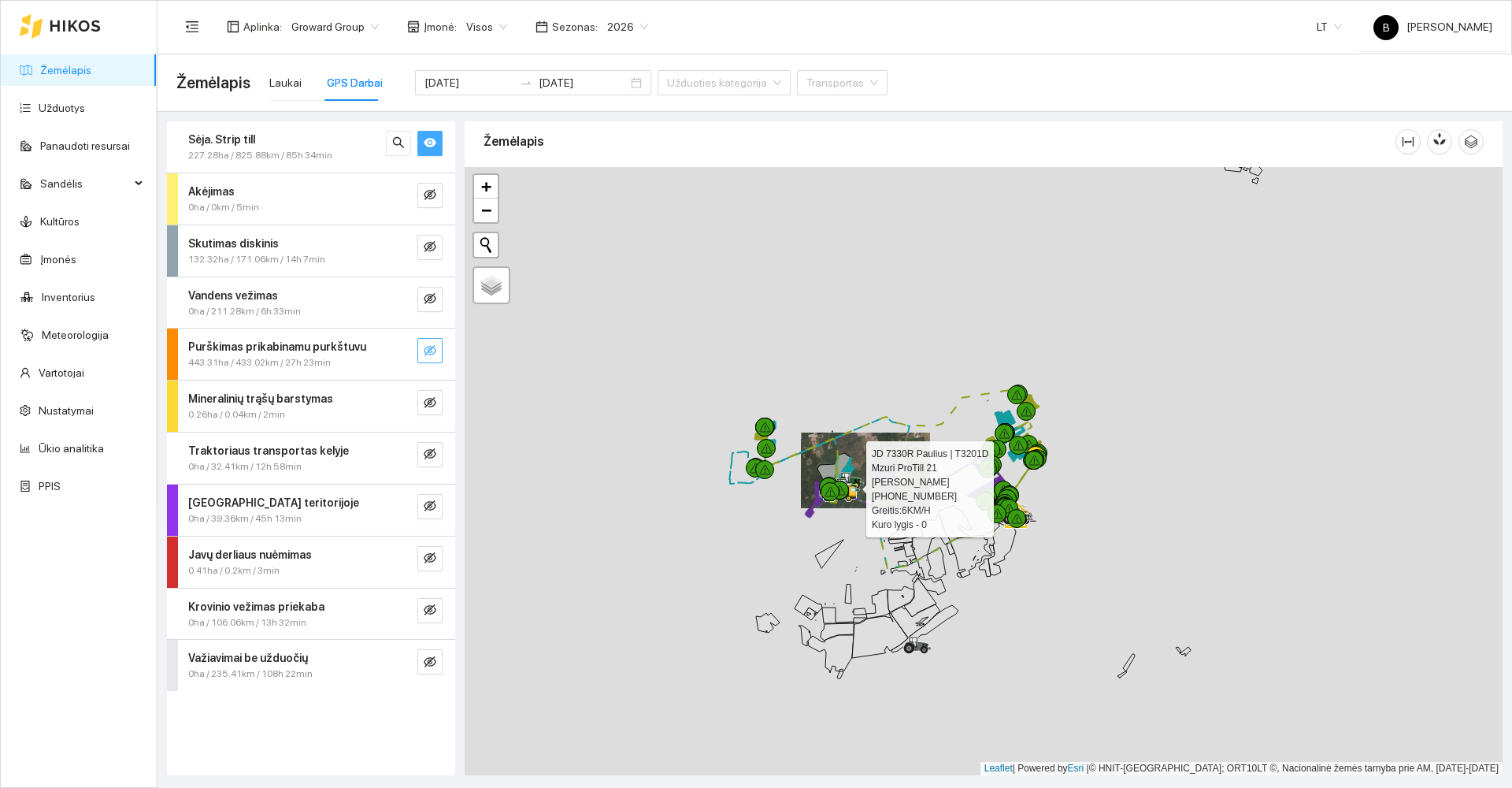
drag, startPoint x: 658, startPoint y: 675, endPoint x: 704, endPoint y: 585, distance: 101.1
click at [705, 591] on div at bounding box center [984, 471] width 1038 height 608
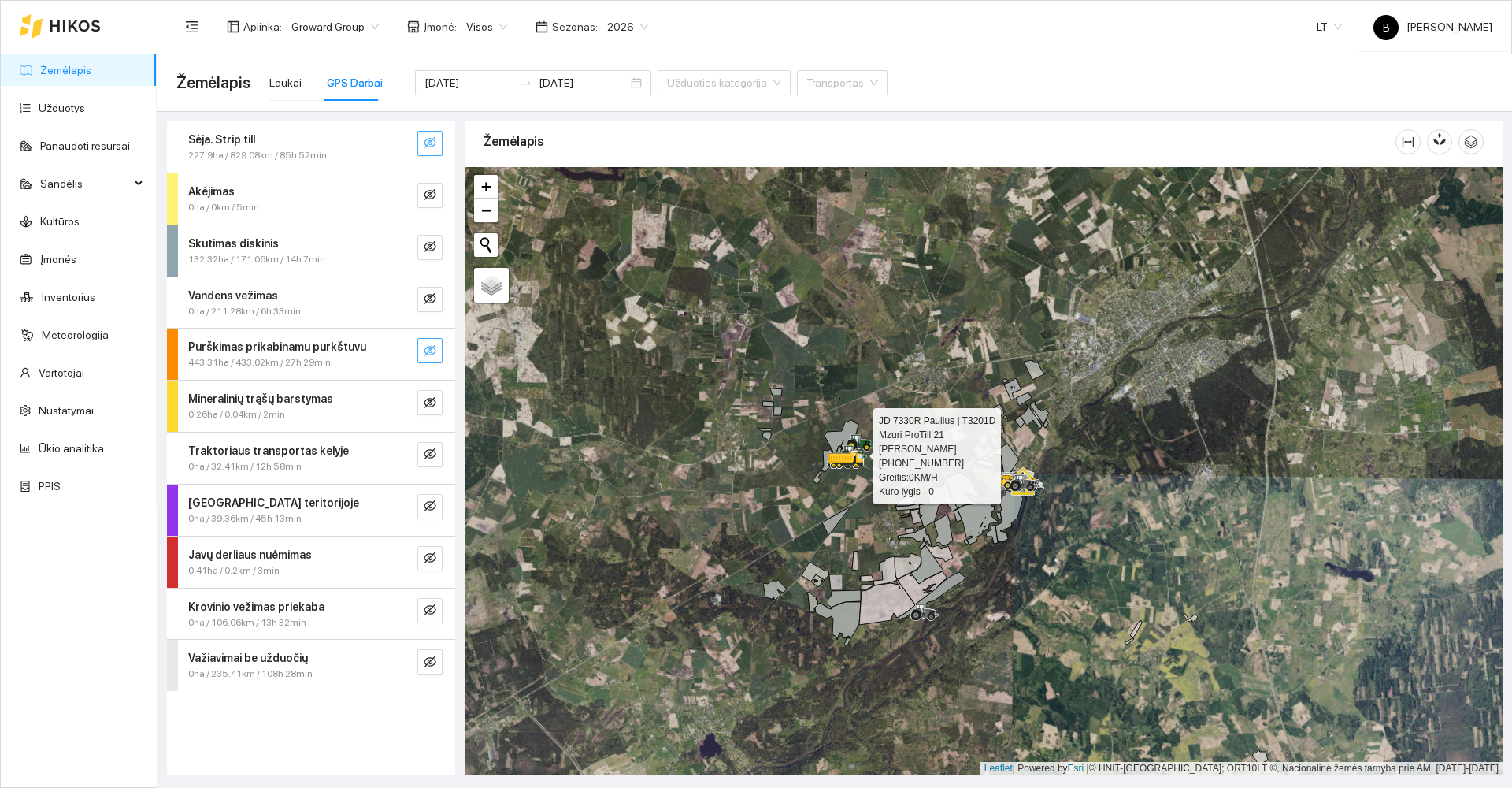
click at [664, 455] on div at bounding box center [984, 471] width 1038 height 608
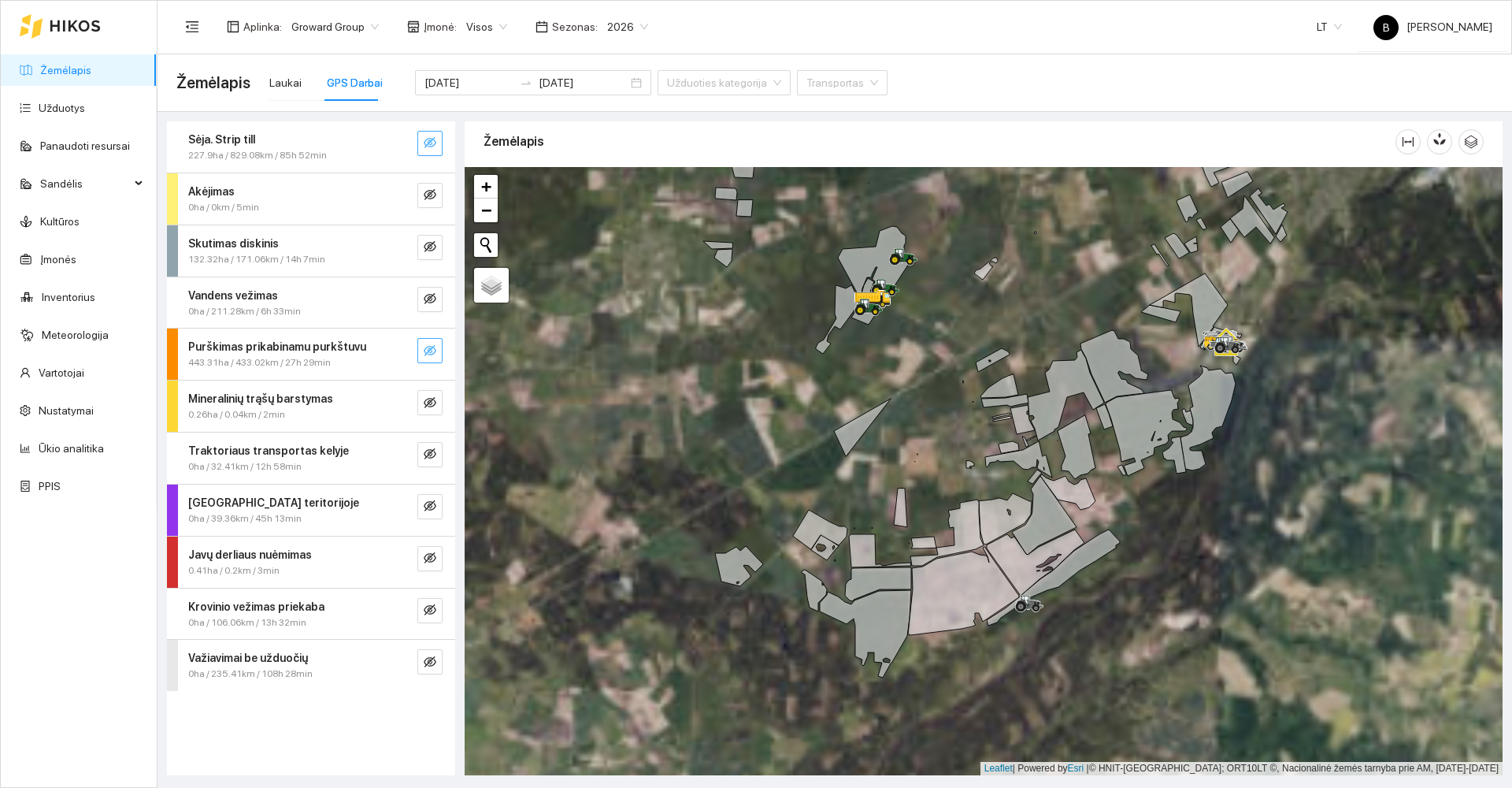
drag, startPoint x: 899, startPoint y: 615, endPoint x: 657, endPoint y: 571, distance: 246.0
click at [657, 571] on div at bounding box center [984, 471] width 1038 height 608
click at [271, 84] on div "Laukai" at bounding box center [285, 82] width 32 height 17
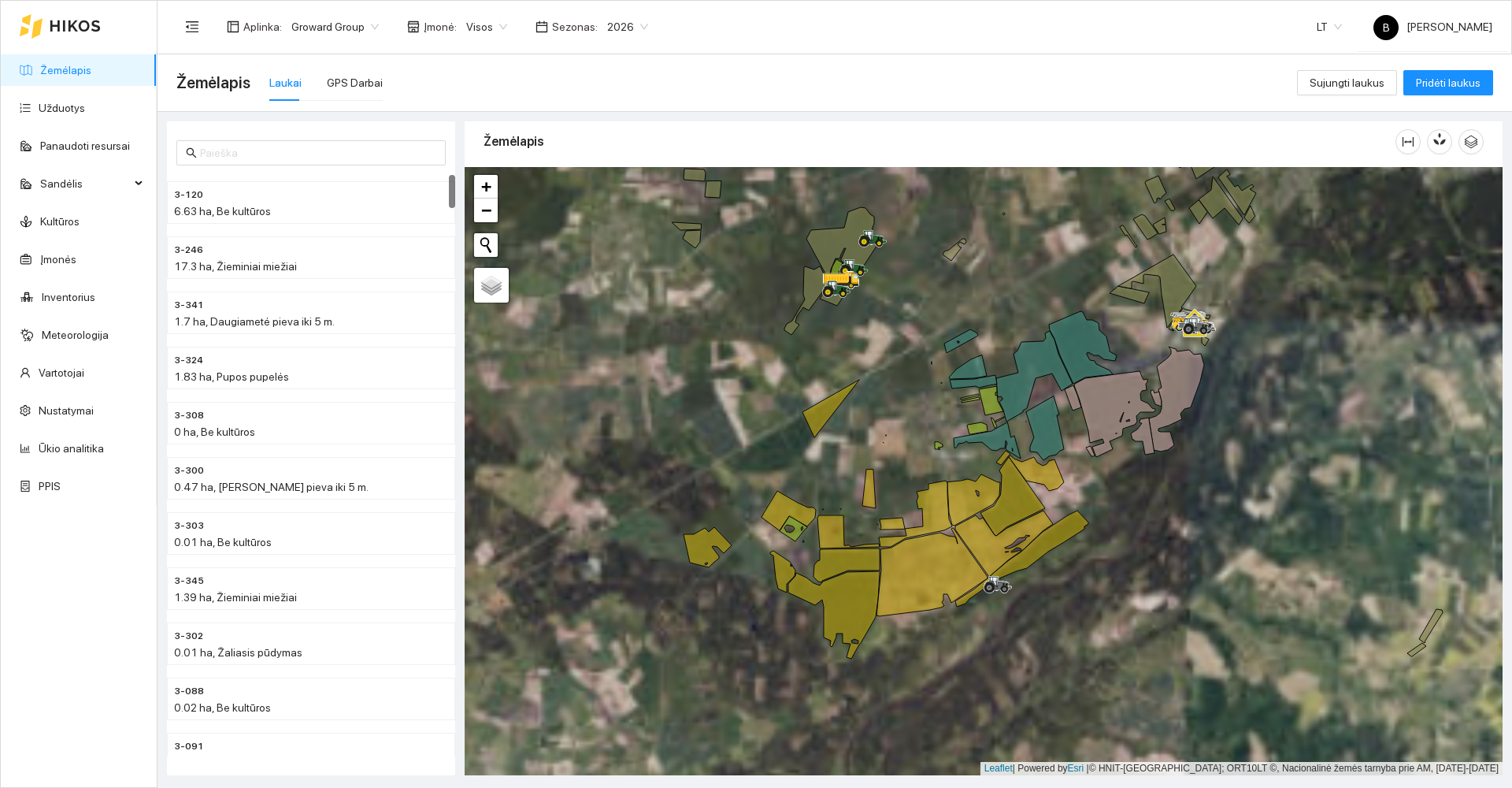
drag, startPoint x: 598, startPoint y: 483, endPoint x: 500, endPoint y: 436, distance: 108.7
click at [501, 437] on div at bounding box center [984, 471] width 1038 height 608
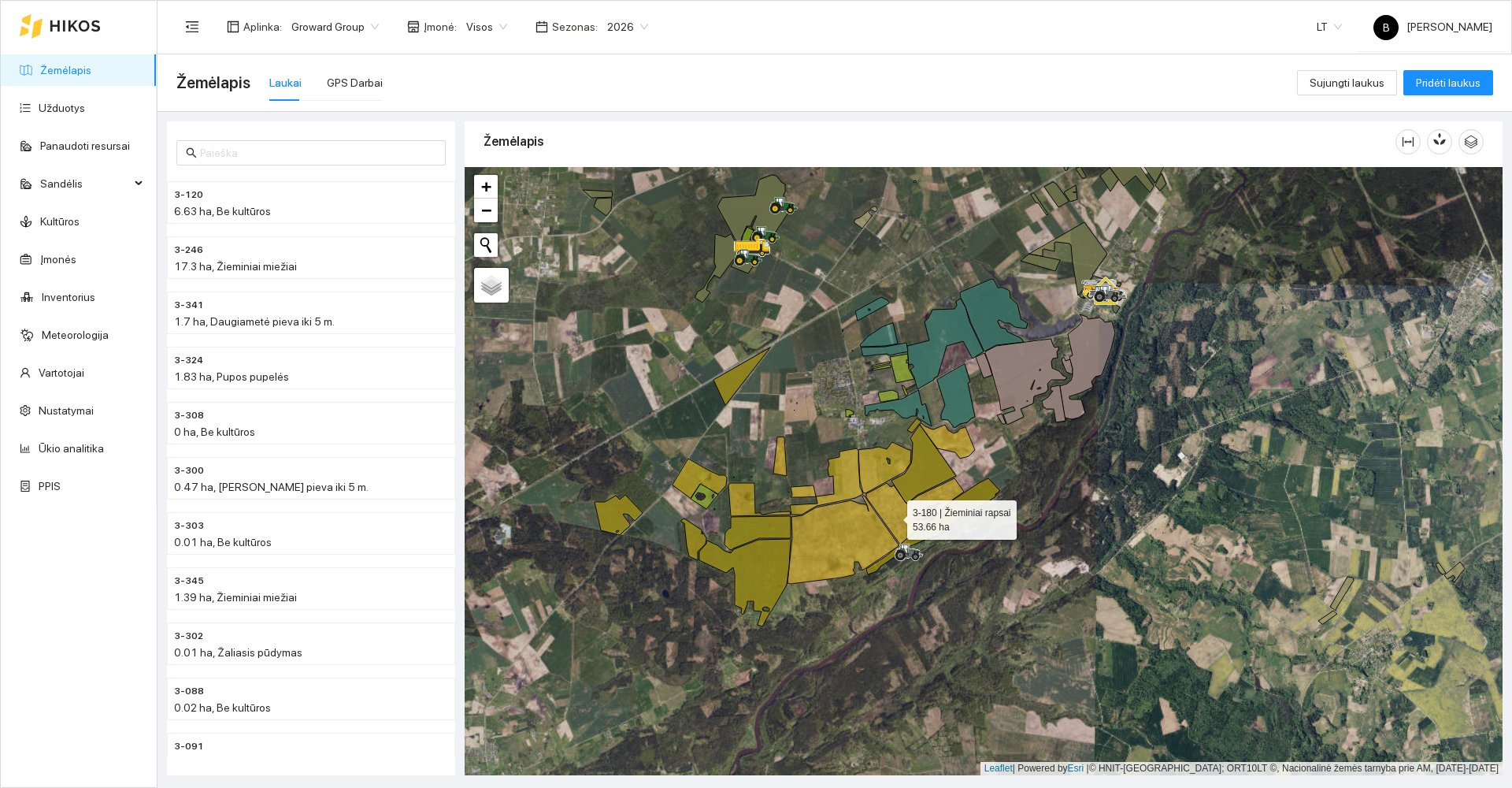
click at [894, 516] on icon at bounding box center [915, 511] width 98 height 66
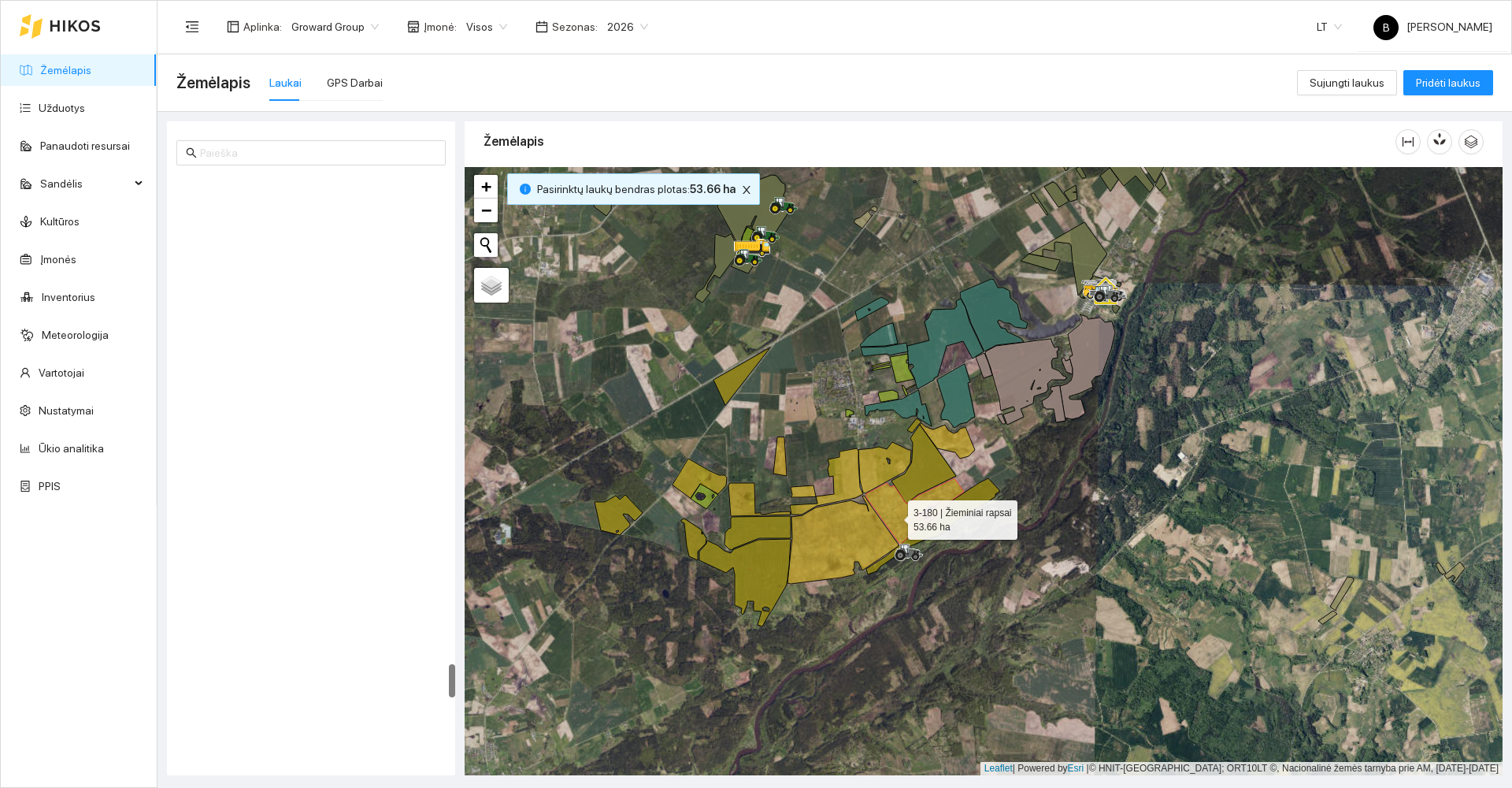
scroll to position [8416, 0]
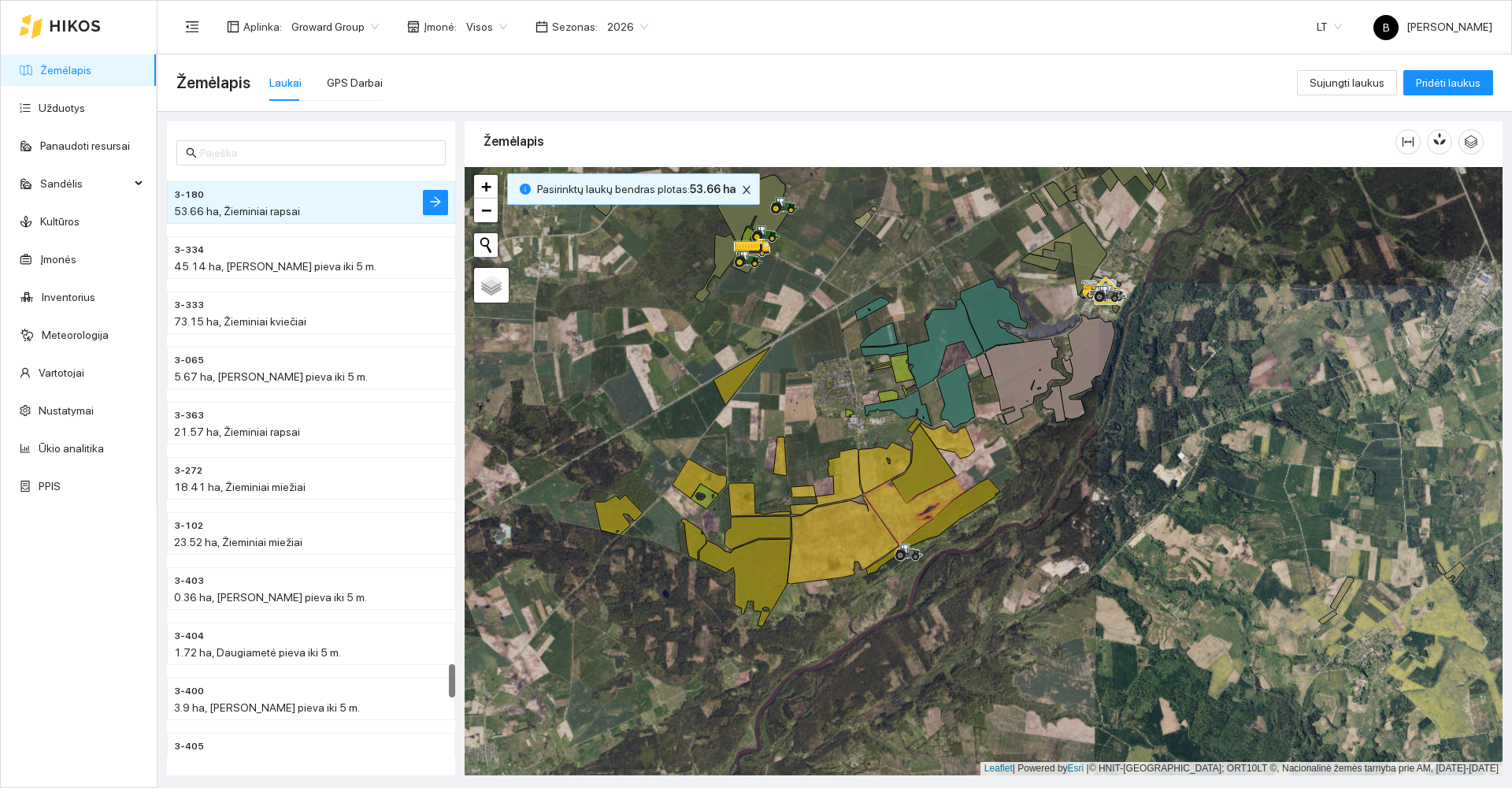
click at [896, 630] on div at bounding box center [984, 471] width 1038 height 608
click at [897, 522] on icon at bounding box center [915, 511] width 98 height 66
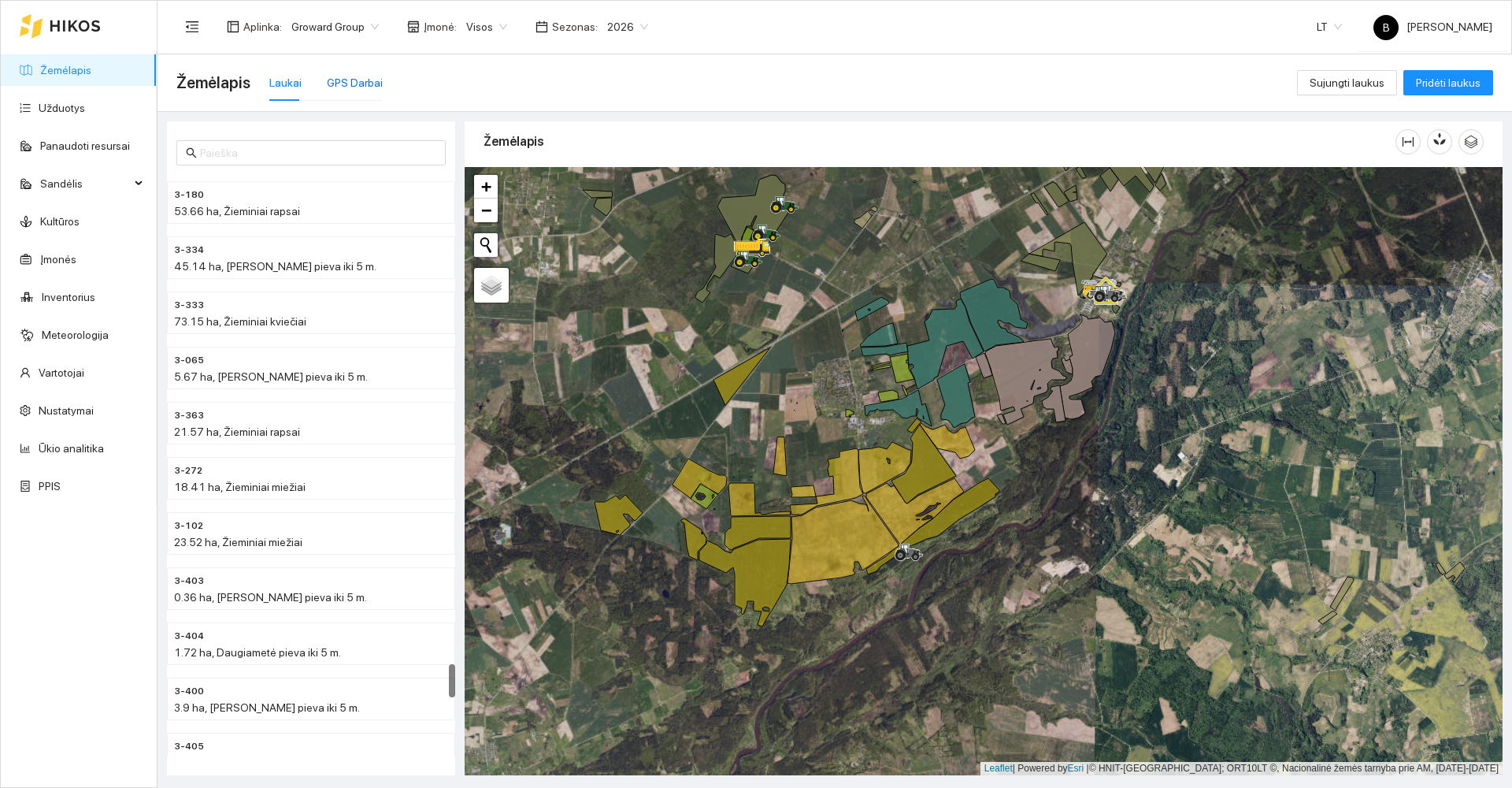
click at [370, 82] on div "GPS Darbai" at bounding box center [355, 82] width 56 height 17
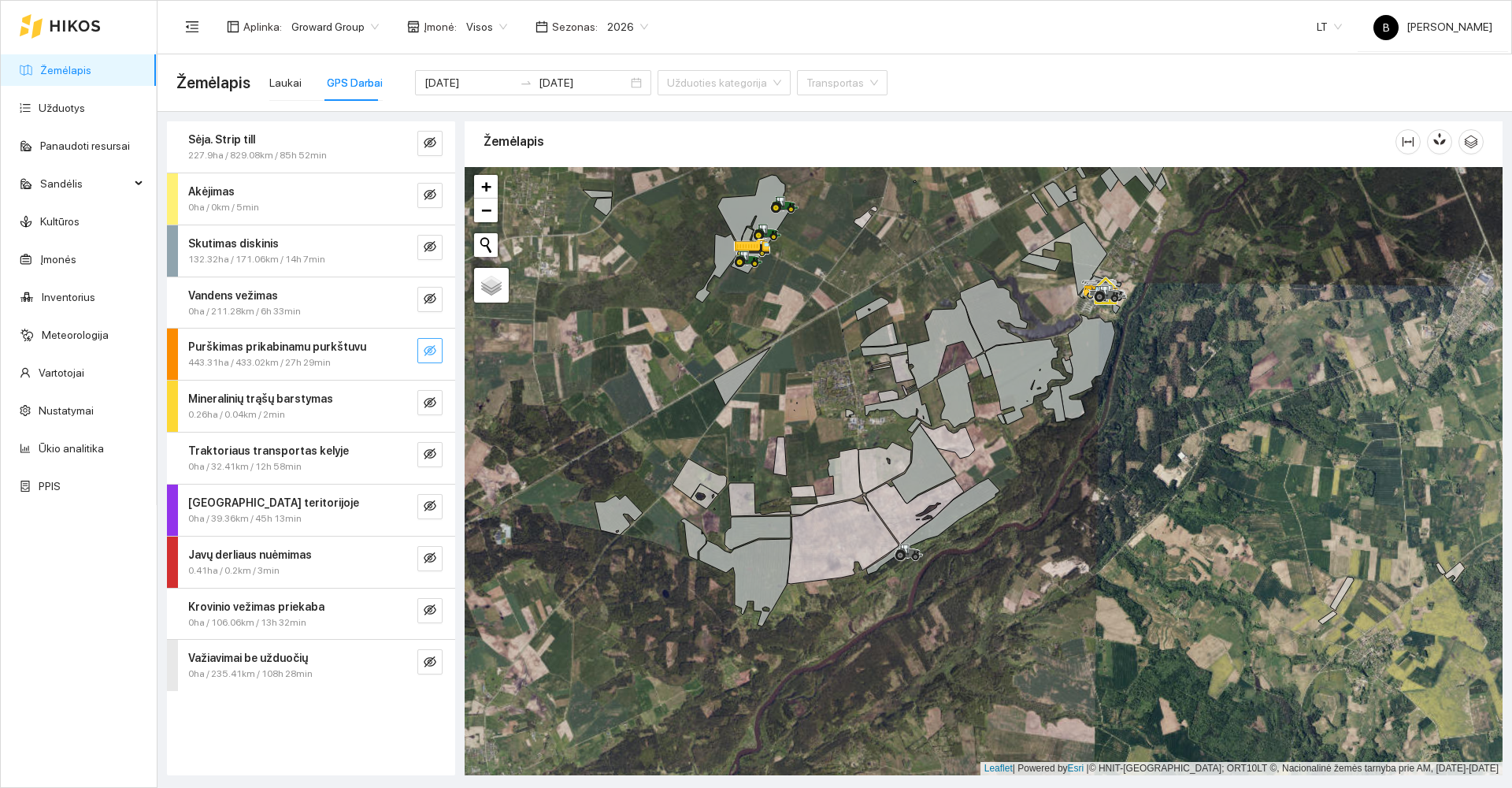
click at [431, 352] on icon "eye-invisible" at bounding box center [430, 352] width 3 height 3
click at [429, 352] on icon "eye-invisible" at bounding box center [430, 350] width 12 height 11
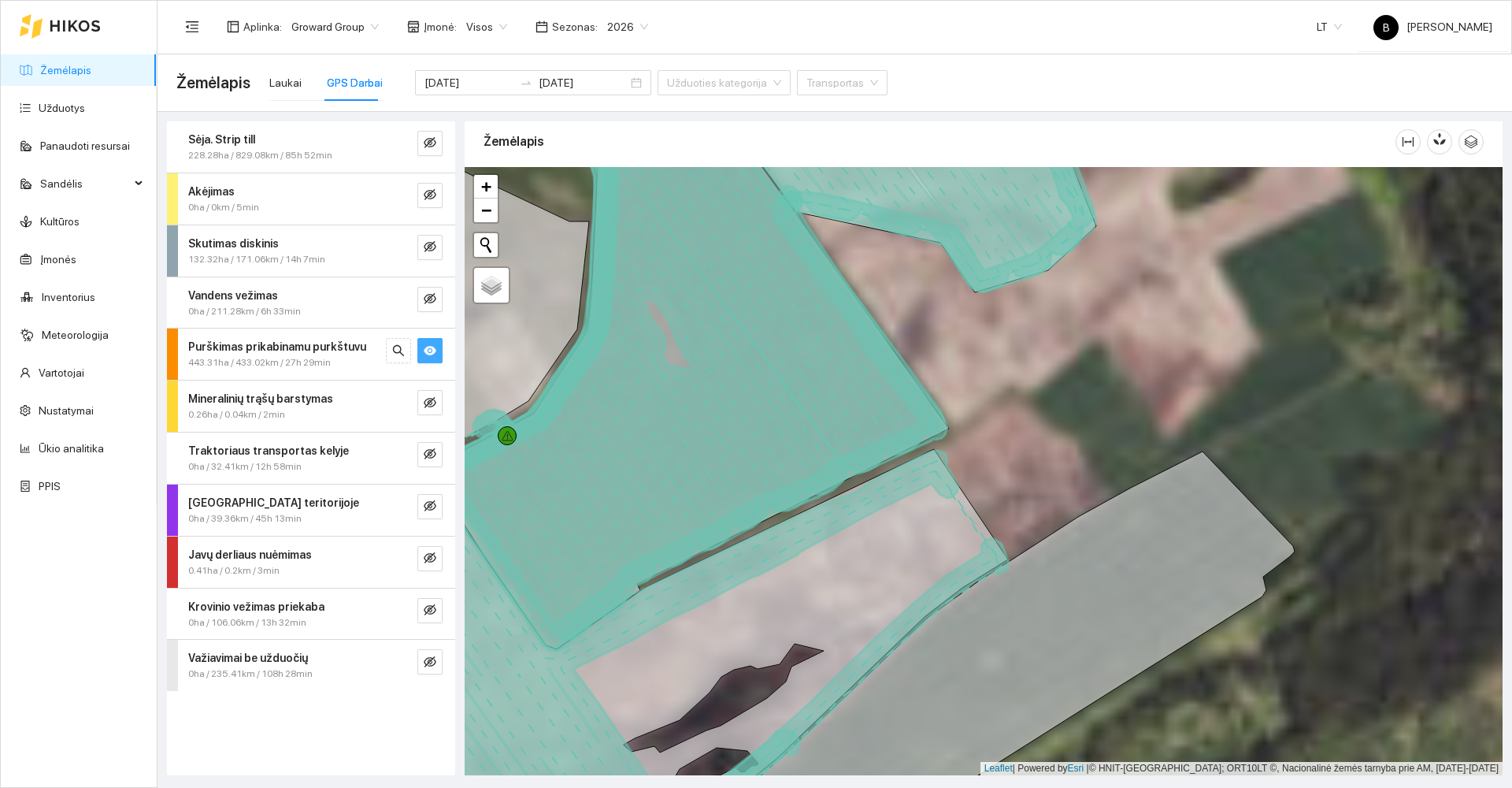
drag, startPoint x: 993, startPoint y: 491, endPoint x: 1037, endPoint y: 392, distance: 108.3
click at [1041, 397] on div at bounding box center [984, 471] width 1038 height 608
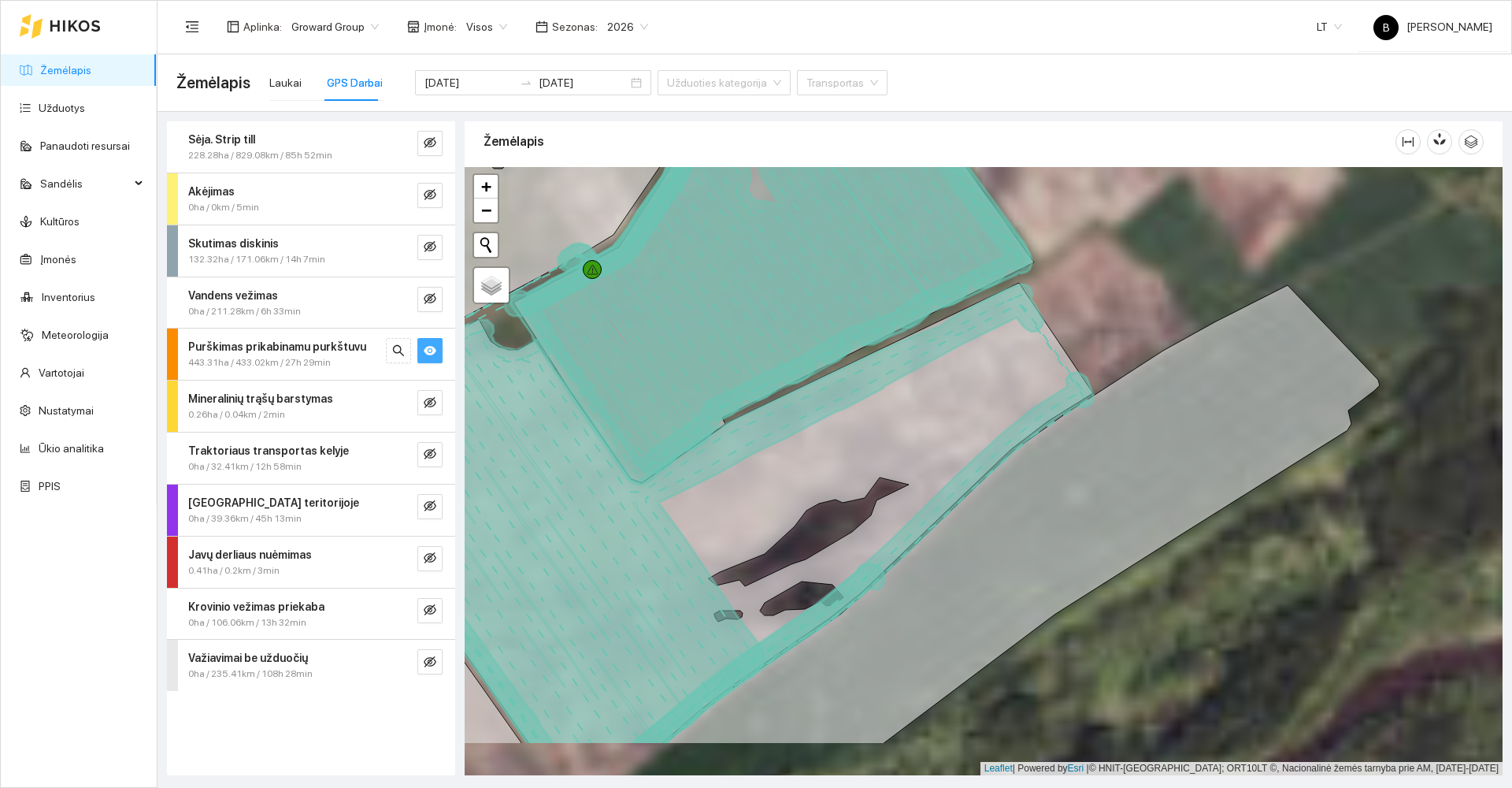
drag, startPoint x: 1021, startPoint y: 417, endPoint x: 1075, endPoint y: 310, distance: 119.9
click at [1075, 311] on div at bounding box center [984, 471] width 1038 height 608
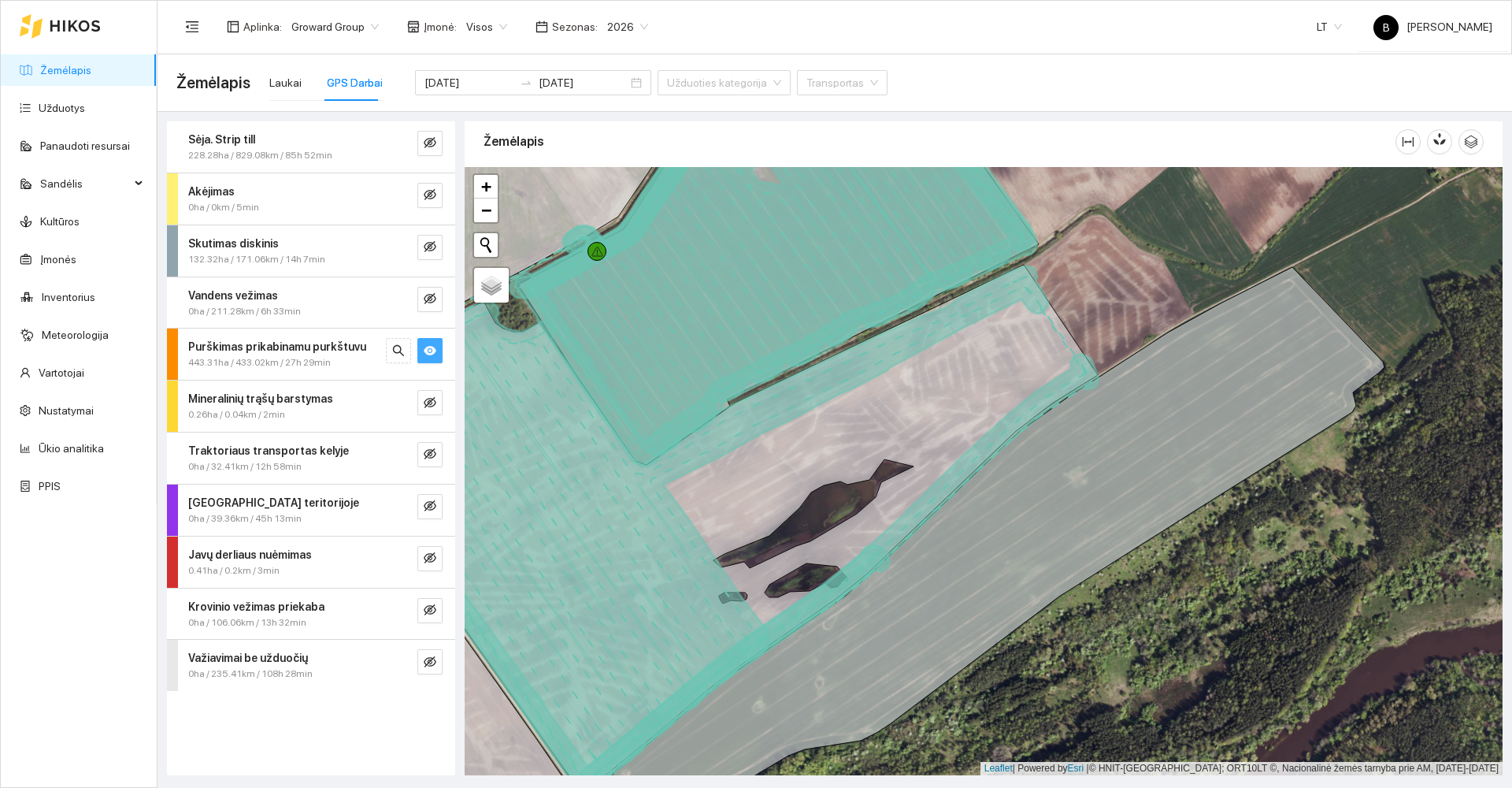
drag, startPoint x: 674, startPoint y: 550, endPoint x: 712, endPoint y: 453, distance: 104.2
click at [710, 464] on icon at bounding box center [703, 528] width 690 height 524
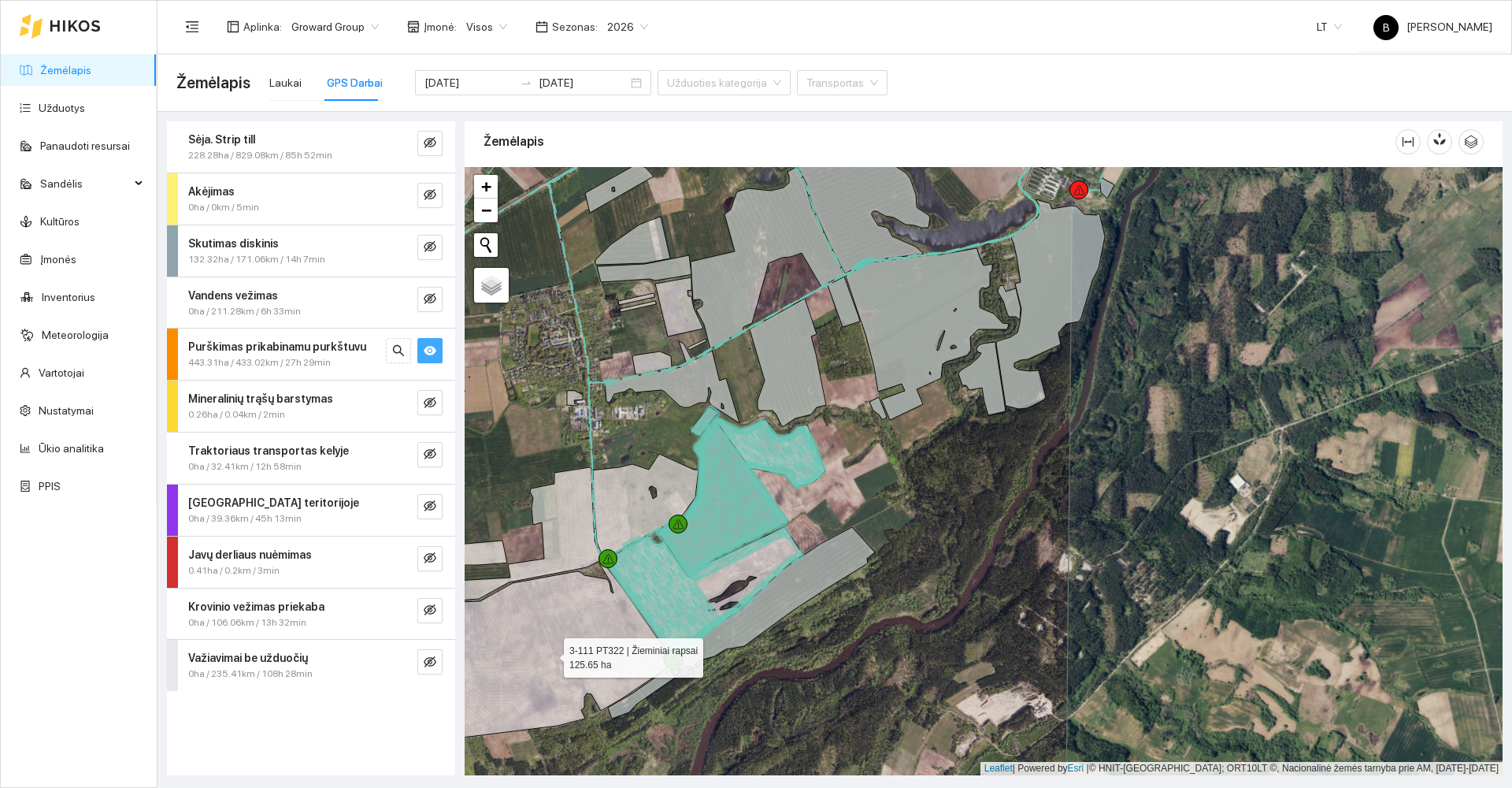
drag, startPoint x: 526, startPoint y: 643, endPoint x: 629, endPoint y: 544, distance: 142.9
click at [630, 562] on icon at bounding box center [561, 650] width 222 height 176
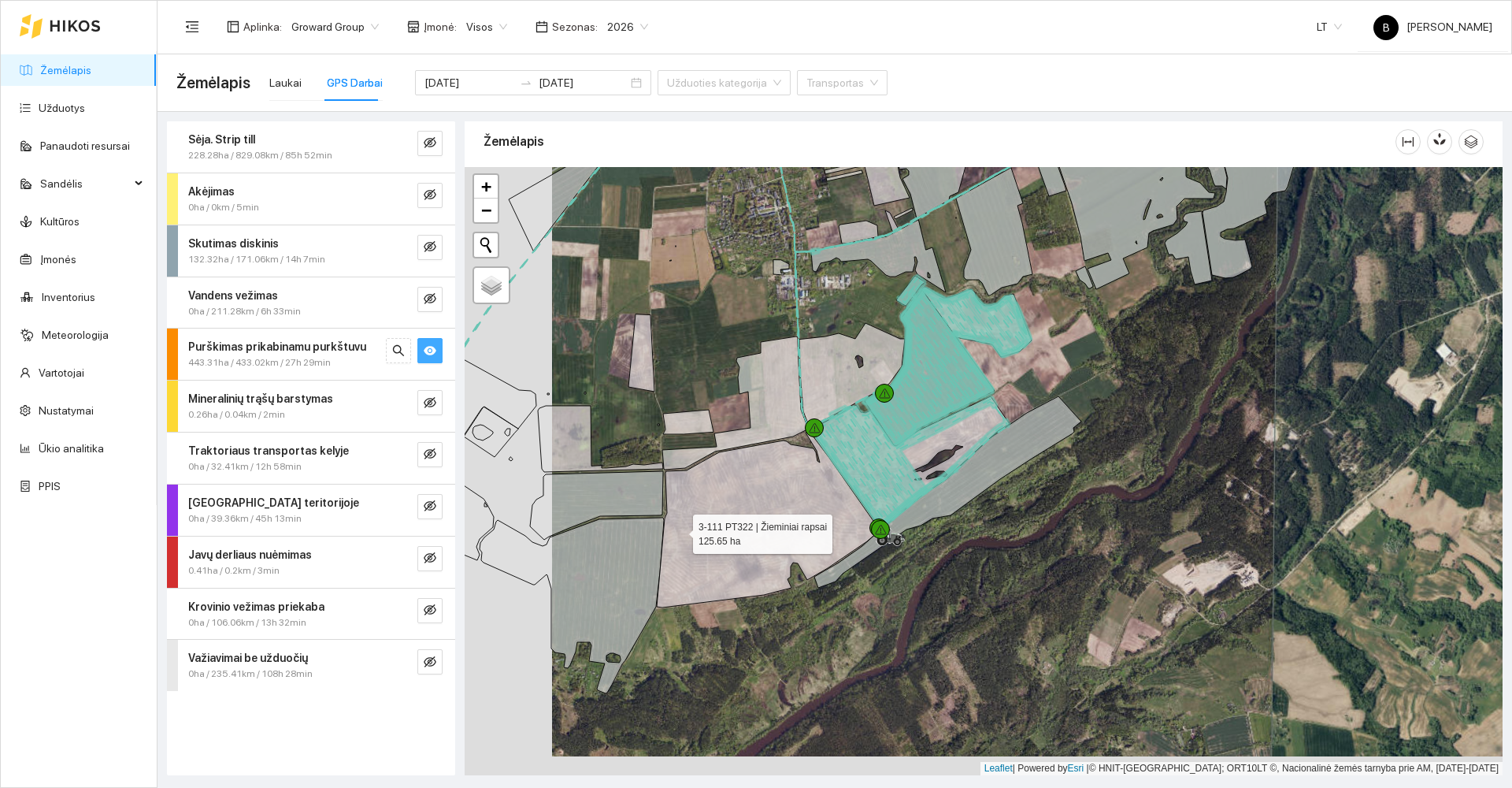
drag, startPoint x: 590, startPoint y: 550, endPoint x: 678, endPoint y: 530, distance: 90.2
click at [678, 531] on icon at bounding box center [768, 519] width 222 height 176
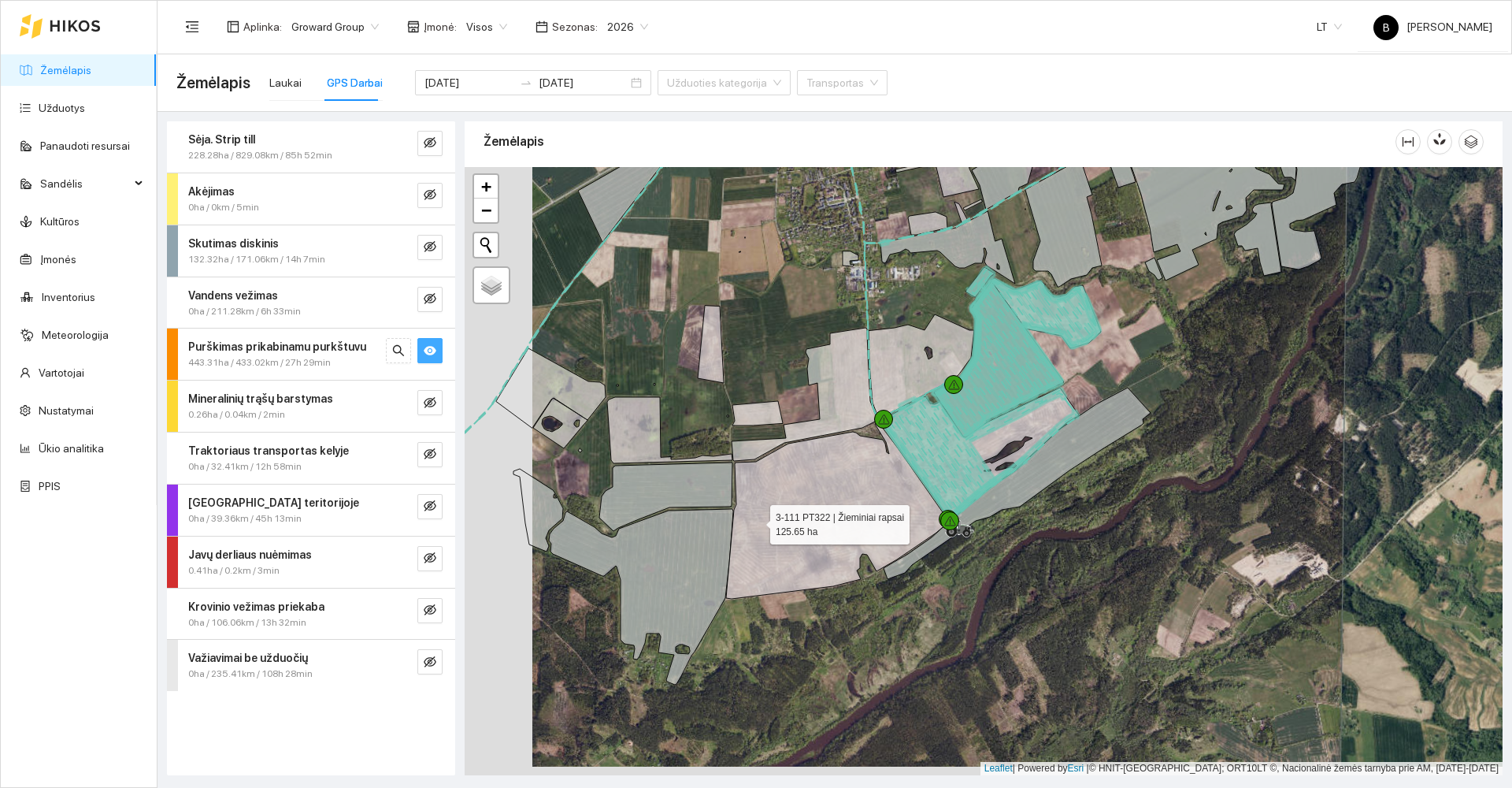
drag, startPoint x: 691, startPoint y: 530, endPoint x: 794, endPoint y: 515, distance: 104.1
click at [794, 515] on icon at bounding box center [837, 511] width 222 height 176
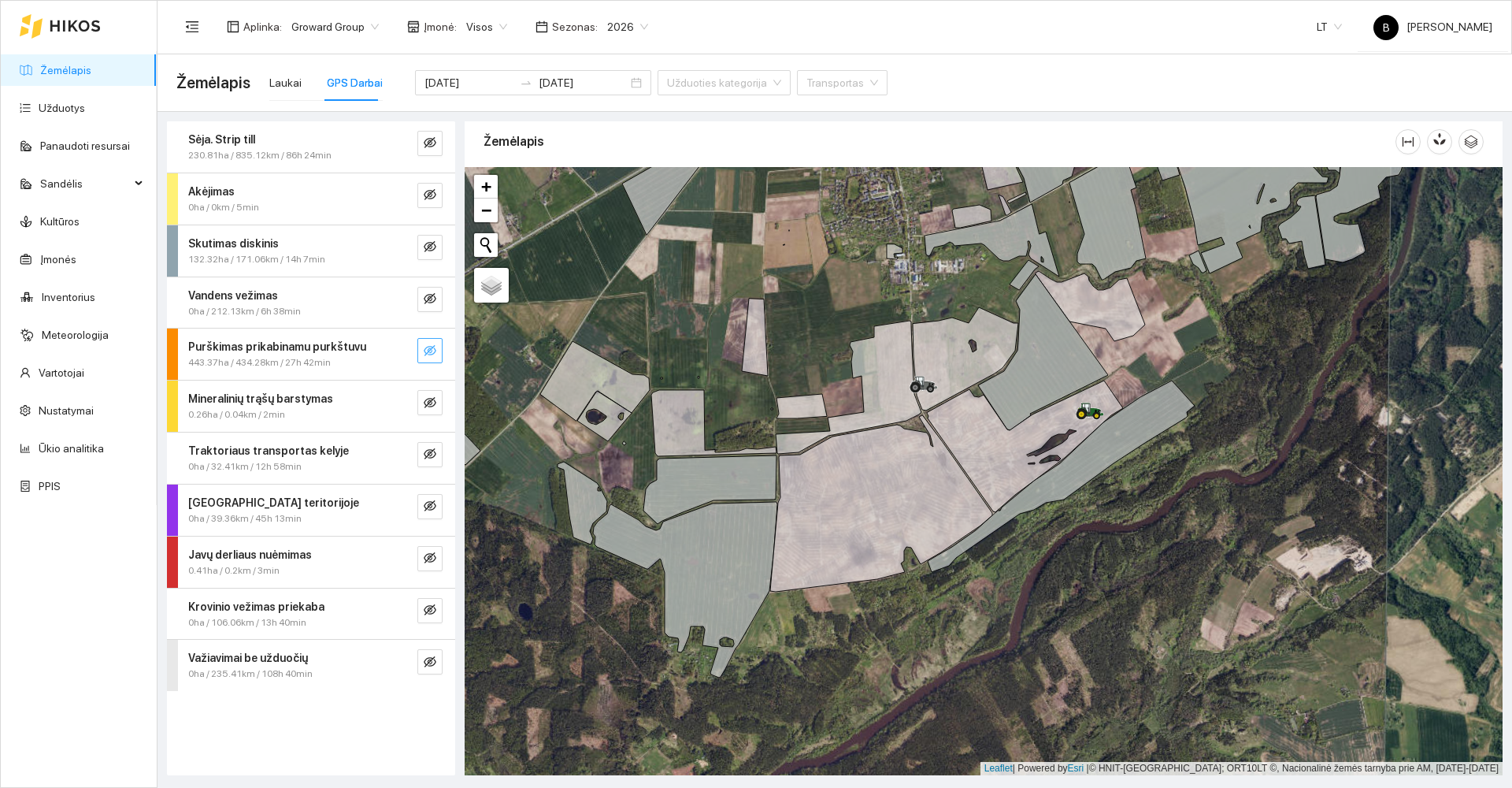
click at [430, 356] on icon "eye-invisible" at bounding box center [430, 350] width 12 height 12
